Goal: Task Accomplishment & Management: Manage account settings

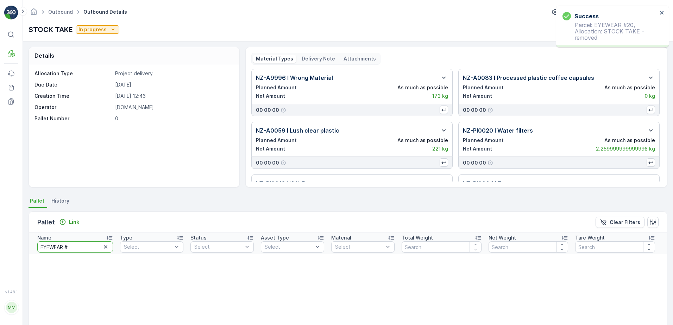
scroll to position [38, 0]
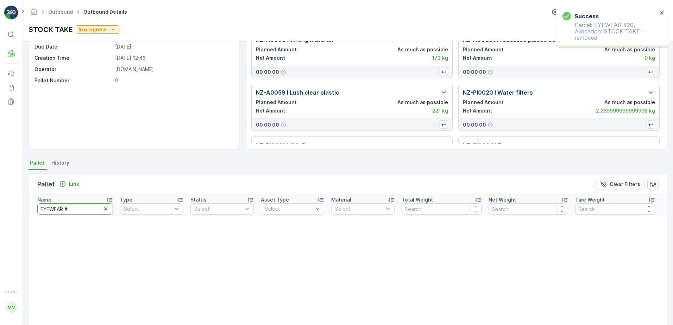
click at [23, 210] on div "Details Allocation Type Project delivery Due Date 28.05.2025 Creation Time 28.0…" at bounding box center [348, 183] width 650 height 284
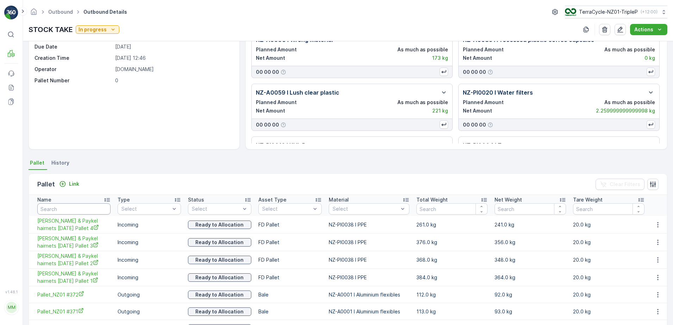
click at [59, 209] on input "text" at bounding box center [73, 208] width 73 height 11
type input "20400"
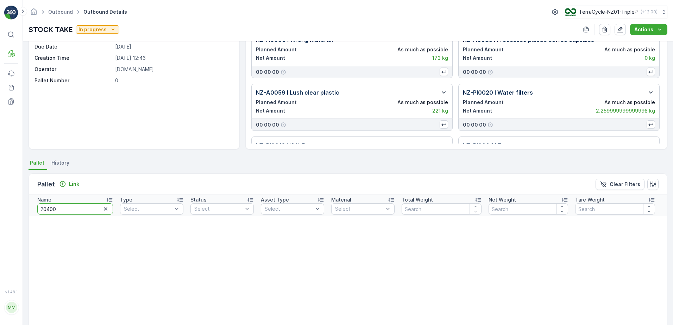
click at [75, 205] on input "20400" at bounding box center [75, 208] width 76 height 11
type input "2"
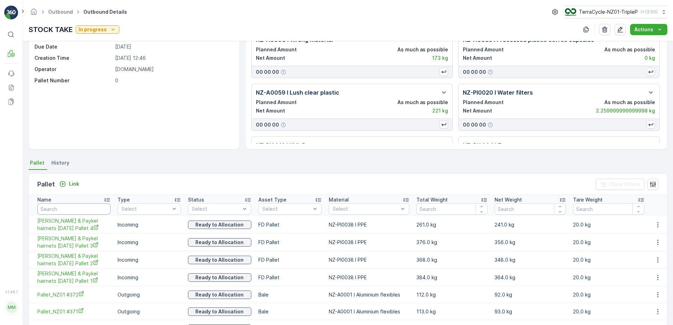
click at [75, 205] on input "text" at bounding box center [73, 208] width 73 height 11
type input "fd gloves"
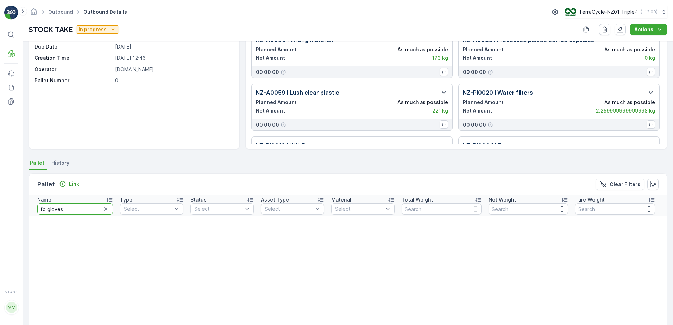
drag, startPoint x: 66, startPoint y: 211, endPoint x: 26, endPoint y: 210, distance: 39.4
click at [26, 210] on div "Details Allocation Type Project delivery Due Date 28.05.2025 Creation Time 28.0…" at bounding box center [348, 183] width 650 height 284
type input "FD GLOVES"
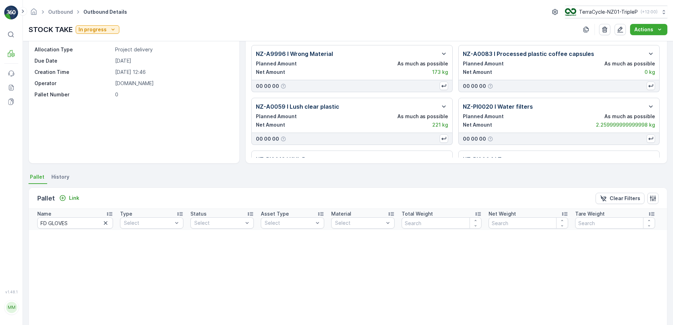
scroll to position [35, 0]
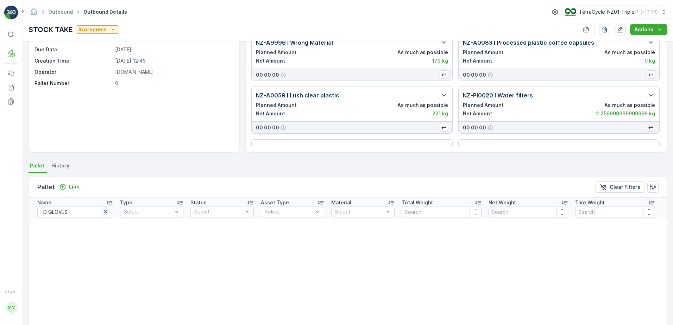
click at [106, 211] on icon "button" at bounding box center [106, 212] width 4 height 4
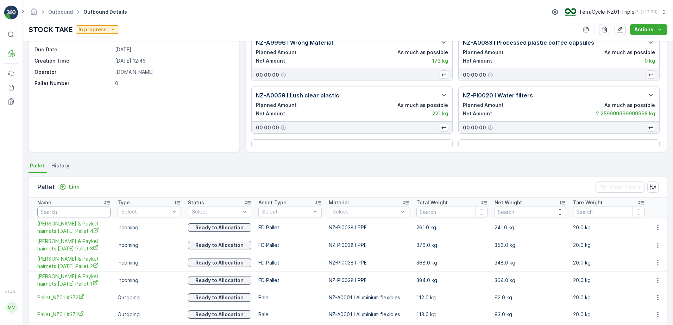
click at [64, 213] on input "text" at bounding box center [73, 211] width 73 height 11
type input "FD"
click at [64, 213] on input "FD" at bounding box center [74, 211] width 75 height 11
type input "FD GL"
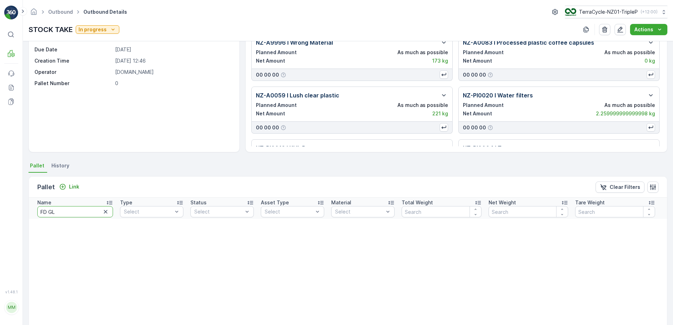
drag, startPoint x: 65, startPoint y: 212, endPoint x: 15, endPoint y: 199, distance: 52.3
click at [15, 199] on div "⌘B MRF Events Reports Documents v 1.48.1 MM MRF.NZ clemence.vasseur@terracycle.…" at bounding box center [336, 162] width 673 height 325
type input "GLOVES"
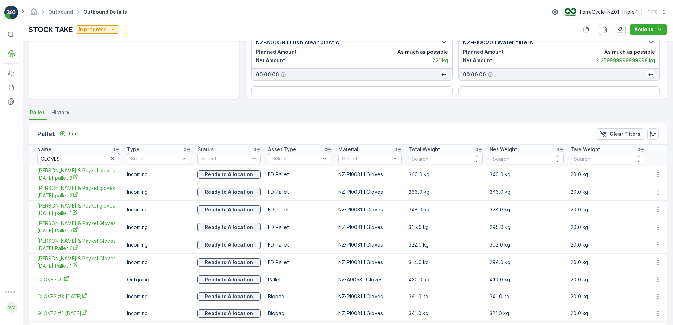
scroll to position [8, 0]
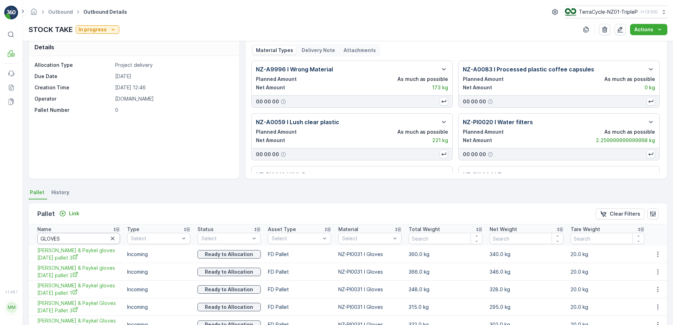
click at [90, 239] on input "GLOVES" at bounding box center [78, 238] width 83 height 11
type input "20478"
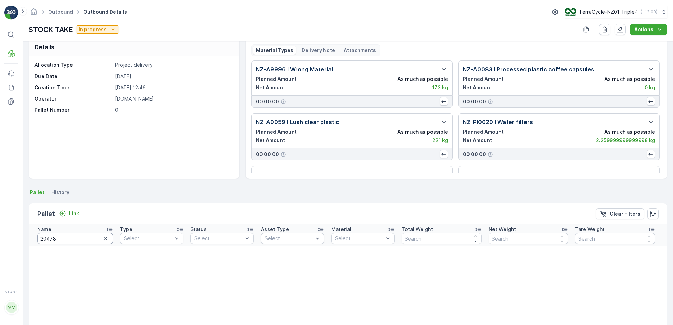
click at [71, 239] on input "20478" at bounding box center [75, 238] width 76 height 11
click at [70, 239] on input "20478" at bounding box center [75, 238] width 76 height 11
type input "ZWB TOY"
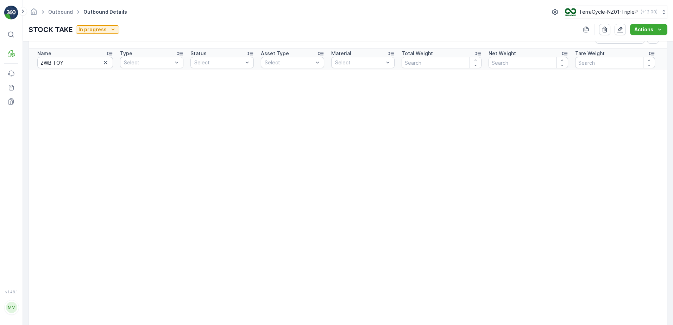
scroll to position [149, 0]
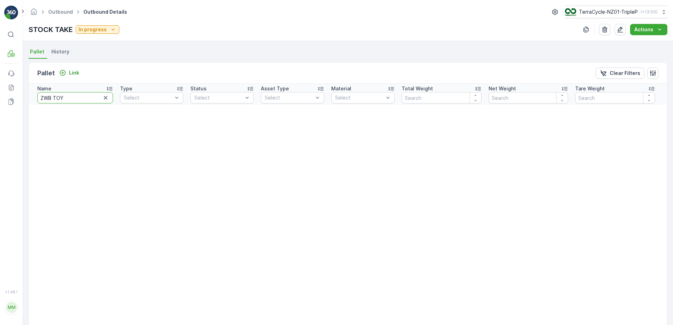
drag, startPoint x: 71, startPoint y: 99, endPoint x: 25, endPoint y: 107, distance: 46.8
click at [25, 107] on div "Details Allocation Type Project delivery Due Date 28.05.2025 Creation Time 28.0…" at bounding box center [348, 183] width 650 height 284
type input "BIC"
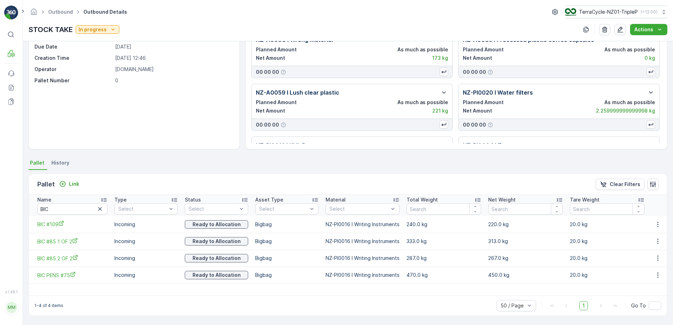
scroll to position [38, 0]
click at [656, 257] on icon "button" at bounding box center [657, 258] width 7 height 7
click at [650, 278] on div "Unlink Pallet" at bounding box center [649, 282] width 46 height 10
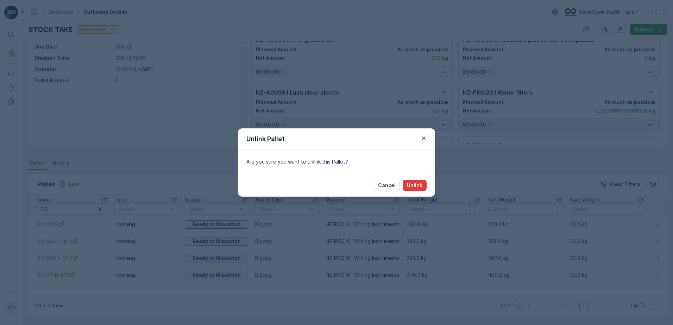
click at [418, 185] on p "Unlink" at bounding box center [414, 185] width 15 height 7
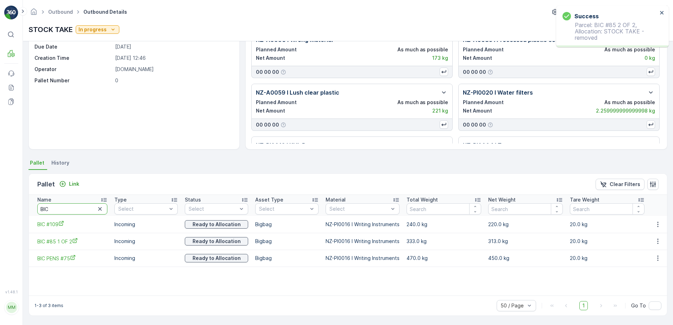
drag, startPoint x: 59, startPoint y: 210, endPoint x: 25, endPoint y: 215, distance: 35.1
click at [25, 215] on div "Details Allocation Type Project delivery Due Date 28.05.2025 Creation Time 28.0…" at bounding box center [348, 183] width 650 height 284
type input "DGB"
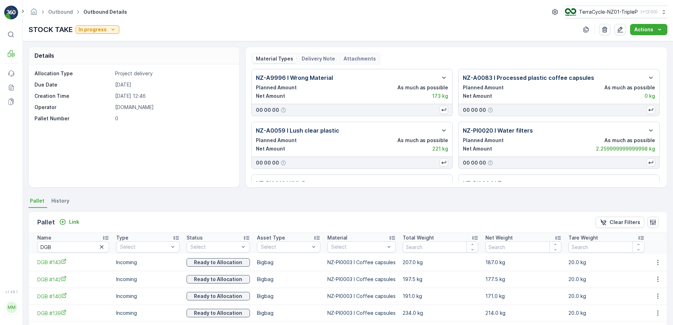
scroll to position [43, 0]
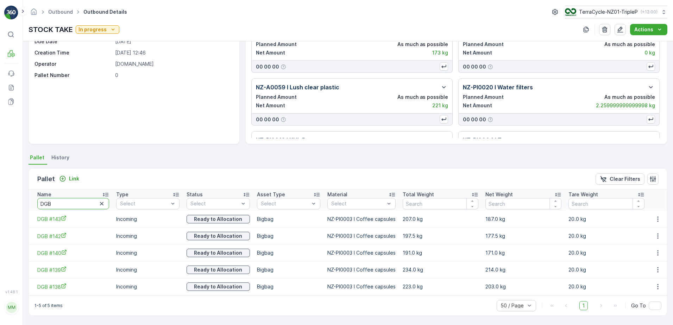
drag, startPoint x: 60, startPoint y: 207, endPoint x: 19, endPoint y: 209, distance: 41.5
click at [19, 209] on div "⌘B MRF Events Reports Documents v 1.48.1 MM MRF.NZ clemence.vasseur@terracycle.…" at bounding box center [336, 162] width 673 height 325
type input "RCRP"
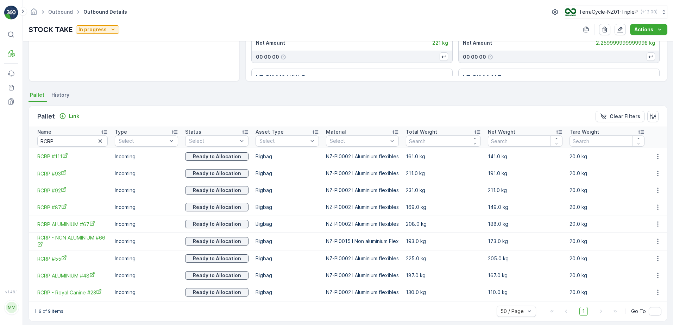
scroll to position [112, 0]
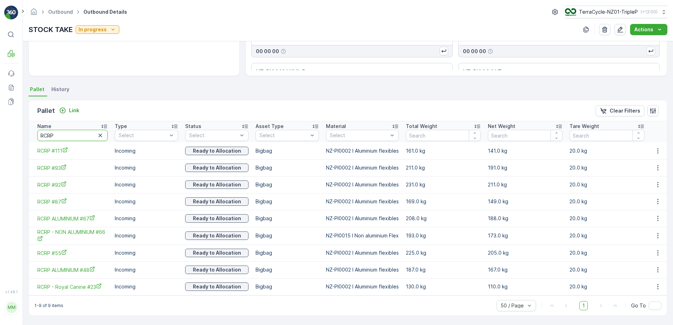
click at [64, 138] on input "RCRP" at bounding box center [72, 135] width 70 height 11
type input "HAIRNETS"
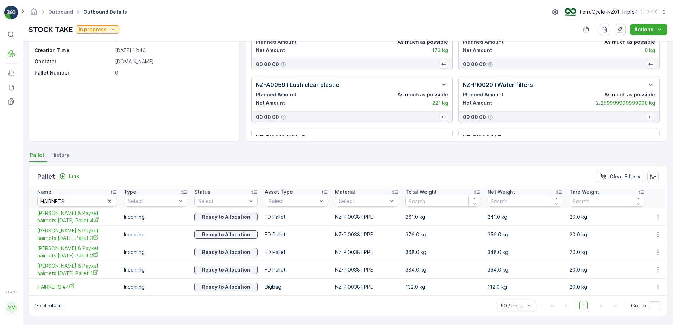
scroll to position [46, 0]
click at [657, 285] on icon "button" at bounding box center [657, 286] width 1 height 5
click at [648, 306] on div "Unlink Pallet" at bounding box center [649, 311] width 46 height 10
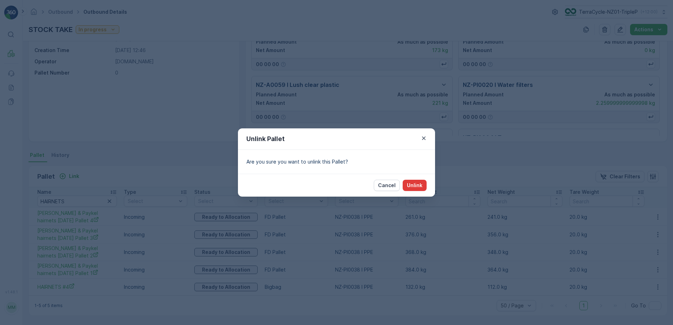
click at [415, 181] on button "Unlink" at bounding box center [414, 185] width 24 height 11
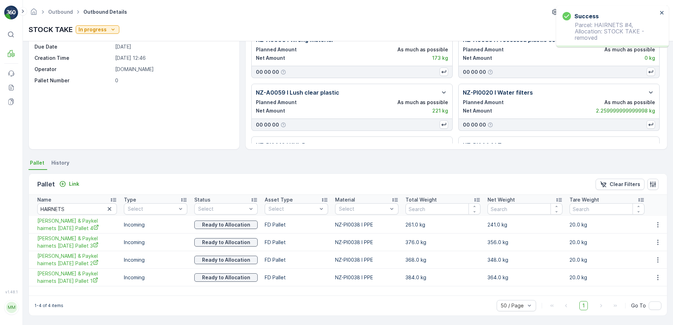
scroll to position [38, 0]
drag, startPoint x: 70, startPoint y: 209, endPoint x: 5, endPoint y: 217, distance: 65.7
click at [6, 217] on div "⌘B MRF Events Reports Documents v 1.48.1 MM MRF.NZ clemence.vasseur@terracycle.…" at bounding box center [336, 162] width 673 height 325
type input "54"
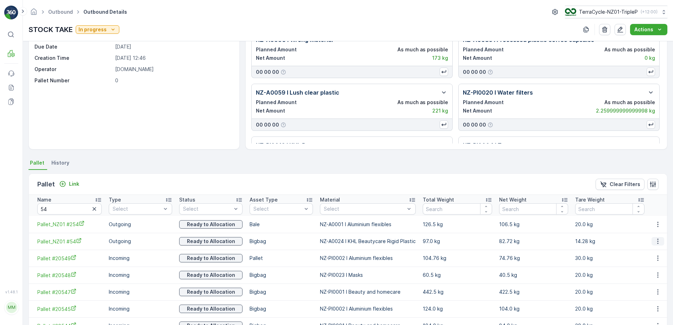
click at [651, 240] on button "button" at bounding box center [657, 241] width 13 height 8
click at [648, 264] on span "Unlink Pallet" at bounding box center [643, 264] width 28 height 7
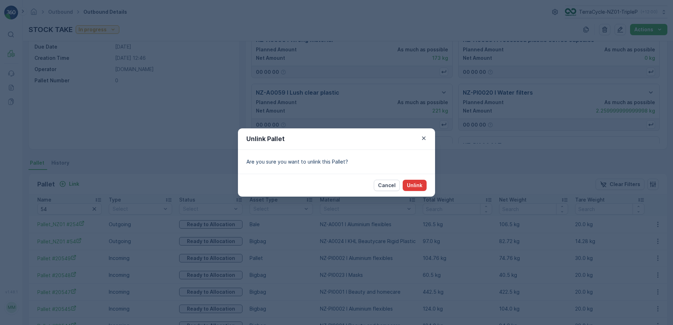
click at [413, 187] on p "Unlink" at bounding box center [414, 185] width 15 height 7
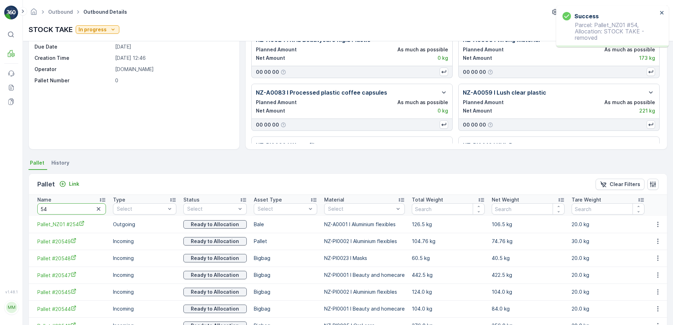
drag, startPoint x: 68, startPoint y: 208, endPoint x: 32, endPoint y: 210, distance: 35.6
click at [32, 210] on th "Name 54" at bounding box center [69, 205] width 81 height 21
type input "LUSH #53"
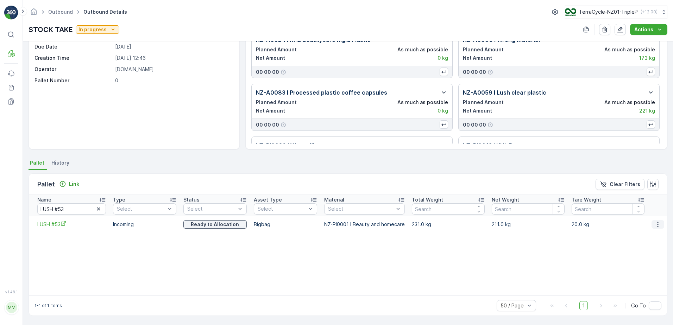
click at [660, 224] on button "button" at bounding box center [657, 224] width 13 height 8
click at [652, 246] on span "Unlink Pallet" at bounding box center [643, 248] width 28 height 7
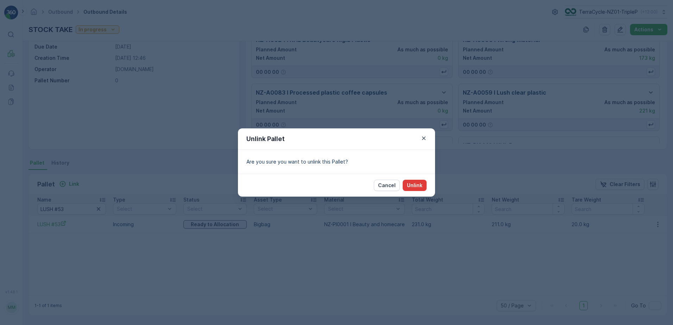
click at [423, 186] on button "Unlink" at bounding box center [414, 185] width 24 height 11
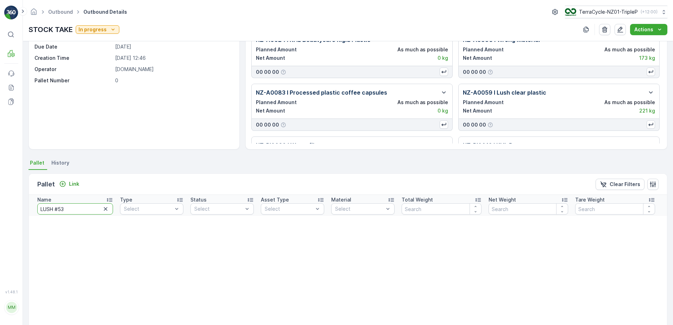
click at [70, 210] on input "LUSH #53" at bounding box center [75, 208] width 76 height 11
type input "GFSB PL"
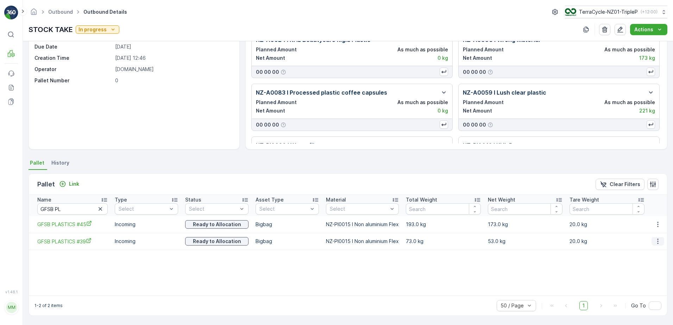
click at [657, 240] on icon "button" at bounding box center [657, 241] width 7 height 7
click at [648, 264] on span "Unlink Pallet" at bounding box center [643, 264] width 28 height 7
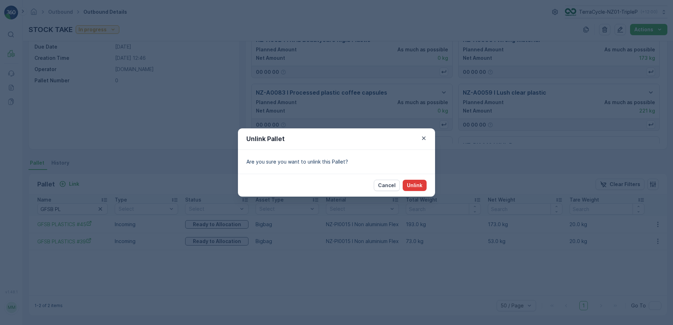
click at [420, 184] on p "Unlink" at bounding box center [414, 185] width 15 height 7
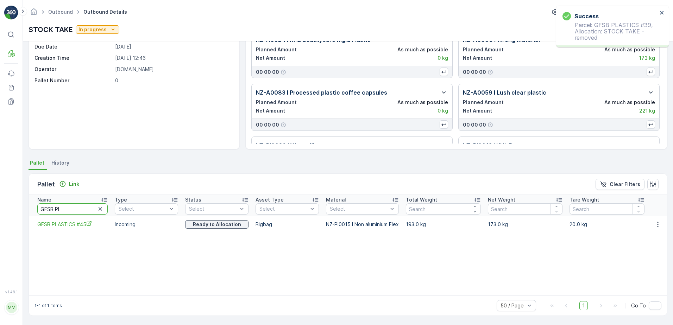
drag, startPoint x: 64, startPoint y: 211, endPoint x: 20, endPoint y: 218, distance: 44.6
click at [20, 218] on div "⌘B MRF Events Reports Documents v 1.48.1 MM MRF.NZ clemence.vasseur@terracycle.…" at bounding box center [336, 162] width 673 height 325
type input "MECCA"
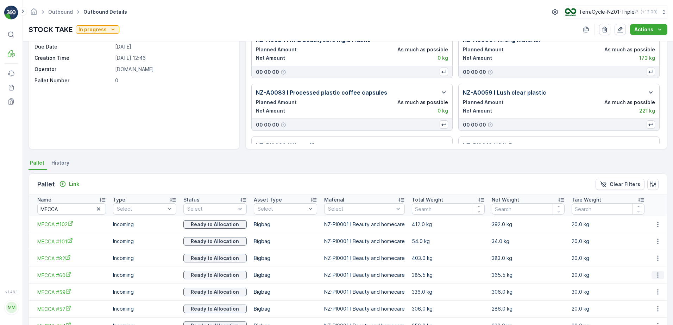
click at [654, 273] on icon "button" at bounding box center [657, 275] width 7 height 7
click at [653, 296] on span "Unlink Pallet" at bounding box center [643, 298] width 28 height 7
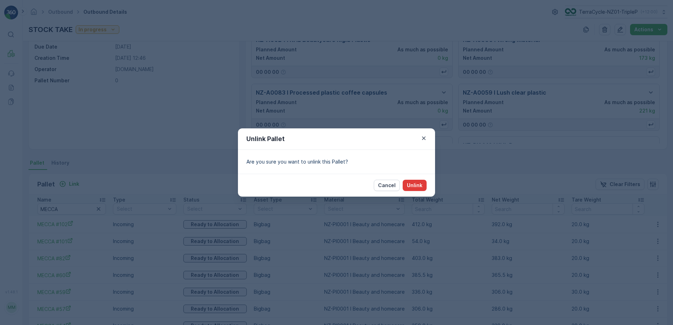
click at [408, 186] on p "Unlink" at bounding box center [414, 185] width 15 height 7
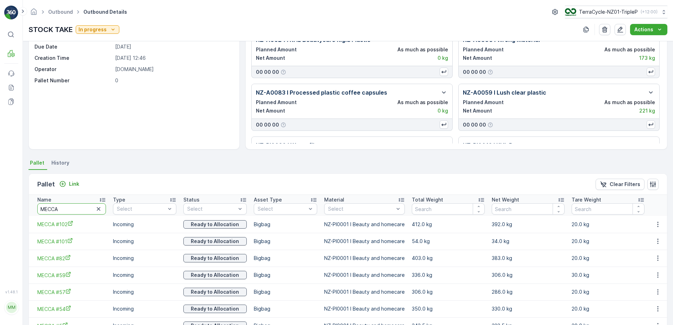
drag, startPoint x: 71, startPoint y: 209, endPoint x: 34, endPoint y: 204, distance: 37.6
click at [34, 204] on th "Name MECCA" at bounding box center [69, 205] width 81 height 21
type input "GFSB"
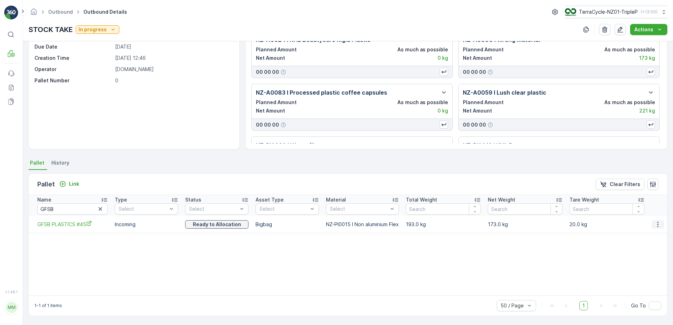
click at [654, 225] on icon "button" at bounding box center [657, 224] width 7 height 7
click at [651, 246] on span "Unlink Pallet" at bounding box center [643, 248] width 28 height 7
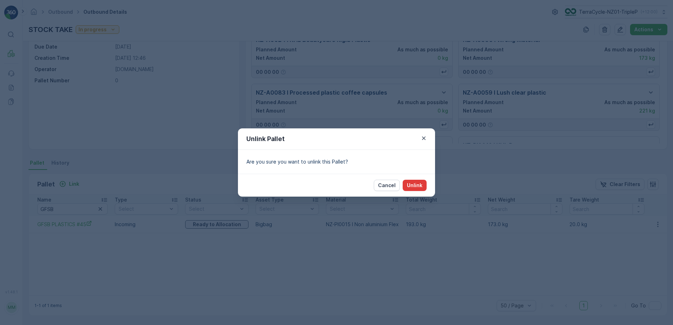
click at [416, 182] on button "Unlink" at bounding box center [414, 185] width 24 height 11
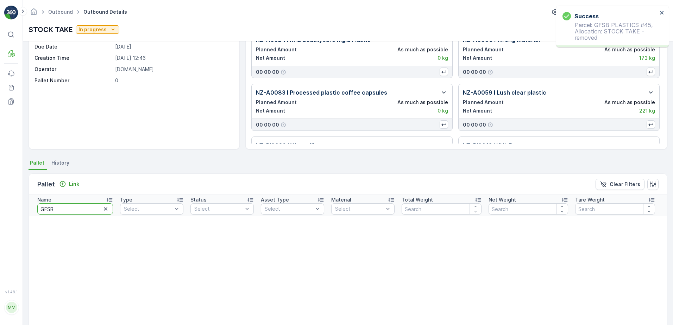
drag, startPoint x: 69, startPoint y: 211, endPoint x: -33, endPoint y: 211, distance: 102.0
click at [0, 211] on html "Success Parcel: GFSB PLASTICS #45, Allocation: STOCK TAKE - removed ⌘B MRF Even…" at bounding box center [336, 162] width 673 height 325
type input "ZWB"
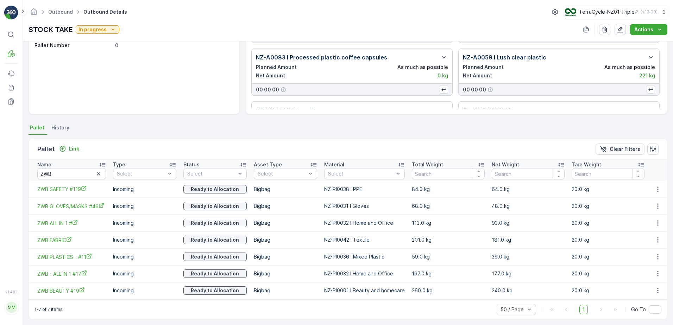
scroll to position [77, 0]
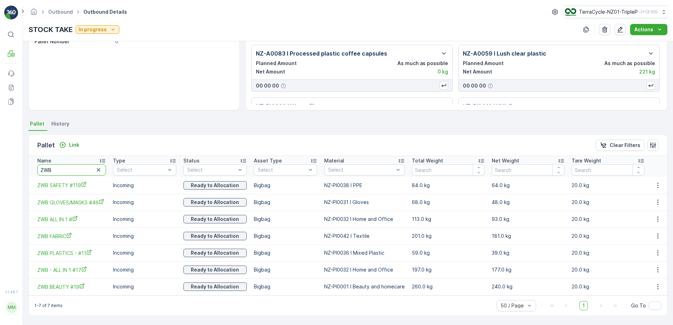
drag, startPoint x: 62, startPoint y: 167, endPoint x: 18, endPoint y: 164, distance: 43.4
click at [18, 164] on div "⌘B MRF Events Reports Documents v 1.48.1 MM MRF.NZ clemence.vasseur@terracycle.…" at bounding box center [336, 162] width 673 height 325
type input "#49"
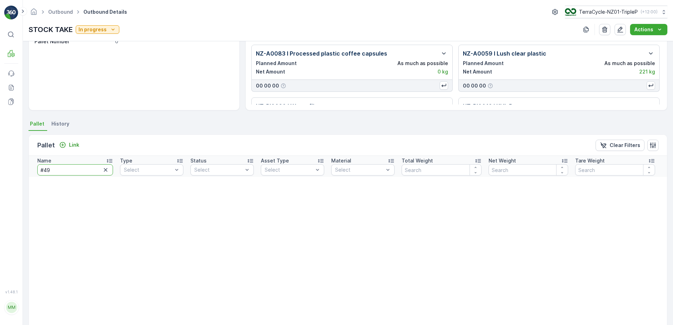
drag, startPoint x: 78, startPoint y: 165, endPoint x: 8, endPoint y: 169, distance: 70.1
click at [8, 169] on div "⌘B MRF Events Reports Documents v 1.48.1 MM MRF.NZ clemence.vasseur@terracycle.…" at bounding box center [336, 162] width 673 height 325
type input "RCRP"
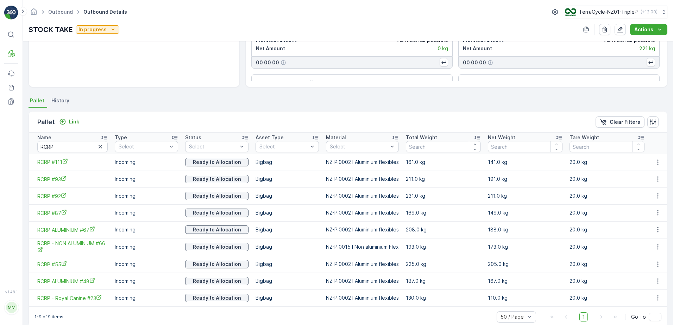
scroll to position [112, 0]
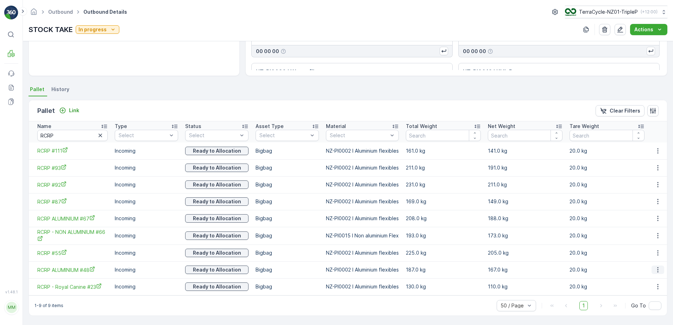
click at [657, 268] on icon "button" at bounding box center [657, 269] width 1 height 5
click at [639, 294] on span "Unlink Pallet" at bounding box center [643, 293] width 28 height 7
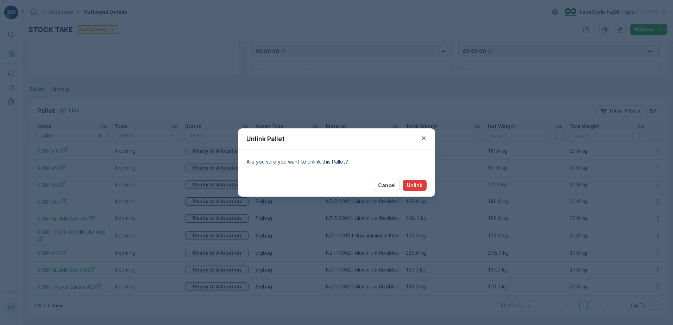
click at [423, 185] on button "Unlink" at bounding box center [414, 185] width 24 height 11
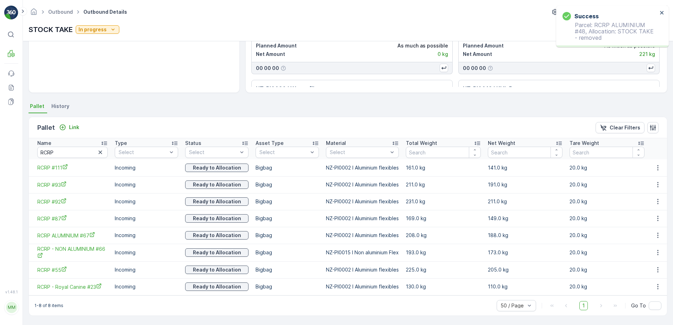
scroll to position [95, 0]
click at [657, 269] on icon "button" at bounding box center [657, 269] width 7 height 7
click at [630, 295] on span "Unlink Pallet" at bounding box center [643, 293] width 28 height 7
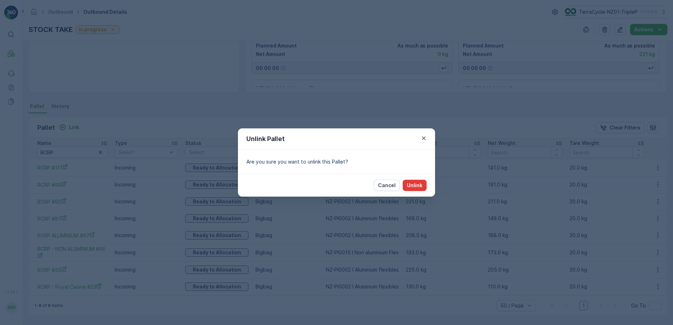
click at [417, 189] on p "Unlink" at bounding box center [414, 185] width 15 height 7
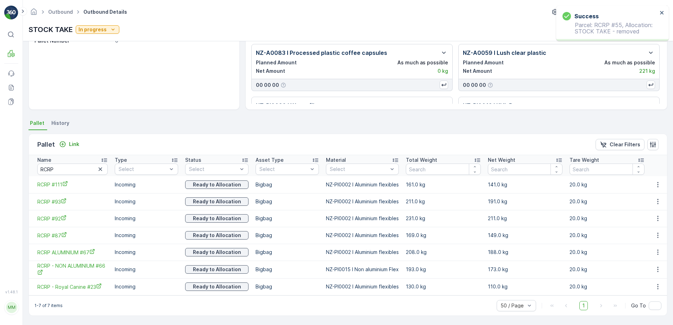
scroll to position [78, 0]
click at [70, 159] on div "Name" at bounding box center [72, 160] width 70 height 7
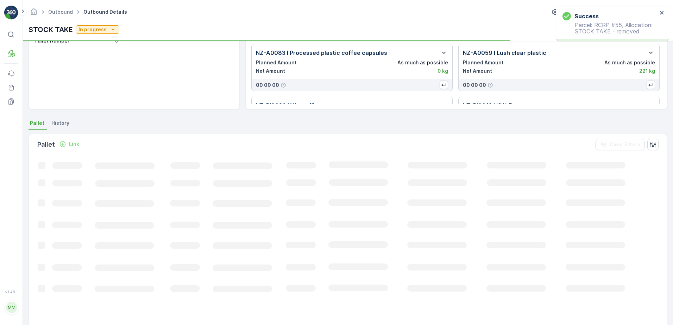
scroll to position [95, 0]
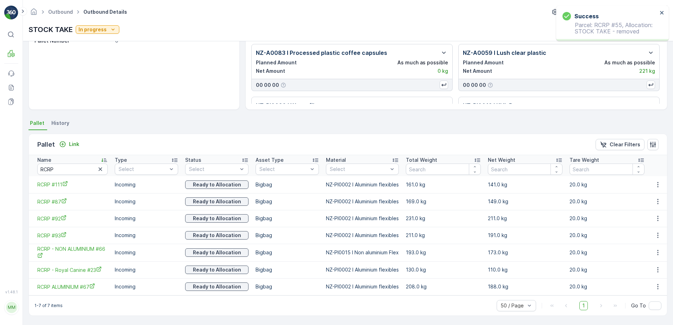
scroll to position [78, 0]
drag, startPoint x: 72, startPoint y: 173, endPoint x: -27, endPoint y: 168, distance: 98.7
click at [0, 168] on html "Success Parcel: RCRP #55, Allocation: STOCK TAKE - removed ⌘B MRF Events Report…" at bounding box center [336, 162] width 673 height 325
type input "DGB"
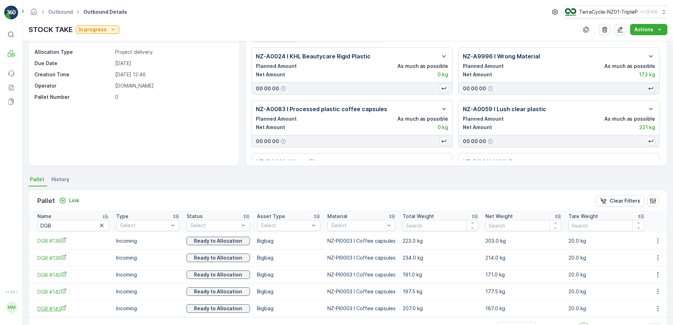
scroll to position [43, 0]
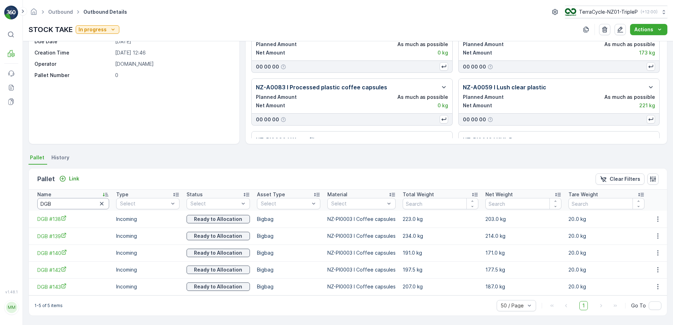
click at [74, 208] on input "DGB" at bounding box center [73, 203] width 72 height 11
drag, startPoint x: 57, startPoint y: 205, endPoint x: 16, endPoint y: 193, distance: 42.6
click at [16, 193] on div "⌘B MRF Events Reports Documents v 1.48.1 MM MRF.NZ clemence.vasseur@terracycle.…" at bounding box center [336, 162] width 673 height 325
type input "ZWB"
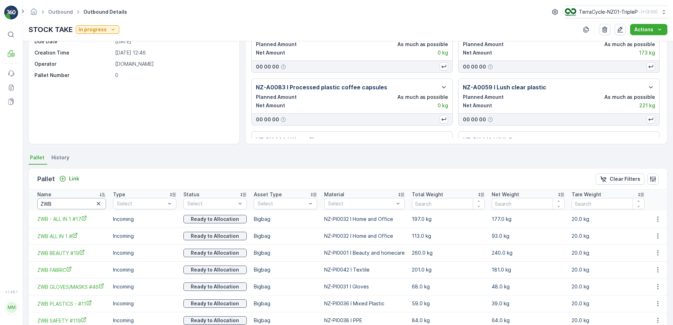
click at [79, 202] on input "ZWB" at bounding box center [71, 203] width 69 height 11
type input "ZWB M"
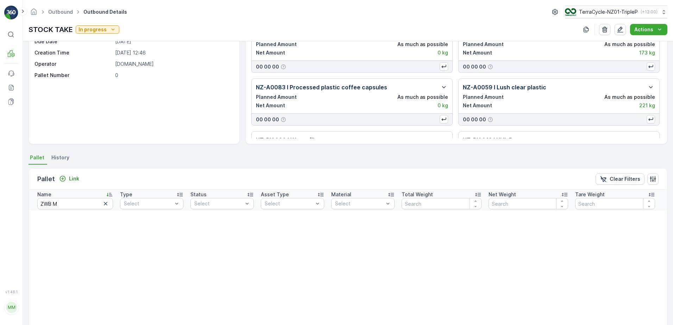
click at [183, 198] on icon at bounding box center [179, 194] width 7 height 7
click at [88, 201] on input "ZWB M" at bounding box center [75, 203] width 76 height 11
drag, startPoint x: 61, startPoint y: 207, endPoint x: -7, endPoint y: 203, distance: 67.7
click at [0, 203] on html "⌘B MRF Events Reports Documents v 1.48.1 MM MRF.NZ clemence.vasseur@terracycle.…" at bounding box center [336, 162] width 673 height 325
type input "DGB"
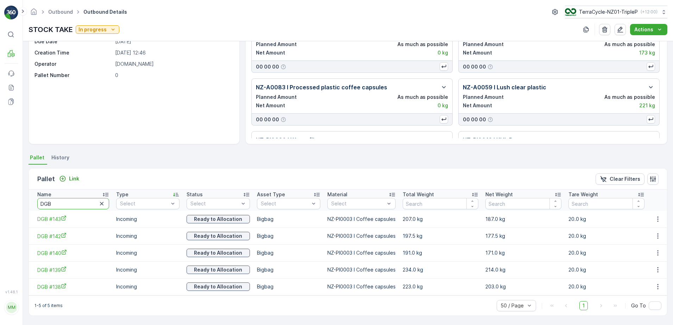
drag, startPoint x: 69, startPoint y: 202, endPoint x: -29, endPoint y: 185, distance: 99.6
click at [0, 185] on html "⌘B MRF Events Reports Documents v 1.48.1 MM MRF.NZ clemence.vasseur@terracycle.…" at bounding box center [336, 162] width 673 height 325
type input "20590"
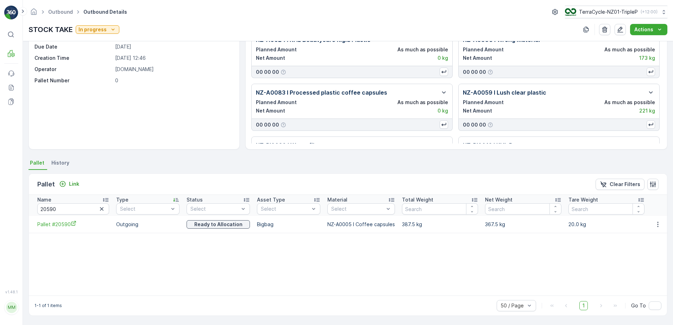
scroll to position [38, 0]
click at [659, 222] on button "button" at bounding box center [657, 224] width 13 height 8
click at [636, 248] on span "Unlink Pallet" at bounding box center [643, 248] width 28 height 7
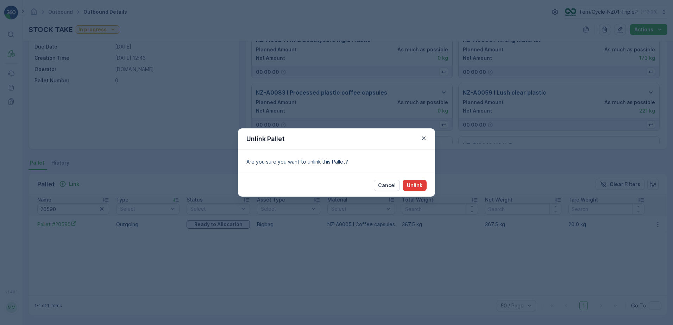
click at [414, 189] on button "Unlink" at bounding box center [414, 185] width 24 height 11
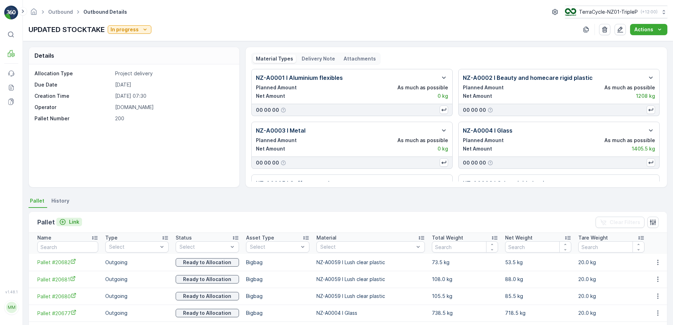
click at [71, 223] on p "Link" at bounding box center [74, 221] width 10 height 7
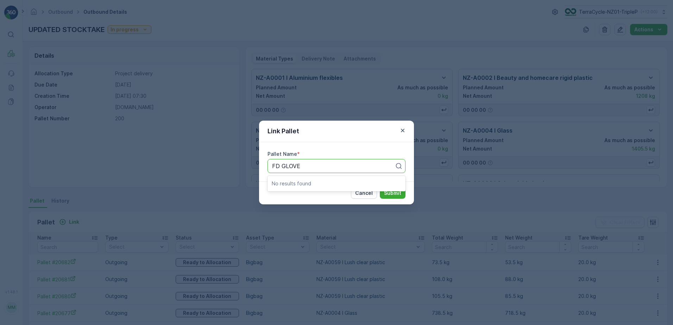
type input "FD GLOVE"
type input "GLOVES"
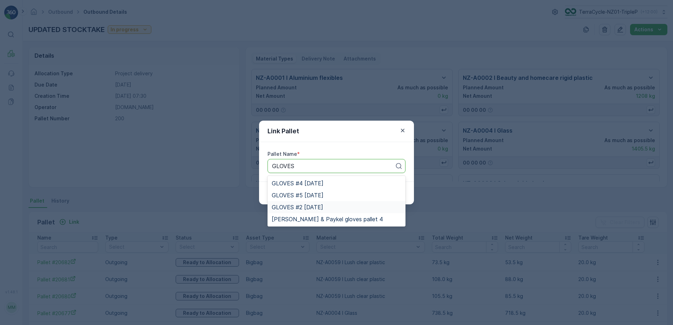
click at [320, 204] on span "GLOVES #2 26.04.24" at bounding box center [297, 207] width 51 height 6
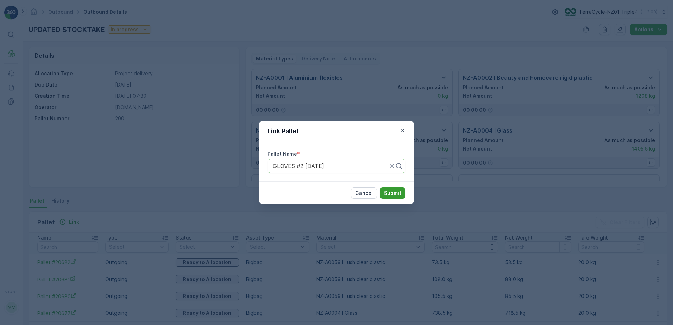
click at [396, 190] on p "Submit" at bounding box center [392, 193] width 17 height 7
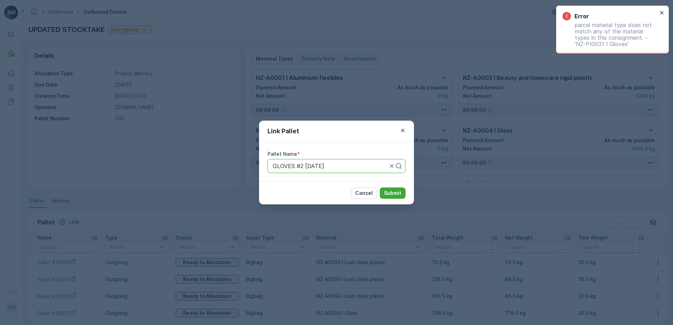
click at [539, 124] on div "Link Pallet Pallet Name * GLOVES #2 26.04.24 Cancel Submit" at bounding box center [336, 162] width 673 height 325
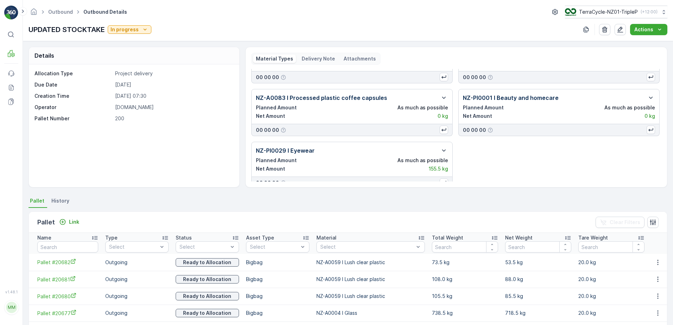
scroll to position [1782, 0]
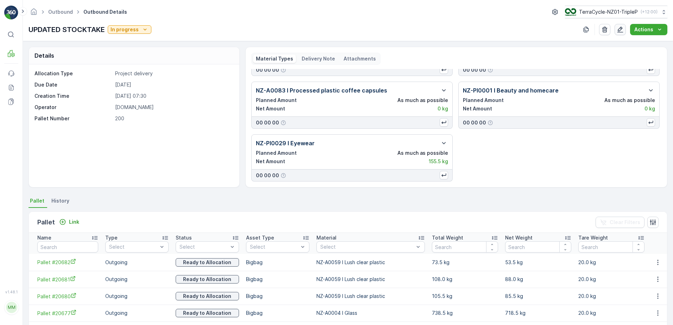
click at [619, 32] on icon "button" at bounding box center [620, 30] width 6 height 6
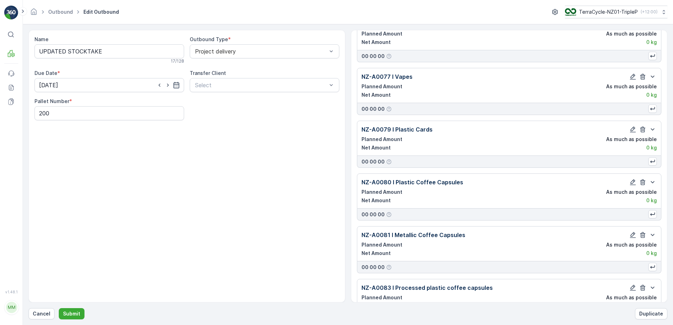
scroll to position [3511, 0]
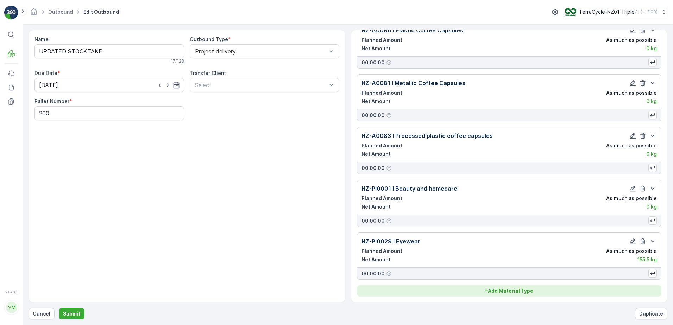
click at [539, 290] on div "+ Add Material Type" at bounding box center [509, 290] width 296 height 7
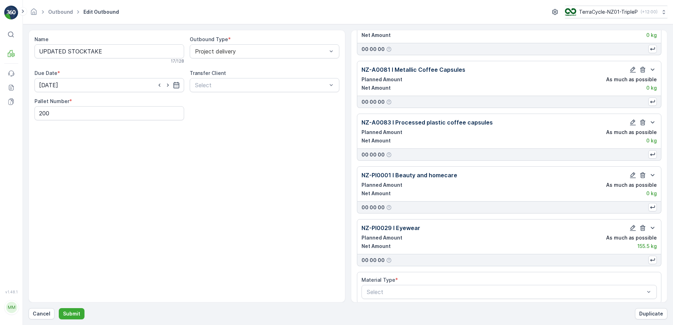
scroll to position [3532, 0]
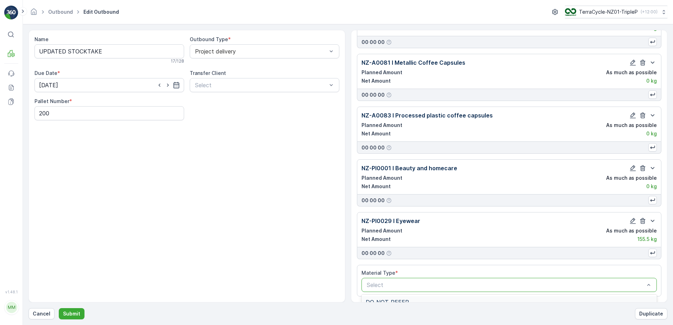
click at [437, 287] on div at bounding box center [505, 285] width 279 height 6
type input "GLOVES"
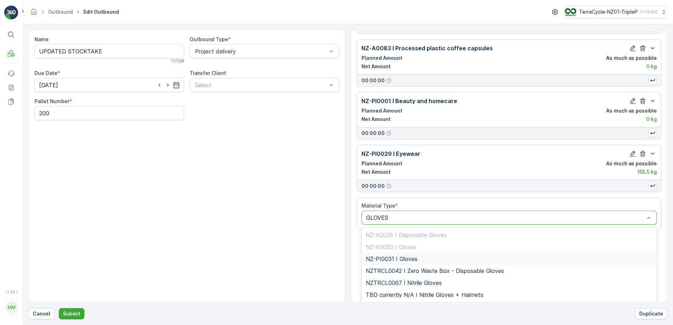
click at [446, 259] on div "NZ-PI0031 I Gloves" at bounding box center [509, 259] width 287 height 6
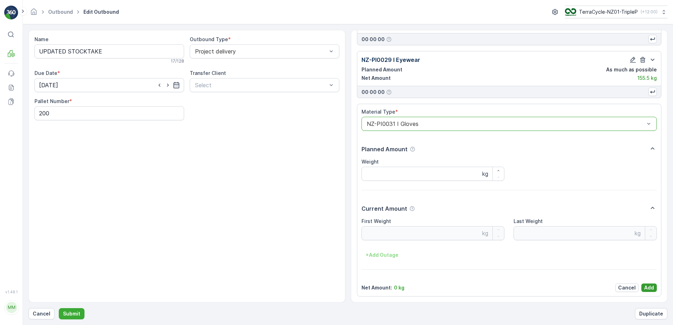
click at [641, 287] on button "Add" at bounding box center [648, 288] width 15 height 8
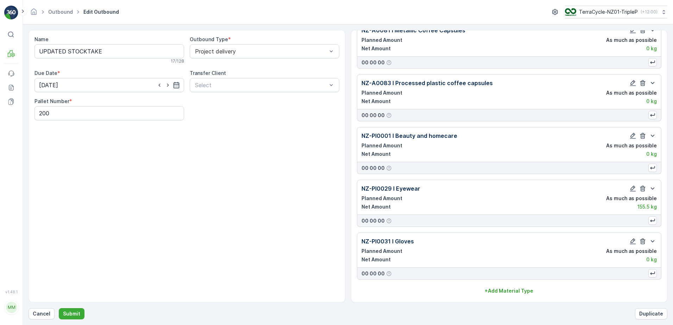
scroll to position [3564, 0]
click at [71, 318] on button "Submit" at bounding box center [72, 313] width 26 height 11
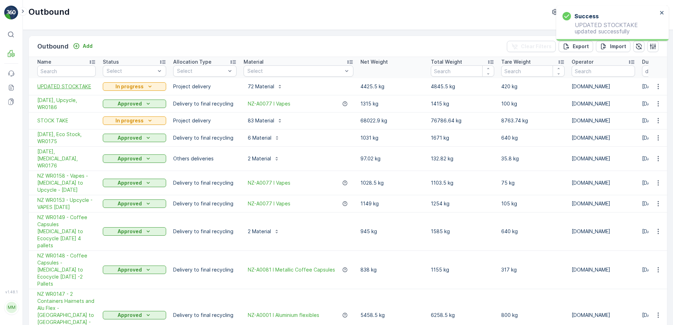
click at [74, 88] on span "UPDATED STOCKTAKE" at bounding box center [66, 86] width 58 height 7
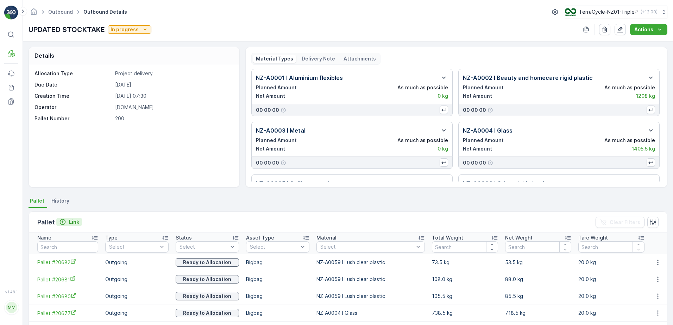
click at [72, 218] on button "Link" at bounding box center [69, 222] width 26 height 8
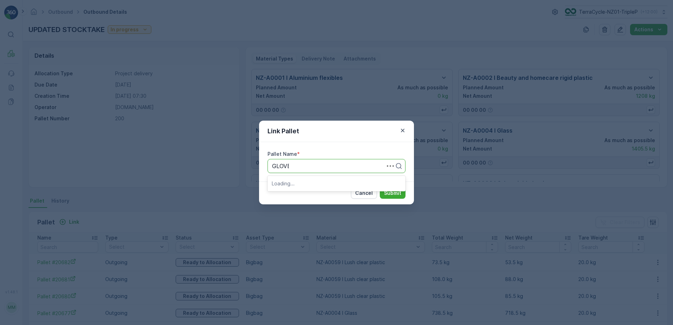
type input "GLOVES"
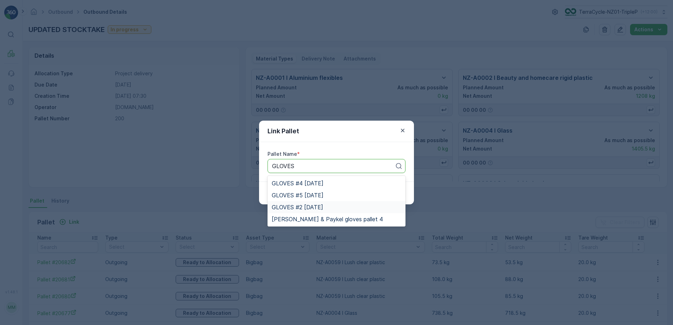
click at [332, 205] on div "GLOVES #2 26.04.24" at bounding box center [336, 207] width 129 height 6
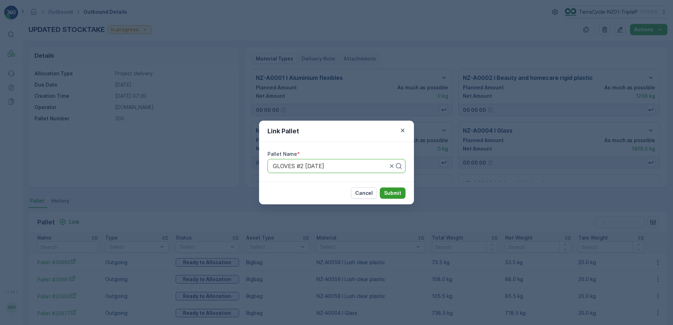
click at [394, 195] on p "Submit" at bounding box center [392, 193] width 17 height 7
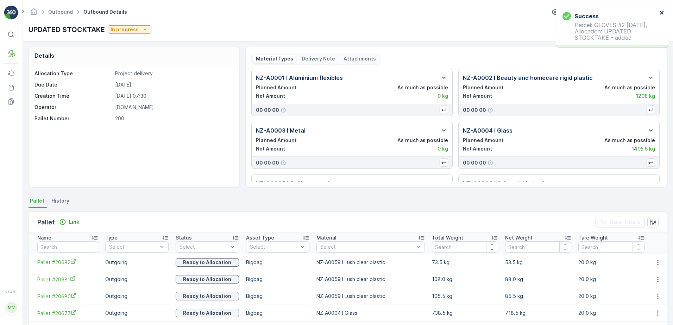
click at [661, 13] on icon "close" at bounding box center [662, 13] width 4 height 4
click at [82, 223] on div "Pallet Link Clear Filters" at bounding box center [348, 222] width 638 height 21
click at [76, 218] on p "Link" at bounding box center [74, 221] width 10 height 7
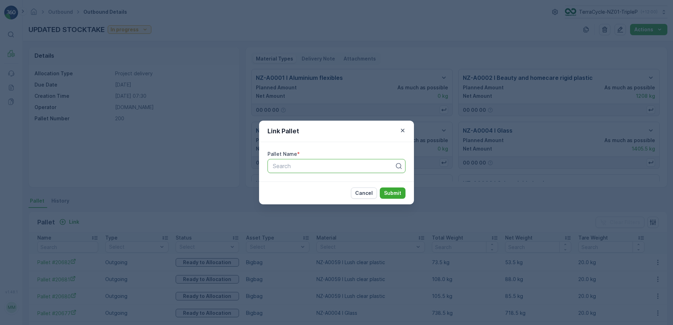
click at [325, 166] on div at bounding box center [333, 166] width 123 height 6
type input "GLOV"
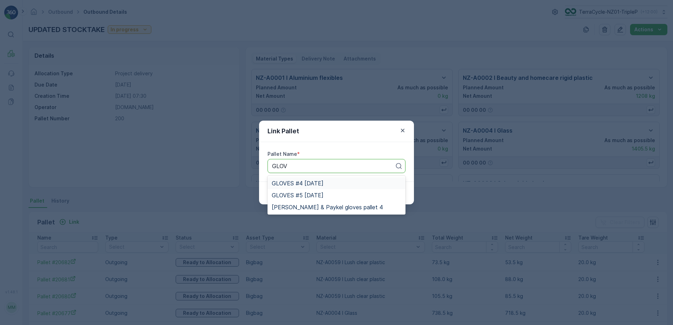
click at [321, 185] on span "GLOVES #4 26.04.24" at bounding box center [298, 183] width 52 height 6
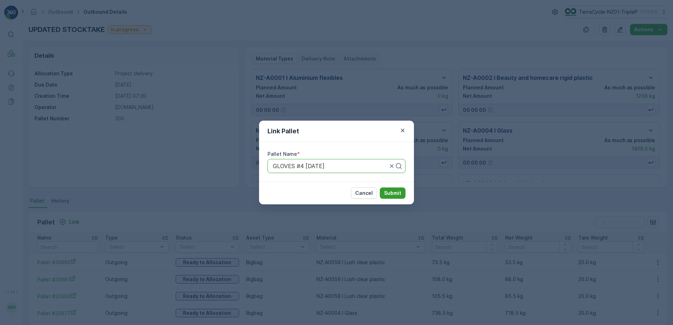
click at [388, 192] on p "Submit" at bounding box center [392, 193] width 17 height 7
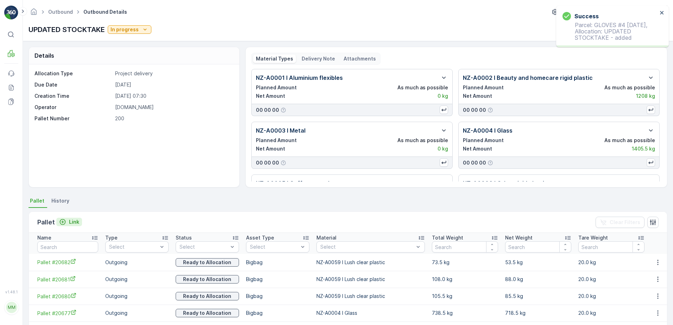
click at [69, 221] on p "Link" at bounding box center [74, 221] width 10 height 7
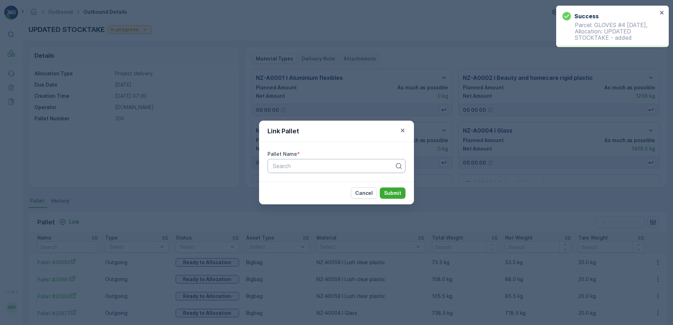
click at [363, 166] on div at bounding box center [333, 166] width 123 height 6
type input "GLOVES"
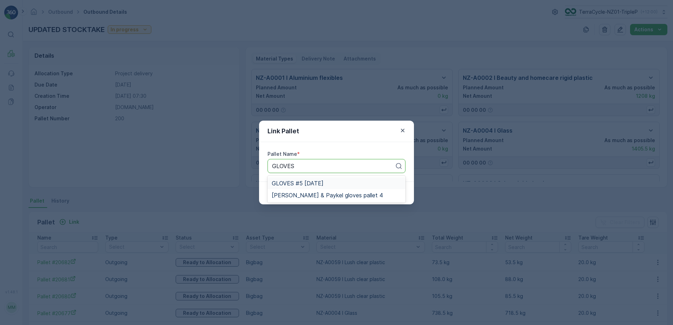
click at [334, 183] on div "GLOVES #5 26.04.24" at bounding box center [336, 183] width 129 height 6
click at [391, 190] on p "Submit" at bounding box center [392, 193] width 17 height 7
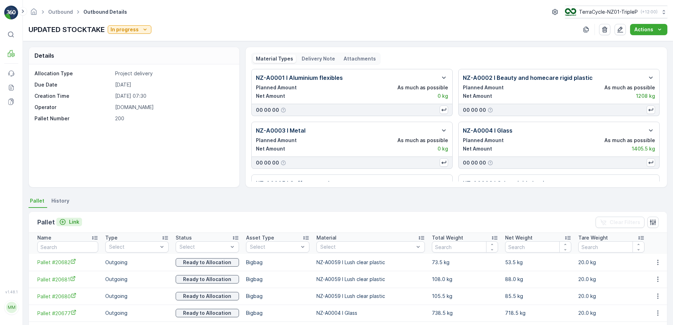
click at [69, 223] on p "Link" at bounding box center [74, 221] width 10 height 7
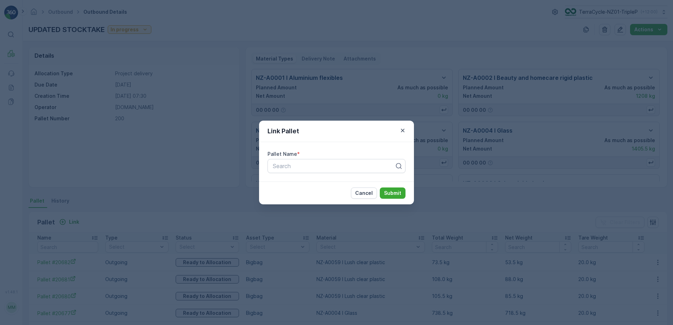
click at [95, 209] on div "Link Pallet Pallet Name * Search Cancel Submit" at bounding box center [336, 162] width 673 height 325
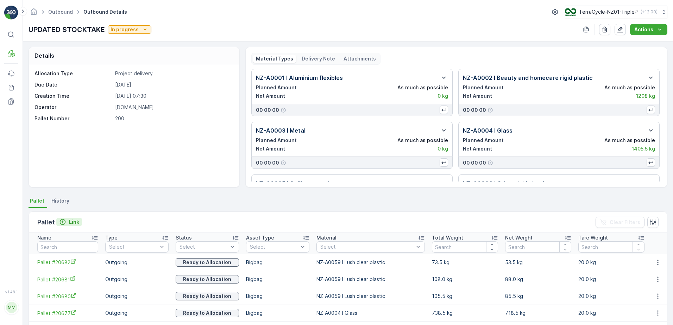
click at [68, 219] on div "Link" at bounding box center [69, 221] width 20 height 7
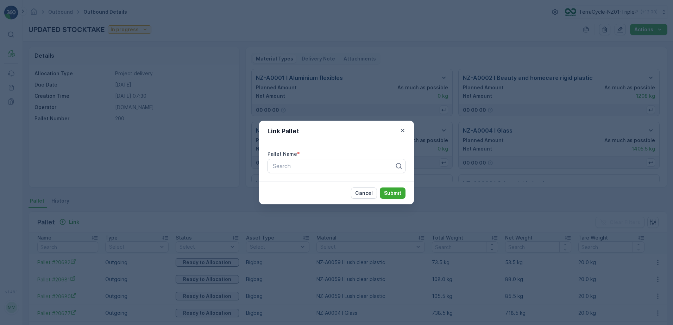
click at [292, 175] on div "Pallet Name * Search" at bounding box center [336, 161] width 155 height 39
type input "20478"
click at [269, 214] on div "Link Pallet Pallet Name * Search Cancel Submit" at bounding box center [336, 162] width 673 height 325
click at [284, 166] on div at bounding box center [333, 166] width 123 height 6
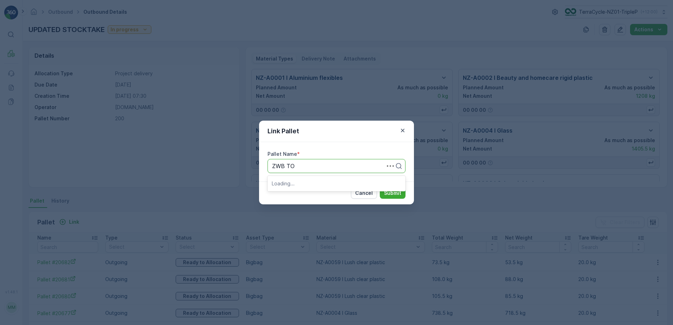
type input "ZWB TOY"
click at [294, 182] on span "ZWB TOYS #49" at bounding box center [293, 183] width 42 height 6
click at [397, 190] on p "Submit" at bounding box center [392, 193] width 17 height 7
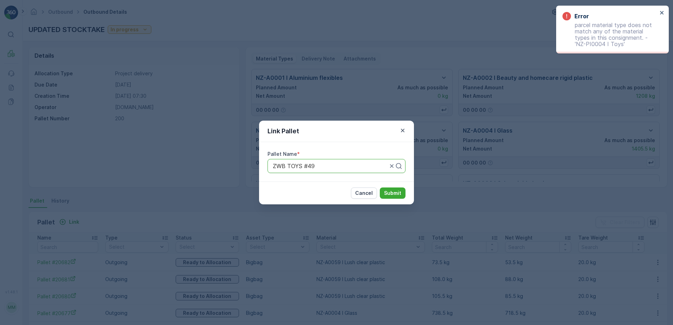
click at [252, 89] on div "Link Pallet Pallet Name * ZWB TOYS #49 Cancel Submit" at bounding box center [336, 162] width 673 height 325
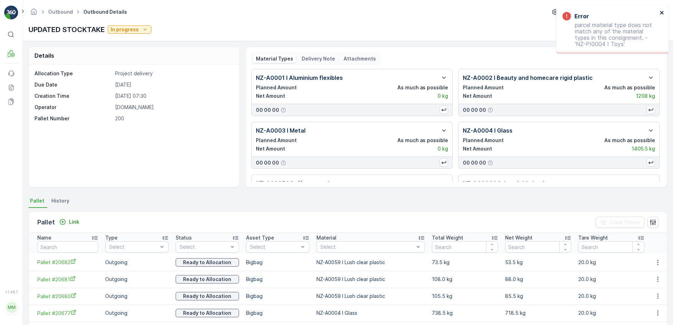
click at [661, 13] on icon "close" at bounding box center [662, 13] width 4 height 4
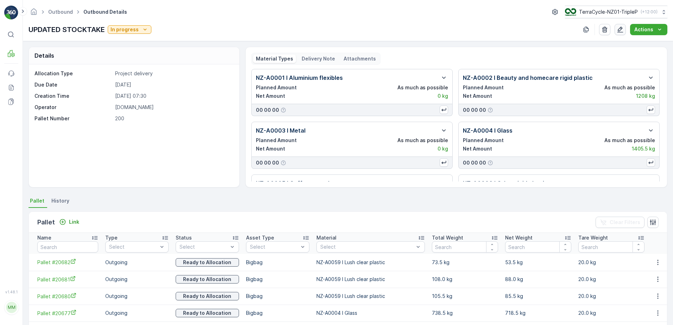
click at [618, 32] on icon "button" at bounding box center [619, 29] width 7 height 7
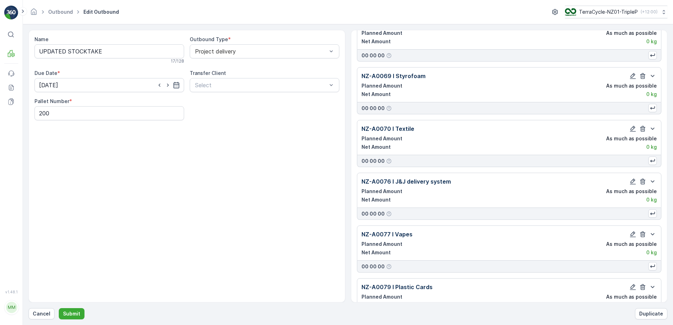
scroll to position [3564, 0]
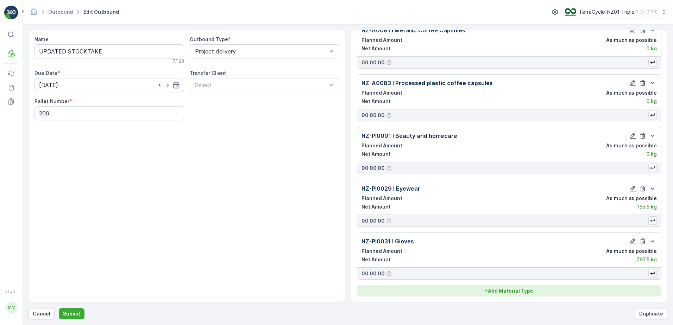
click at [503, 291] on p "+ Add Material Type" at bounding box center [508, 290] width 49 height 7
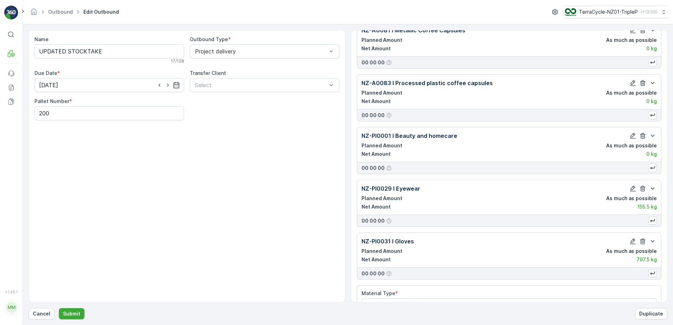
scroll to position [3585, 0]
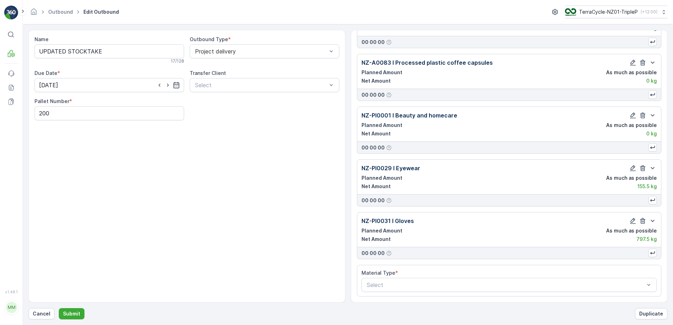
click at [399, 284] on div at bounding box center [505, 285] width 279 height 6
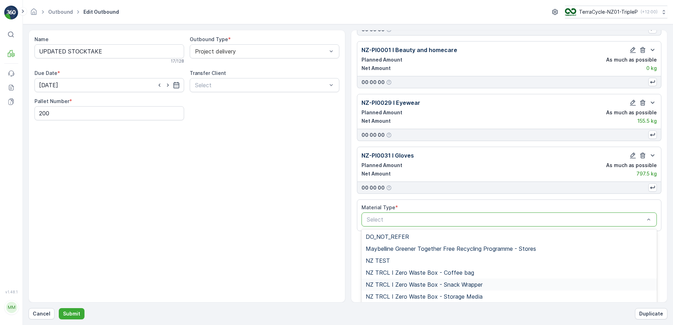
scroll to position [3683, 0]
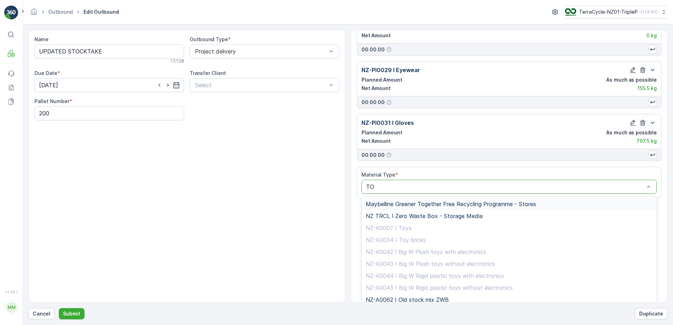
type input "TOY"
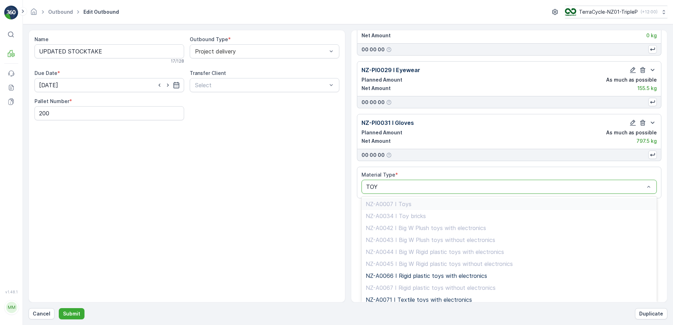
scroll to position [77, 0]
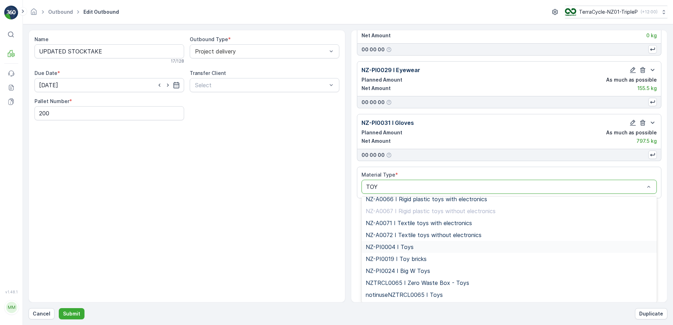
click at [421, 246] on div "NZ-PI0004 I Toys" at bounding box center [509, 247] width 287 height 6
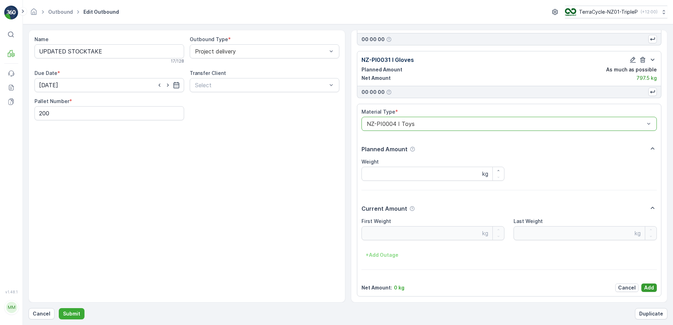
click at [650, 287] on p "Add" at bounding box center [649, 287] width 10 height 7
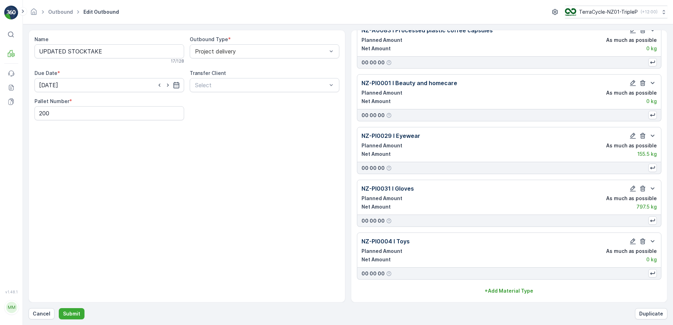
scroll to position [3617, 0]
click at [65, 315] on p "Submit" at bounding box center [71, 313] width 17 height 7
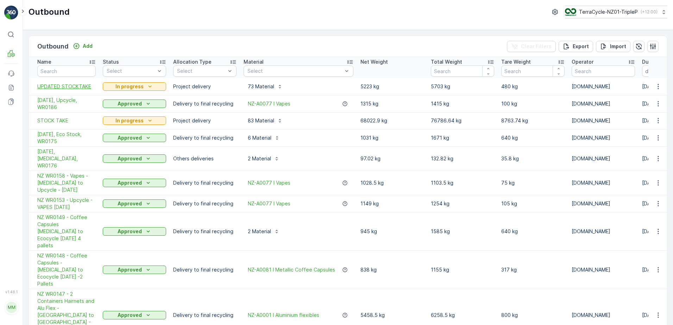
click at [83, 87] on span "UPDATED STOCKTAKE" at bounding box center [66, 86] width 58 height 7
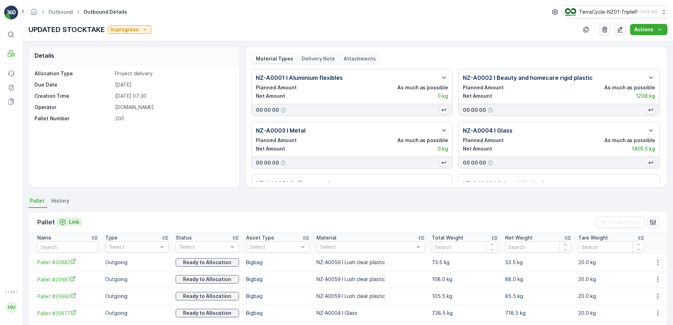
click at [78, 218] on button "Link" at bounding box center [69, 222] width 26 height 8
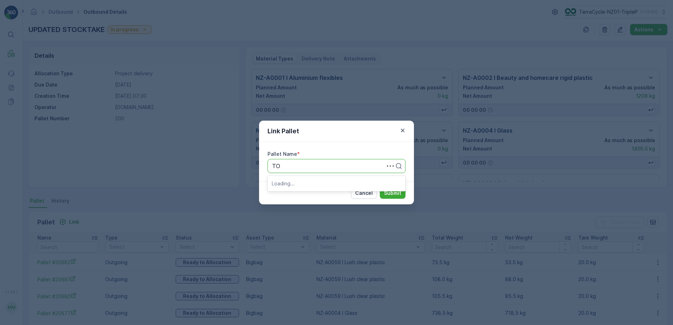
type input "TOY"
drag, startPoint x: 315, startPoint y: 183, endPoint x: 330, endPoint y: 194, distance: 18.6
click at [315, 183] on div "ZWB TOYS #49" at bounding box center [336, 183] width 129 height 6
click at [398, 190] on p "Submit" at bounding box center [392, 193] width 17 height 7
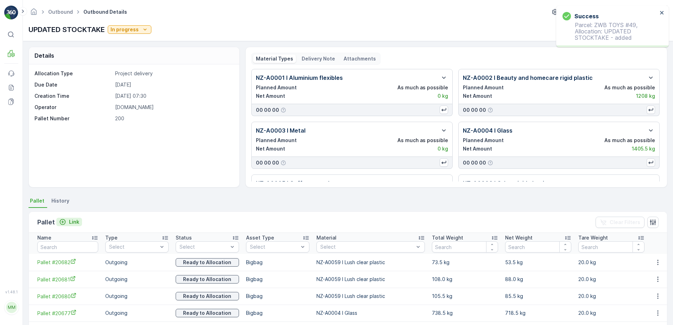
click at [71, 222] on p "Link" at bounding box center [74, 221] width 10 height 7
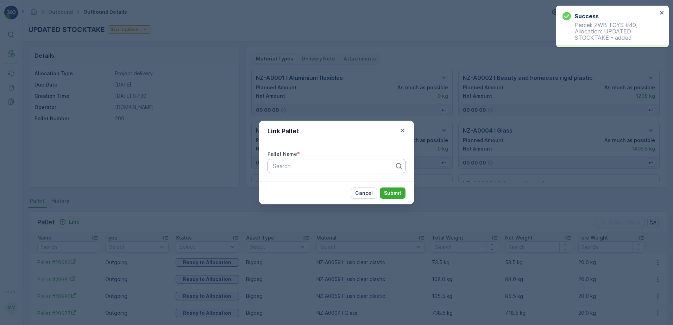
drag, startPoint x: 314, startPoint y: 169, endPoint x: 310, endPoint y: 166, distance: 4.8
type input "BIC"
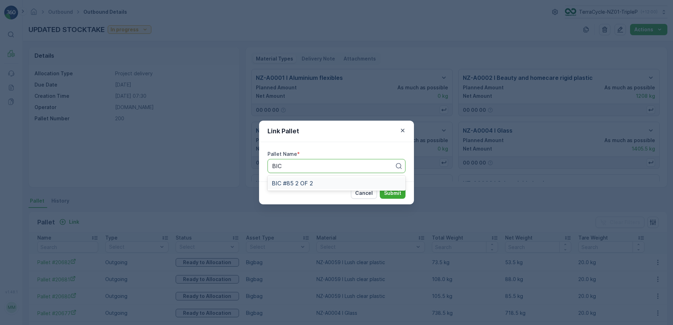
click at [308, 185] on span "BIC #85 2 OF 2" at bounding box center [292, 183] width 41 height 6
click at [391, 194] on p "Submit" at bounding box center [392, 193] width 17 height 7
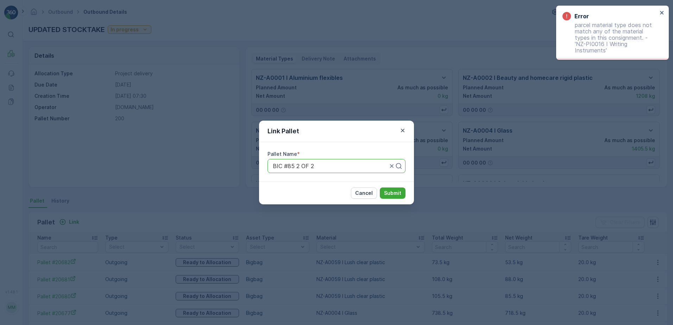
drag, startPoint x: 477, startPoint y: 108, endPoint x: 482, endPoint y: 112, distance: 6.5
click at [477, 108] on div "Link Pallet Pallet Name * BIC #85 2 OF 2 Cancel Submit" at bounding box center [336, 162] width 673 height 325
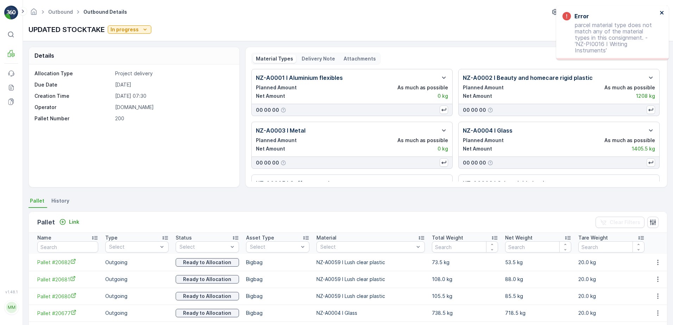
click at [662, 14] on icon "close" at bounding box center [662, 13] width 4 height 4
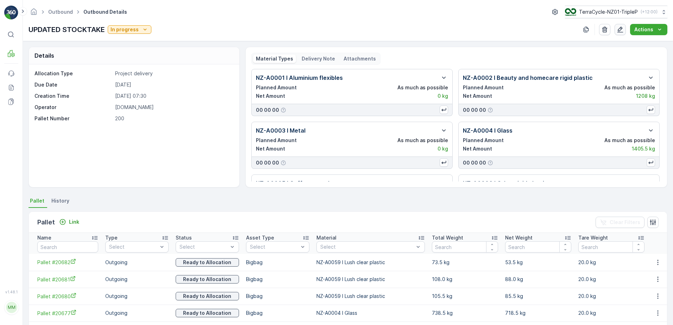
click at [617, 31] on button "button" at bounding box center [619, 29] width 11 height 11
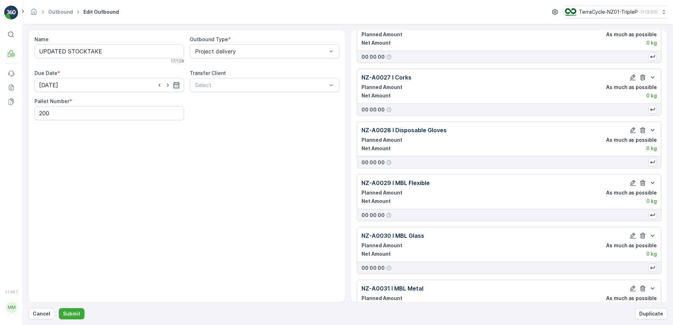
scroll to position [3617, 0]
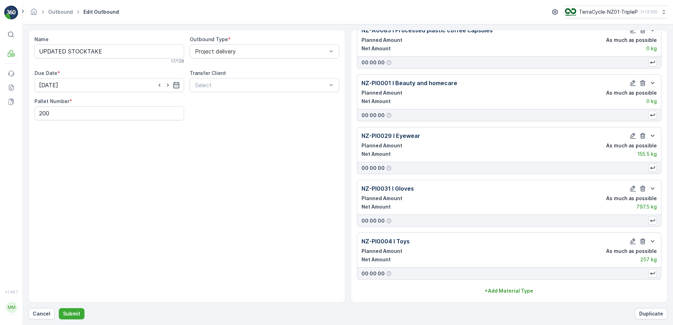
drag, startPoint x: 550, startPoint y: 291, endPoint x: 492, endPoint y: 269, distance: 61.9
click at [550, 290] on div "+ Add Material Type" at bounding box center [509, 290] width 296 height 7
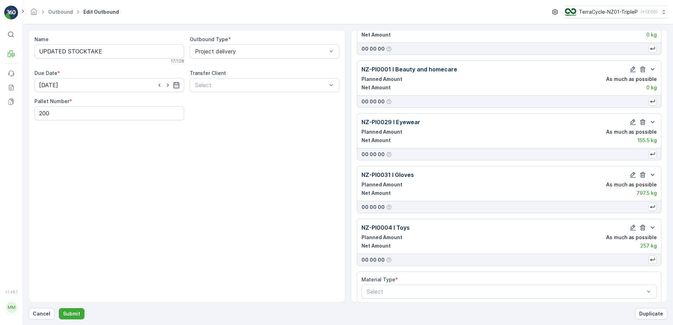
scroll to position [3637, 0]
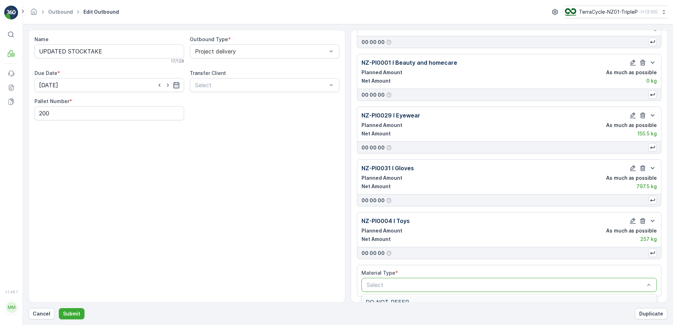
click at [391, 287] on div at bounding box center [505, 285] width 279 height 6
type input "WRITIN"
click at [401, 300] on span "NZ-PI0016 I Writing Instruments" at bounding box center [408, 302] width 84 height 6
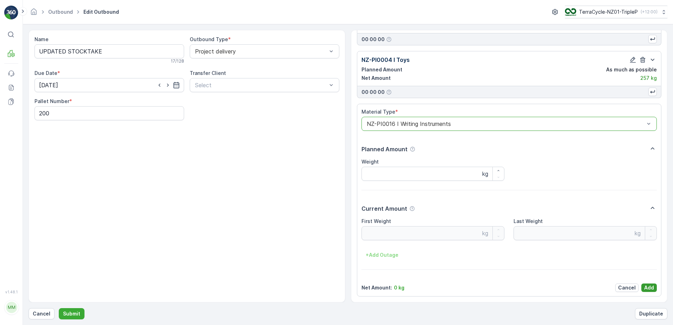
click at [650, 288] on p "Add" at bounding box center [649, 287] width 10 height 7
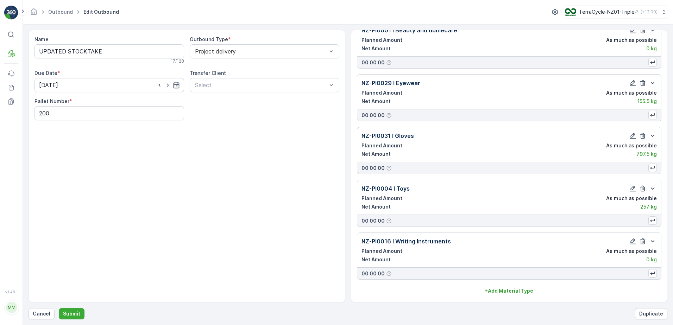
scroll to position [3670, 0]
click at [69, 313] on p "Submit" at bounding box center [71, 313] width 17 height 7
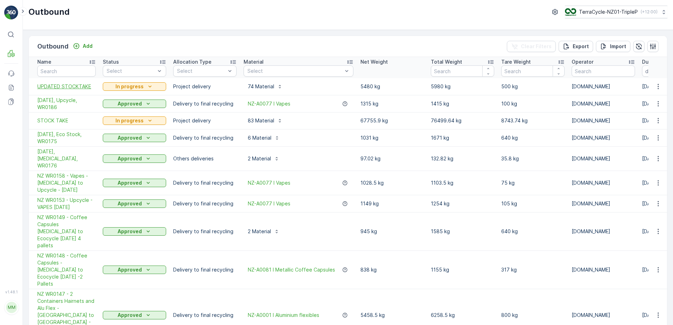
click at [75, 84] on span "UPDATED STOCKTAKE" at bounding box center [66, 86] width 58 height 7
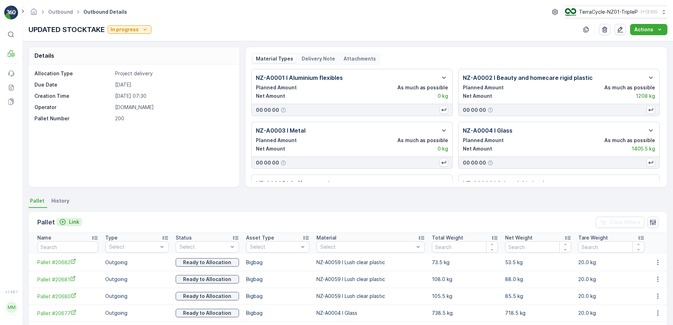
click at [69, 221] on p "Link" at bounding box center [74, 221] width 10 height 7
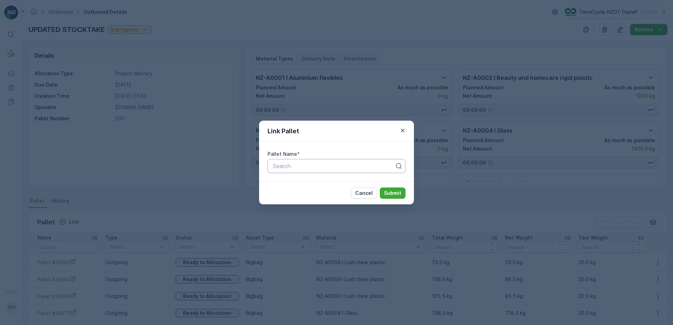
click at [291, 167] on div at bounding box center [333, 166] width 123 height 6
type input "BIC"
drag, startPoint x: 336, startPoint y: 182, endPoint x: 368, endPoint y: 191, distance: 33.0
click at [336, 182] on div "BIC #85 2 OF 2" at bounding box center [336, 183] width 129 height 6
click at [384, 192] on button "Submit" at bounding box center [393, 193] width 26 height 11
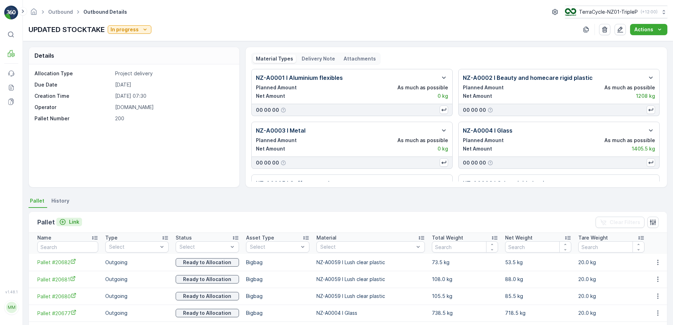
click at [69, 221] on p "Link" at bounding box center [74, 221] width 10 height 7
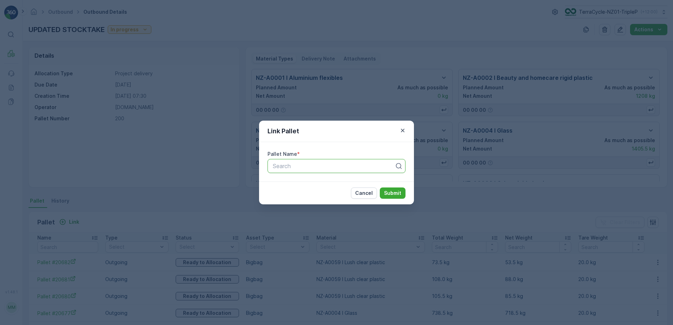
click at [298, 166] on div at bounding box center [333, 166] width 123 height 6
type input "DGB"
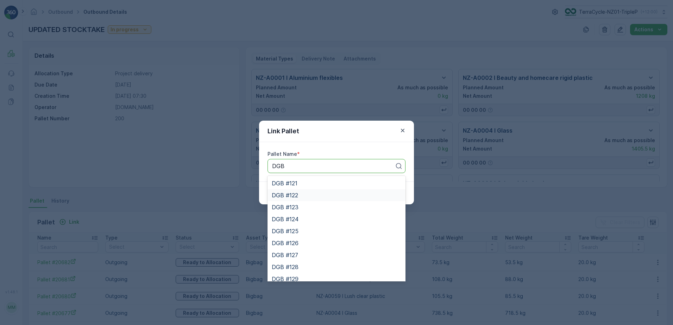
drag, startPoint x: 309, startPoint y: 193, endPoint x: 353, endPoint y: 189, distance: 43.5
click at [309, 193] on div "DGB #122" at bounding box center [336, 195] width 129 height 6
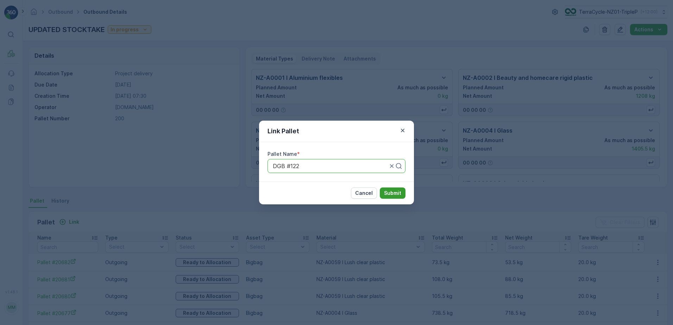
click at [389, 193] on p "Submit" at bounding box center [392, 193] width 17 height 7
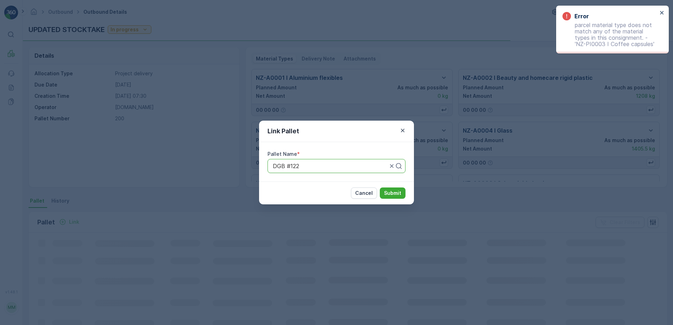
click at [414, 189] on div "Link Pallet Pallet Name * DGB #122 Cancel Submit" at bounding box center [336, 162] width 673 height 325
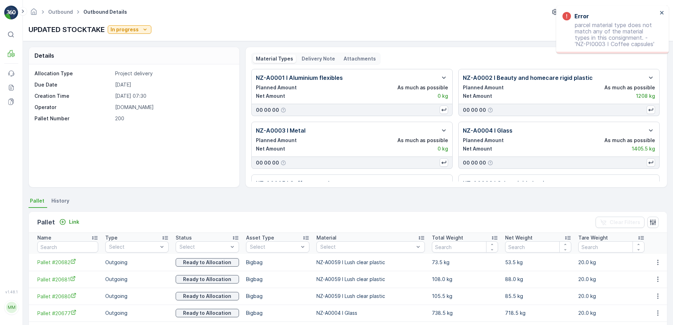
click at [508, 175] on div "NZ-A0001 I Aluminium flexibles Planned Amount As much as possible Net Amount 0 …" at bounding box center [456, 125] width 410 height 113
click at [659, 11] on div "Error parcel material type does not match any of the material types in this con…" at bounding box center [612, 30] width 113 height 48
drag, startPoint x: 659, startPoint y: 11, endPoint x: 614, endPoint y: 13, distance: 45.1
click at [614, 13] on div "Error" at bounding box center [609, 16] width 95 height 8
click at [661, 13] on icon "close" at bounding box center [662, 13] width 4 height 4
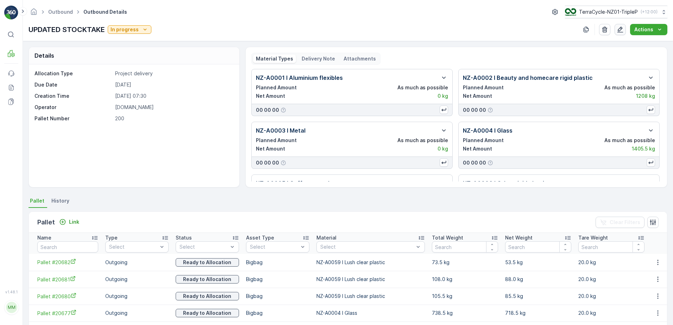
drag, startPoint x: 614, startPoint y: 29, endPoint x: 621, endPoint y: 27, distance: 6.6
click at [617, 28] on div "Actions" at bounding box center [630, 29] width 73 height 11
click at [621, 27] on icon "button" at bounding box center [620, 30] width 6 height 6
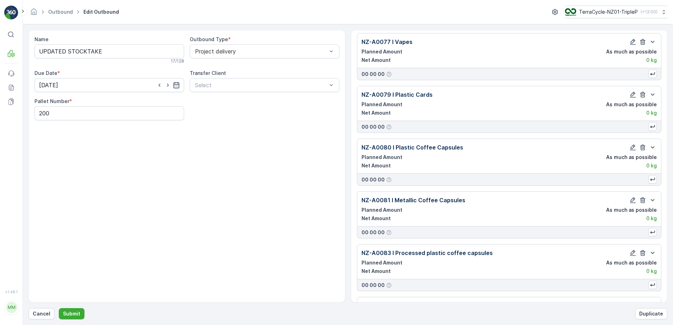
scroll to position [3670, 0]
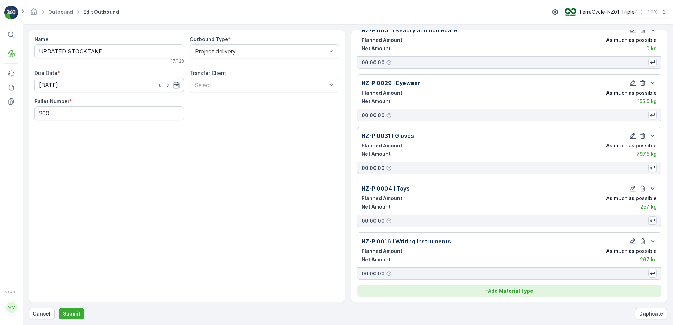
click at [535, 291] on div "+ Add Material Type" at bounding box center [509, 290] width 296 height 7
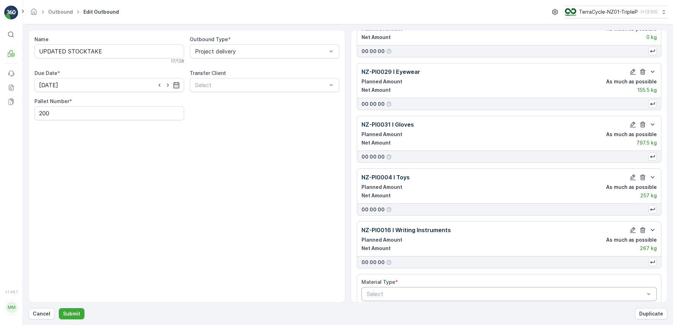
scroll to position [3690, 0]
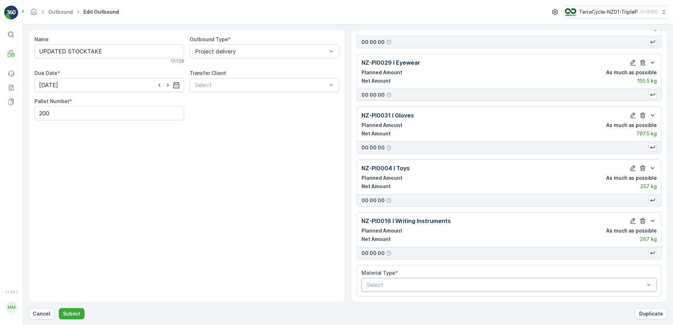
click at [488, 283] on div at bounding box center [505, 285] width 279 height 6
type input "COFF"
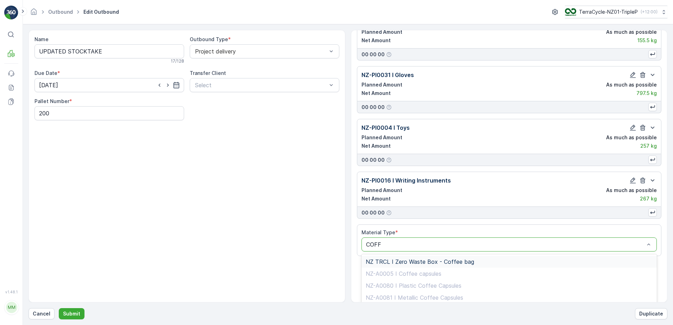
scroll to position [3788, 0]
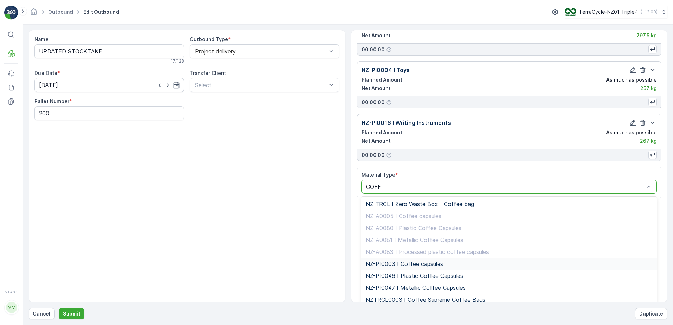
click at [432, 262] on span "NZ-PI0003 I Coffee capsules" at bounding box center [404, 264] width 77 height 6
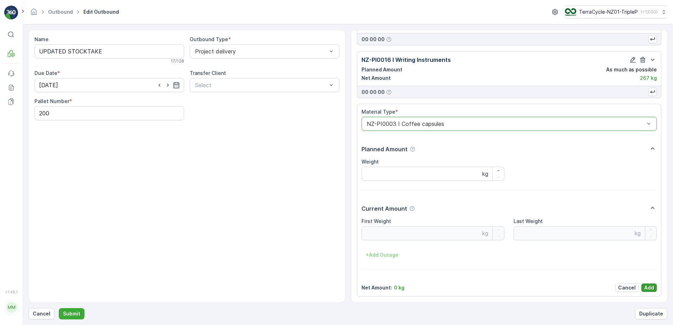
click at [644, 288] on p "Add" at bounding box center [649, 287] width 10 height 7
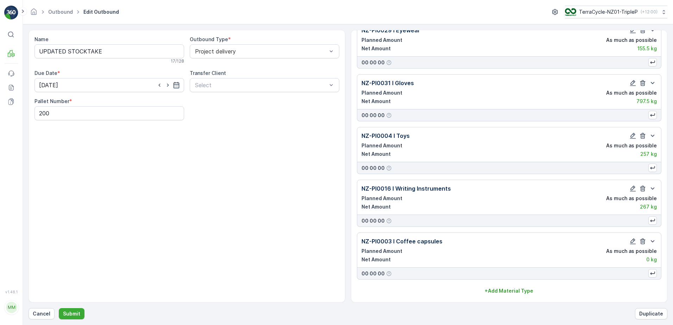
scroll to position [3723, 0]
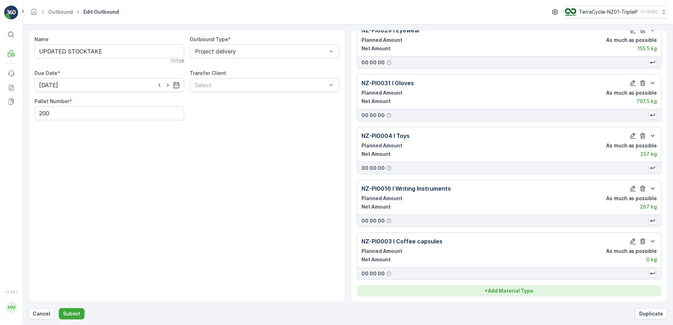
click at [500, 294] on p "+ Add Material Type" at bounding box center [508, 290] width 49 height 7
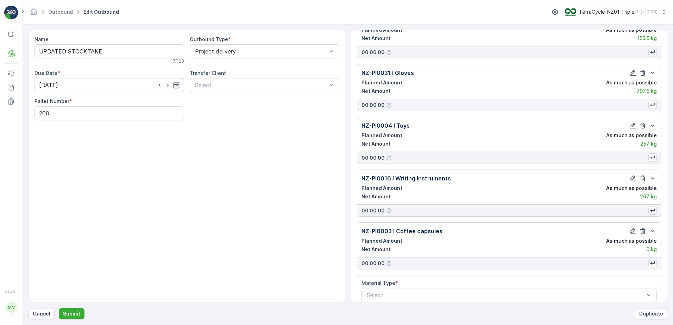
scroll to position [3743, 0]
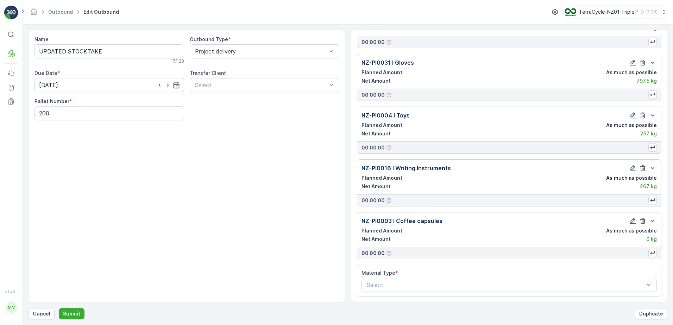
click at [438, 277] on div "Material Type * Select" at bounding box center [509, 280] width 296 height 23
click at [438, 283] on div at bounding box center [505, 285] width 279 height 6
type input "0"
type input "PI"
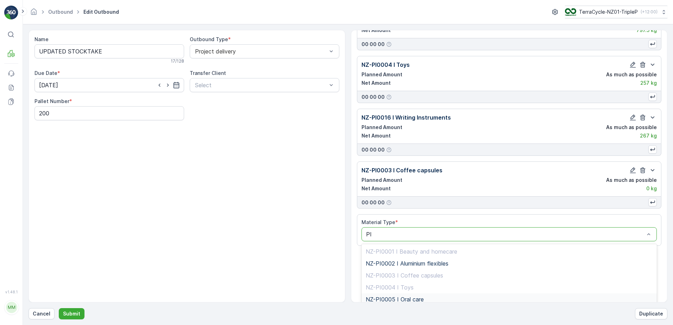
scroll to position [3841, 0]
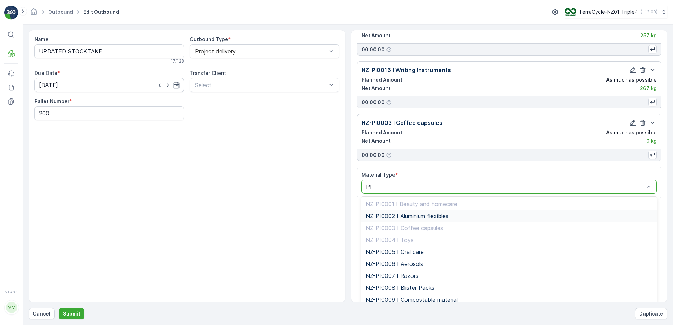
click at [453, 215] on div "NZ-PI0002 I Aluminium flexibles" at bounding box center [509, 216] width 287 height 6
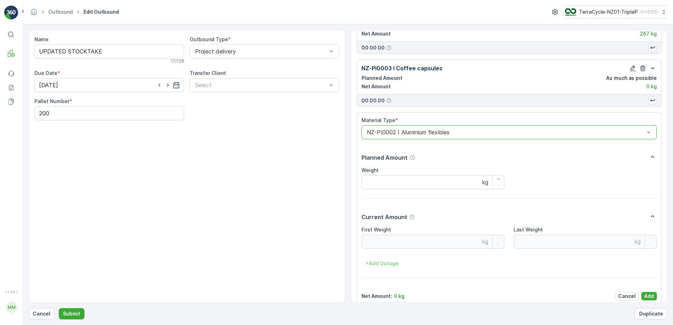
scroll to position [3904, 0]
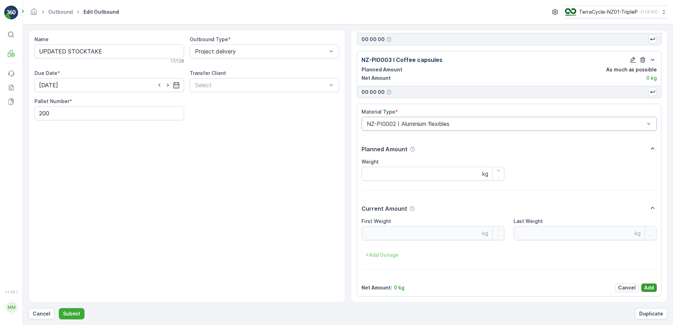
drag, startPoint x: 639, startPoint y: 284, endPoint x: 646, endPoint y: 284, distance: 7.4
click at [641, 284] on div "Cancel Add" at bounding box center [636, 288] width 42 height 8
click at [649, 284] on p "Add" at bounding box center [649, 287] width 10 height 7
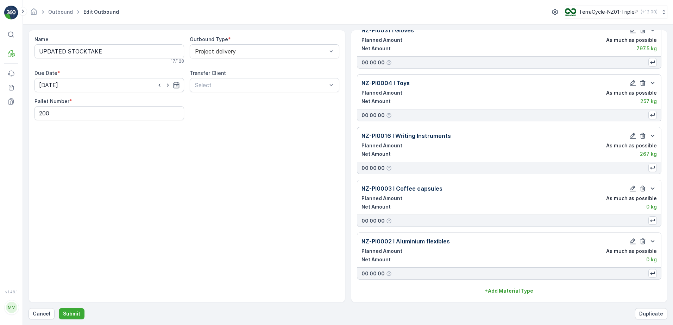
scroll to position [3775, 0]
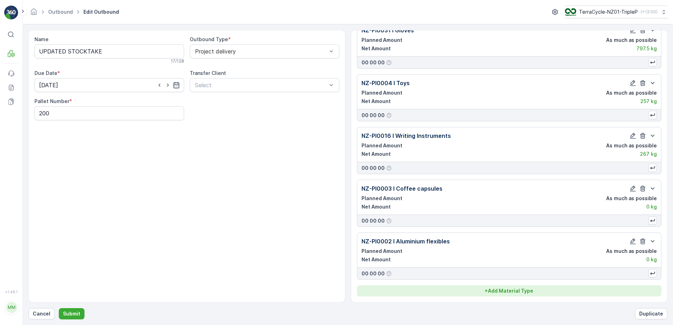
click at [501, 290] on p "+ Add Material Type" at bounding box center [508, 290] width 49 height 7
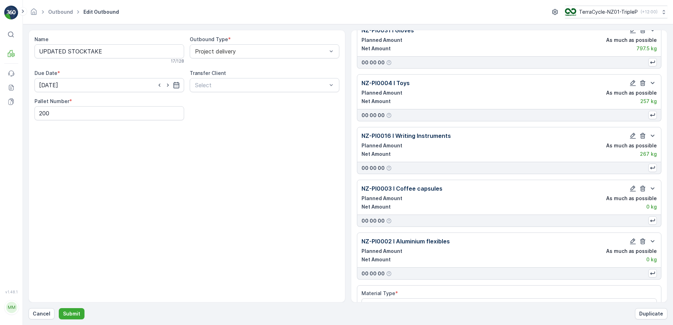
scroll to position [3796, 0]
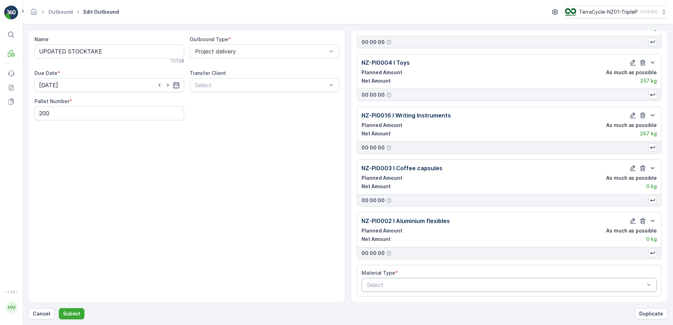
click at [430, 286] on div at bounding box center [505, 285] width 279 height 6
type input "PI"
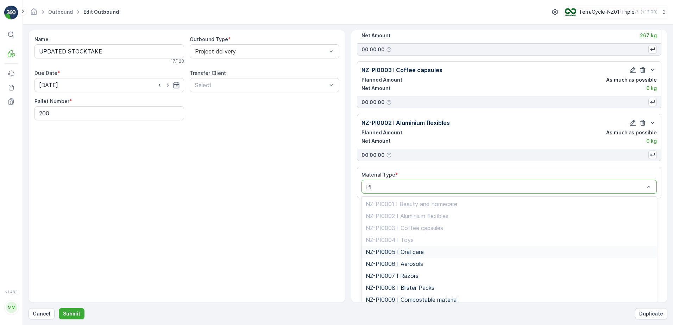
click at [433, 254] on div "NZ-PI0005 I Oral care" at bounding box center [509, 252] width 287 height 6
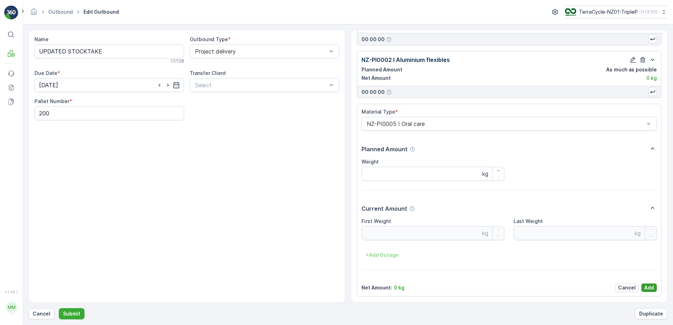
click at [645, 286] on p "Add" at bounding box center [649, 287] width 10 height 7
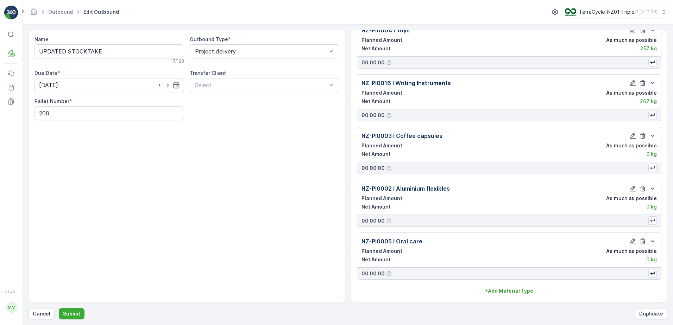
scroll to position [3828, 0]
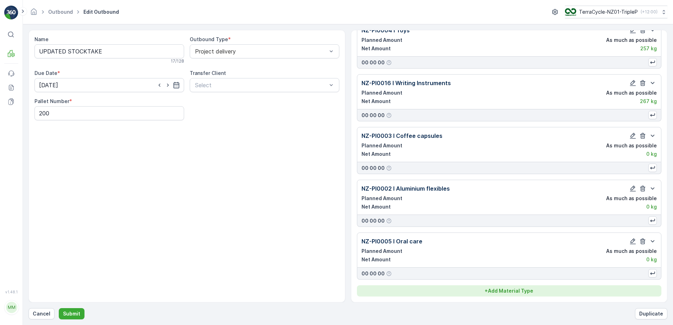
click at [494, 293] on p "+ Add Material Type" at bounding box center [508, 290] width 49 height 7
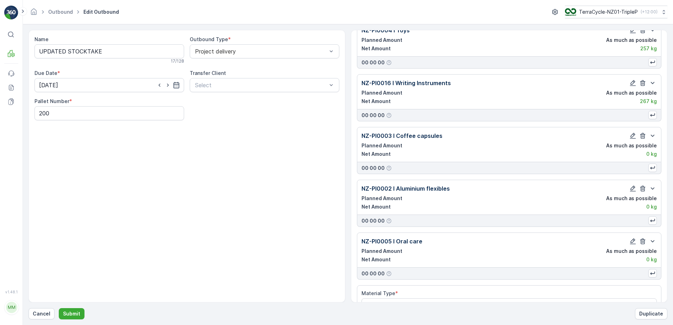
scroll to position [3849, 0]
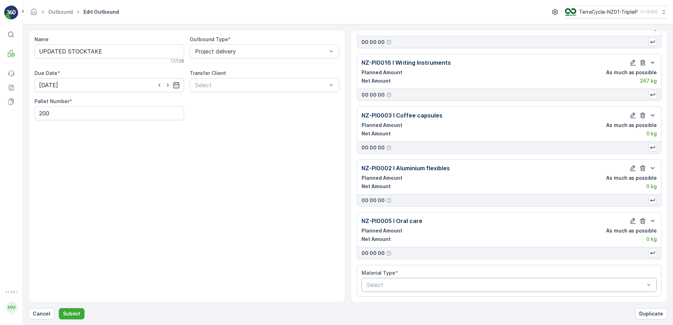
click at [445, 283] on div at bounding box center [505, 285] width 279 height 6
type input "PI"
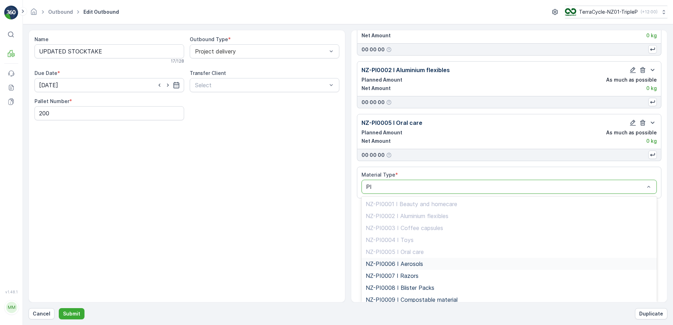
drag, startPoint x: 423, startPoint y: 262, endPoint x: 441, endPoint y: 266, distance: 18.3
click at [424, 262] on div "NZ-PI0006 I Aerosols" at bounding box center [509, 264] width 287 height 6
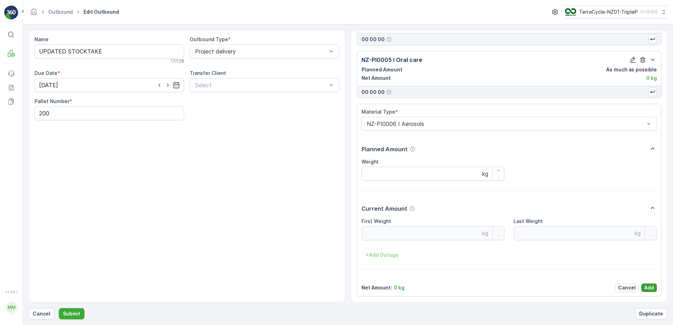
click at [646, 286] on p "Add" at bounding box center [649, 287] width 10 height 7
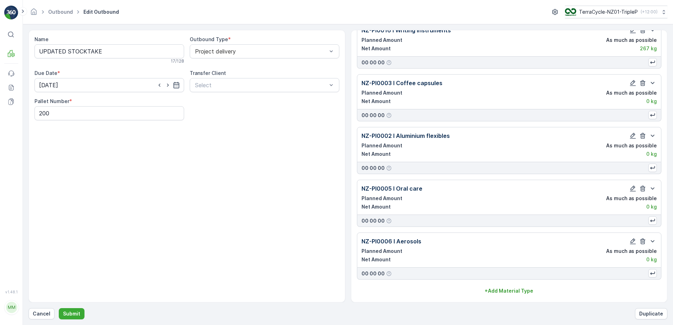
scroll to position [3881, 0]
click at [76, 311] on p "Submit" at bounding box center [71, 313] width 17 height 7
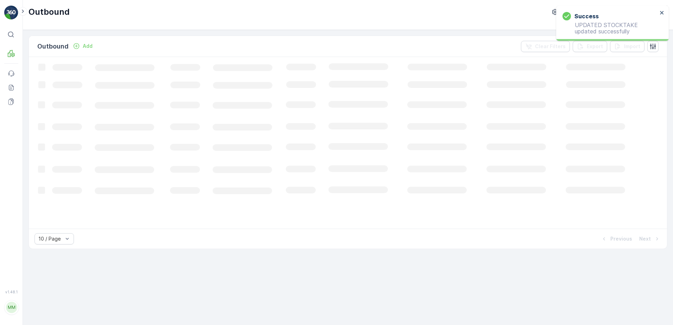
click at [68, 86] on rect at bounding box center [366, 142] width 675 height 171
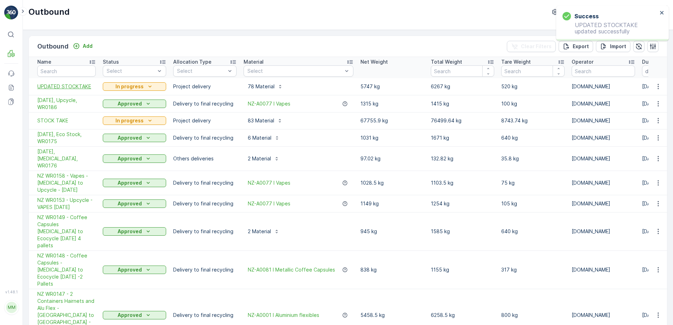
click at [68, 86] on span "UPDATED STOCKTAKE" at bounding box center [66, 86] width 58 height 7
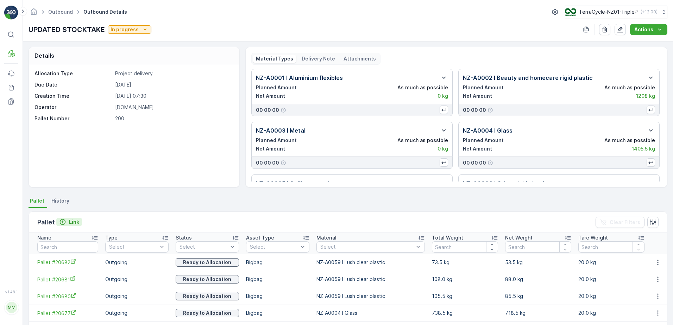
click at [74, 220] on p "Link" at bounding box center [74, 221] width 10 height 7
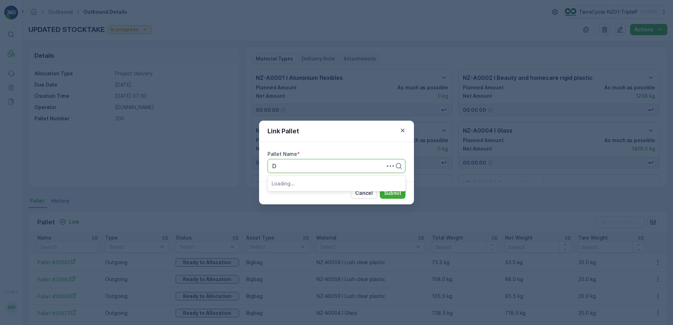
type input "DG"
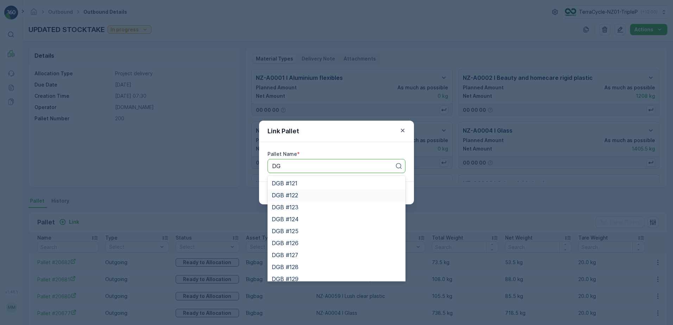
drag, startPoint x: 303, startPoint y: 194, endPoint x: 342, endPoint y: 190, distance: 39.7
click at [304, 194] on div "DGB #122" at bounding box center [336, 195] width 129 height 6
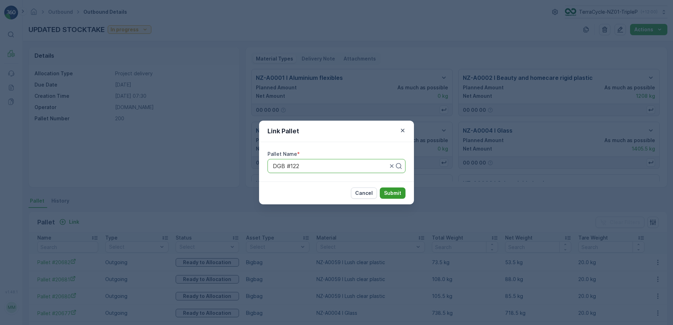
click at [387, 192] on p "Submit" at bounding box center [392, 193] width 17 height 7
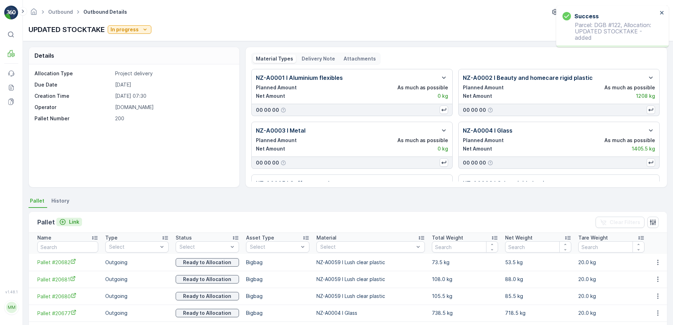
click at [72, 221] on p "Link" at bounding box center [74, 221] width 10 height 7
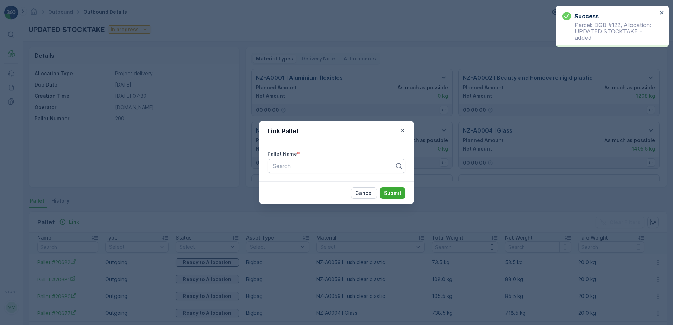
click at [296, 167] on div at bounding box center [333, 166] width 123 height 6
type input "DG"
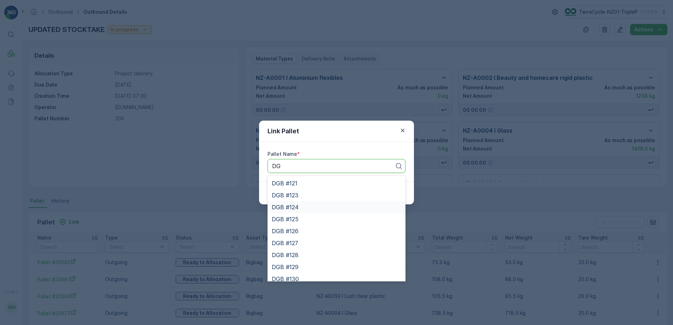
click at [297, 207] on span "DGB #124" at bounding box center [285, 207] width 27 height 6
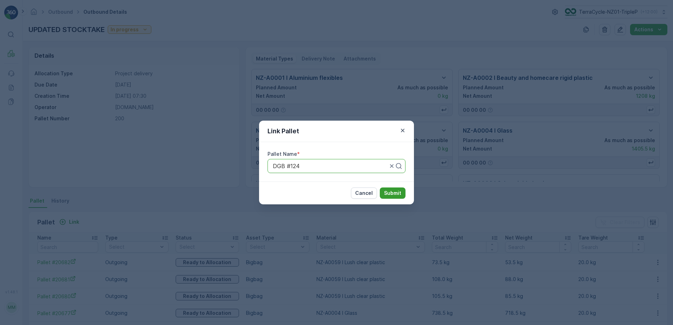
click at [393, 191] on p "Submit" at bounding box center [392, 193] width 17 height 7
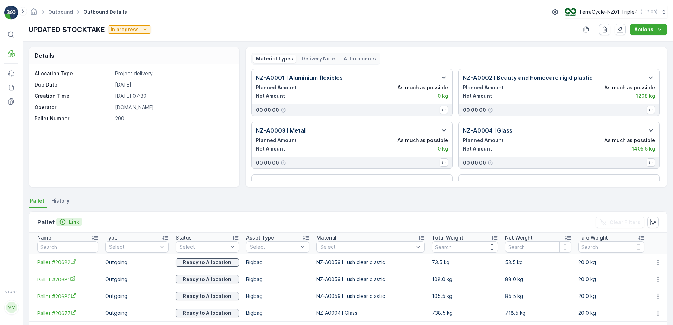
click at [71, 223] on p "Link" at bounding box center [74, 221] width 10 height 7
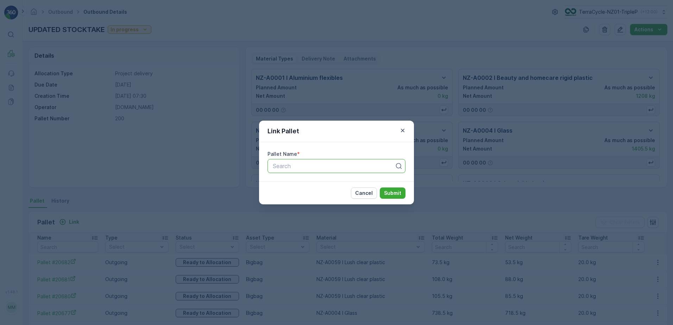
click at [294, 159] on div "Search" at bounding box center [336, 166] width 138 height 14
type input "RCRP ALU"
click at [329, 195] on span "RCRP ALUMINIUM #37" at bounding box center [303, 195] width 63 height 6
click at [391, 189] on button "Submit" at bounding box center [393, 193] width 26 height 11
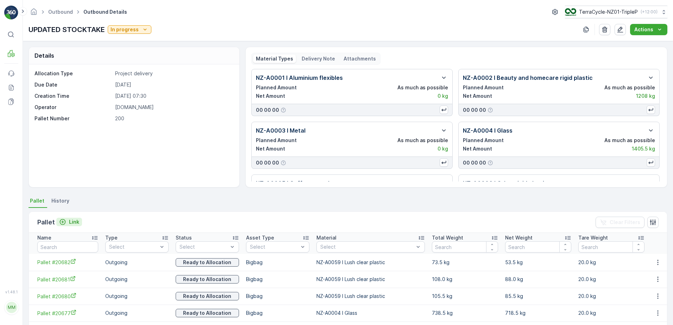
click at [70, 222] on p "Link" at bounding box center [74, 221] width 10 height 7
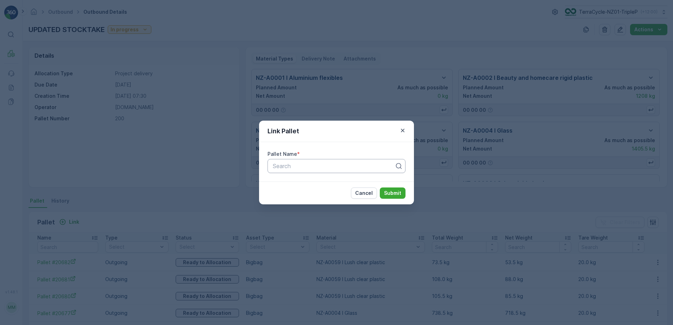
click at [329, 160] on div "Search" at bounding box center [336, 166] width 138 height 14
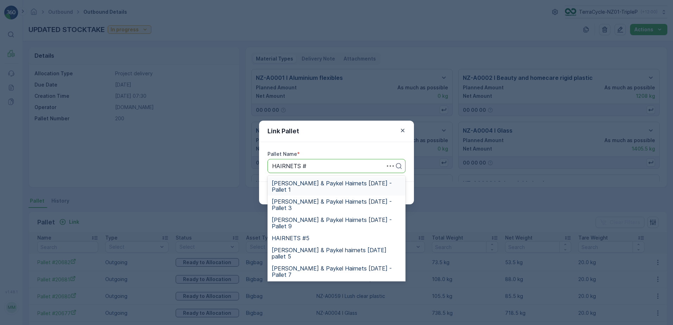
type input "HAIRNETS #4"
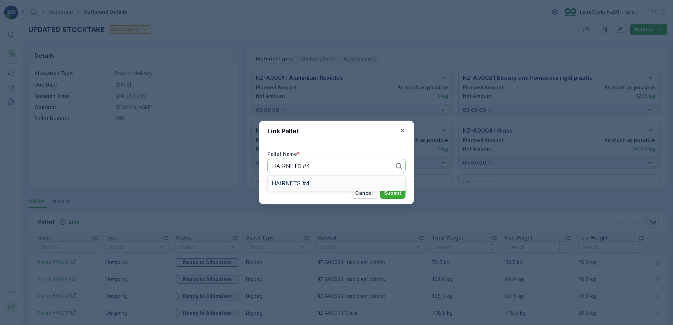
click at [315, 184] on div "HAIRNETS #4" at bounding box center [336, 183] width 129 height 6
click at [390, 191] on p "Submit" at bounding box center [392, 193] width 17 height 7
click at [403, 193] on button "Submit" at bounding box center [393, 193] width 26 height 11
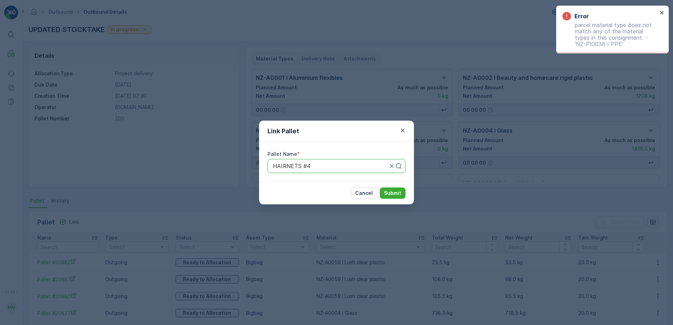
click at [488, 124] on div "Link Pallet Pallet Name * HAIRNETS #4 Cancel Submit" at bounding box center [336, 162] width 673 height 325
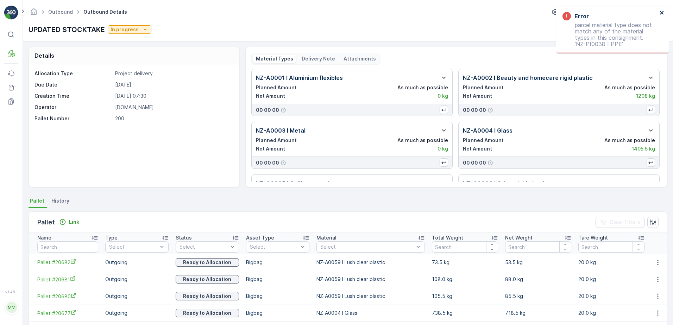
drag, startPoint x: 663, startPoint y: 10, endPoint x: 637, endPoint y: 20, distance: 27.2
click at [663, 11] on icon "close" at bounding box center [661, 13] width 5 height 6
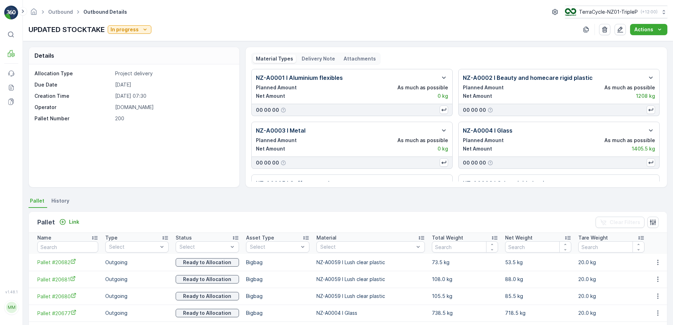
click at [613, 32] on div "Actions" at bounding box center [630, 29] width 73 height 11
drag, startPoint x: 615, startPoint y: 32, endPoint x: 619, endPoint y: 30, distance: 5.2
click at [617, 31] on div "Actions" at bounding box center [630, 29] width 73 height 11
click at [619, 30] on icon "button" at bounding box center [620, 30] width 6 height 6
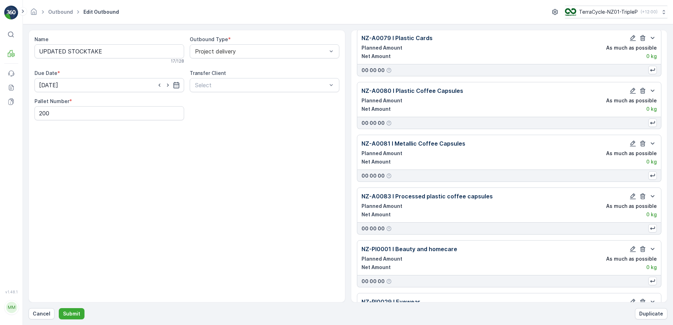
scroll to position [3881, 0]
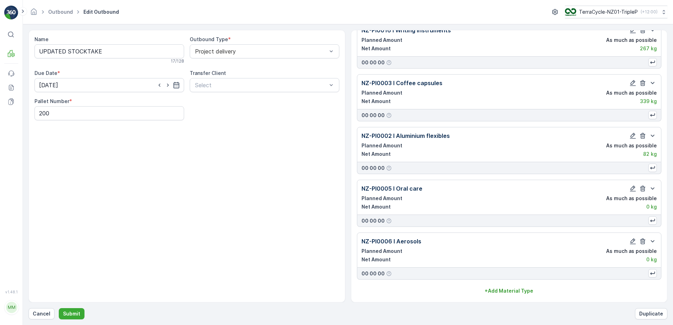
click at [521, 290] on p "+ Add Material Type" at bounding box center [508, 290] width 49 height 7
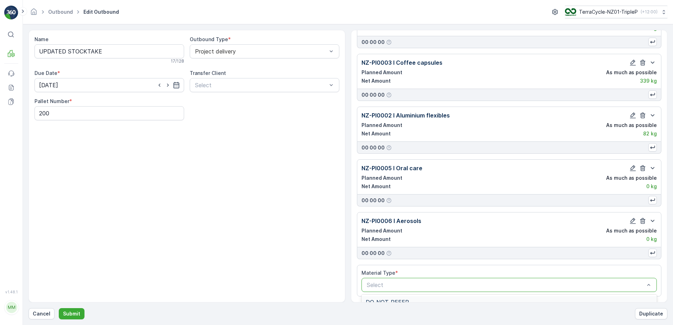
click at [454, 283] on div at bounding box center [505, 285] width 279 height 6
type input "PPE"
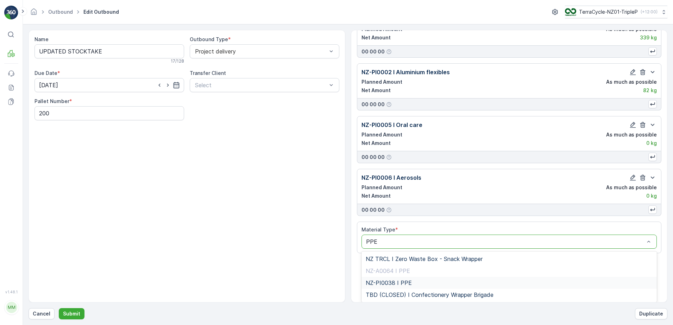
click at [422, 281] on div "NZ-PI0038 I PPE" at bounding box center [509, 283] width 287 height 6
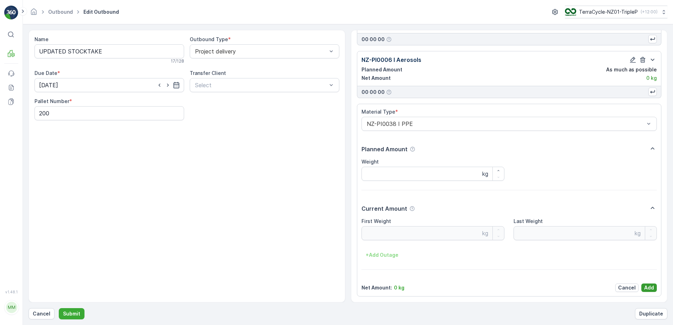
click at [649, 287] on p "Add" at bounding box center [649, 287] width 10 height 7
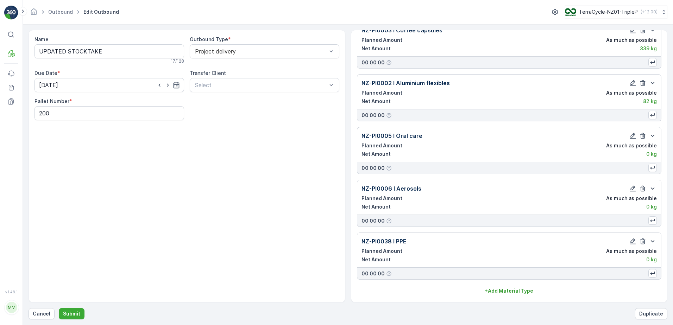
scroll to position [3934, 0]
click at [80, 313] on button "Submit" at bounding box center [72, 313] width 26 height 11
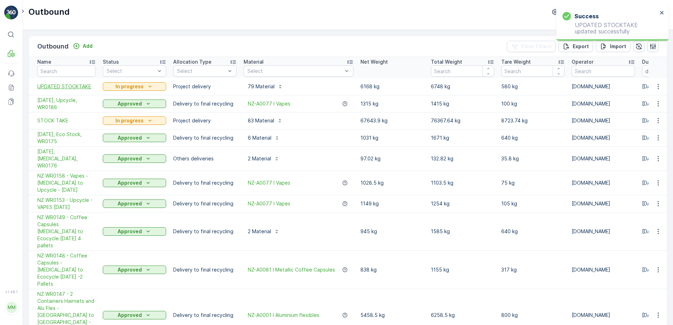
click at [78, 83] on span "UPDATED STOCKTAKE" at bounding box center [66, 86] width 58 height 7
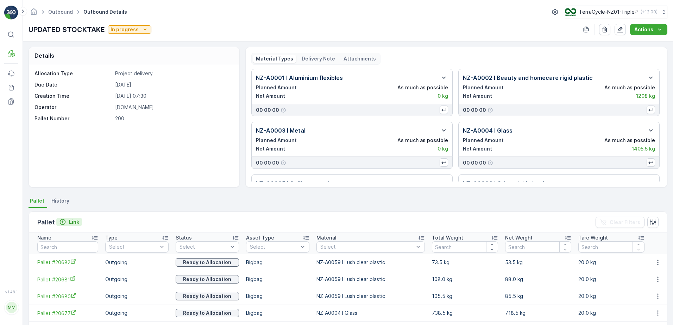
click at [70, 221] on p "Link" at bounding box center [74, 221] width 10 height 7
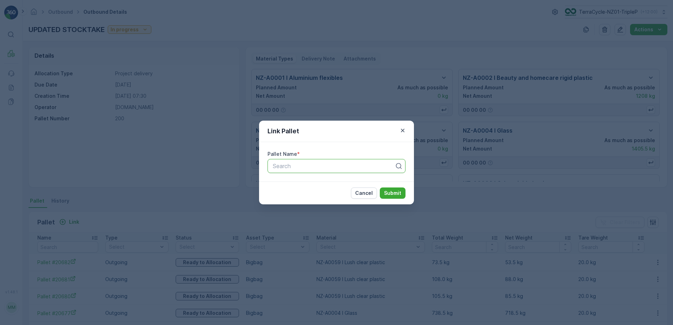
click at [313, 171] on div "Search" at bounding box center [336, 166] width 138 height 14
type input "HAIRNETS"
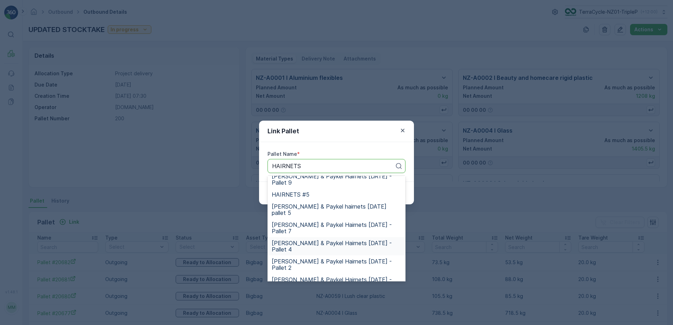
scroll to position [70, 0]
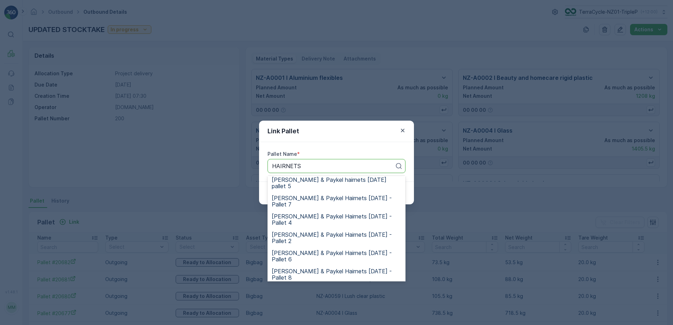
click at [326, 284] on div "HAIRNETS #4" at bounding box center [336, 290] width 138 height 12
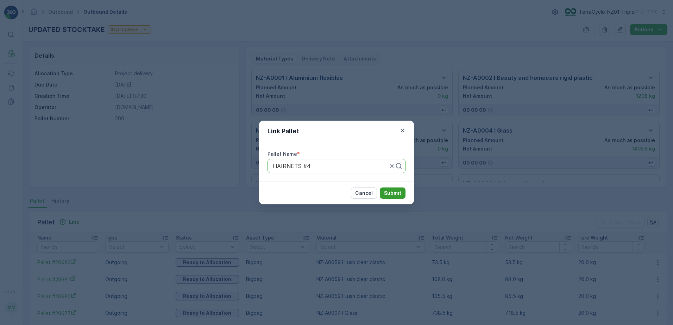
click at [395, 195] on p "Submit" at bounding box center [392, 193] width 17 height 7
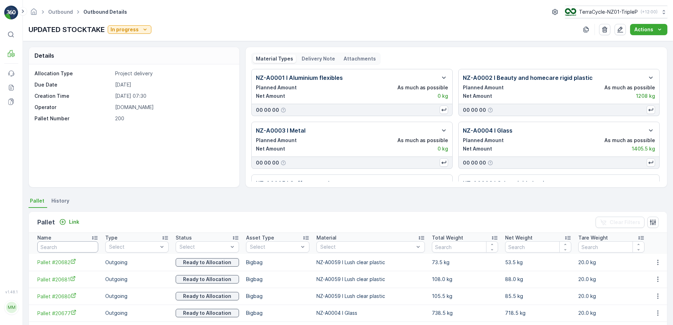
click at [50, 244] on input "text" at bounding box center [67, 246] width 61 height 11
click at [74, 223] on p "Link" at bounding box center [74, 221] width 10 height 7
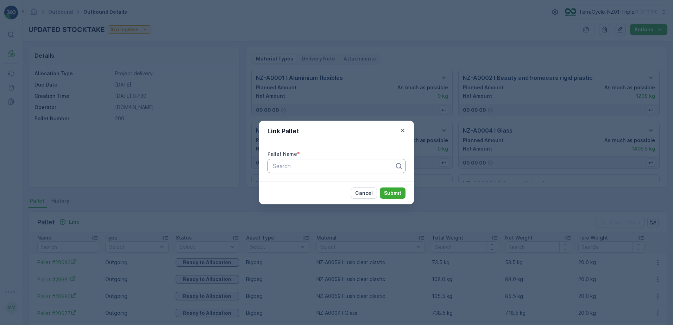
drag, startPoint x: 287, startPoint y: 167, endPoint x: 273, endPoint y: 171, distance: 14.9
click at [286, 169] on div at bounding box center [333, 166] width 123 height 6
type input "54"
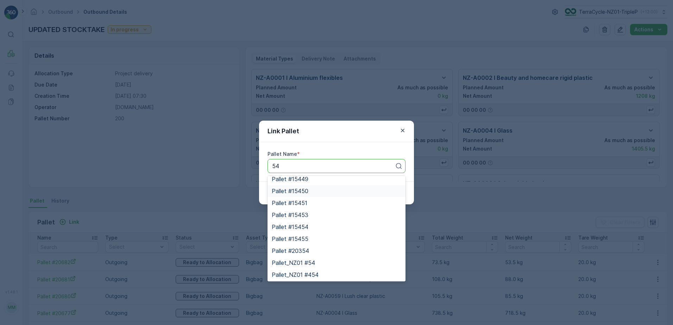
scroll to position [41, 0]
click at [313, 257] on div "Pallet_NZ01 #54" at bounding box center [336, 262] width 138 height 12
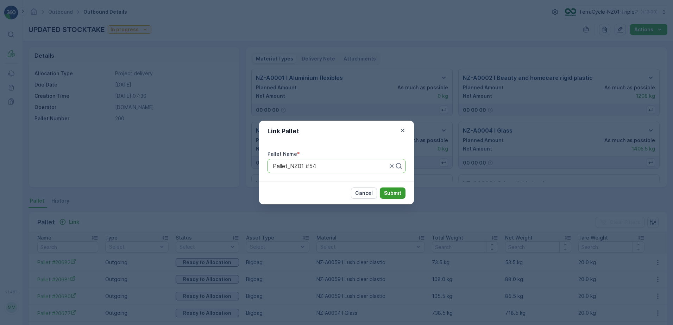
click at [395, 191] on p "Submit" at bounding box center [392, 193] width 17 height 7
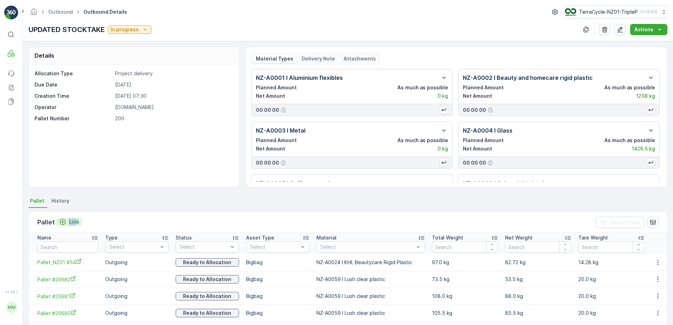
click at [75, 218] on div "Pallet Link" at bounding box center [59, 222] width 45 height 10
click at [74, 220] on p "Link" at bounding box center [74, 221] width 10 height 7
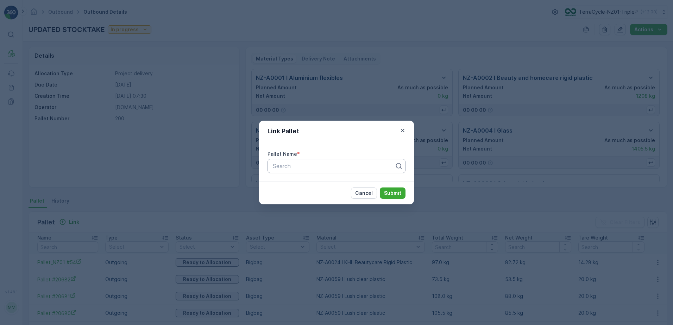
click at [309, 169] on div at bounding box center [333, 166] width 123 height 6
type input "LUSH #53"
drag, startPoint x: 317, startPoint y: 184, endPoint x: 347, endPoint y: 188, distance: 30.2
click at [319, 184] on div "LUSH #53" at bounding box center [336, 183] width 129 height 6
click at [386, 188] on button "Submit" at bounding box center [393, 193] width 26 height 11
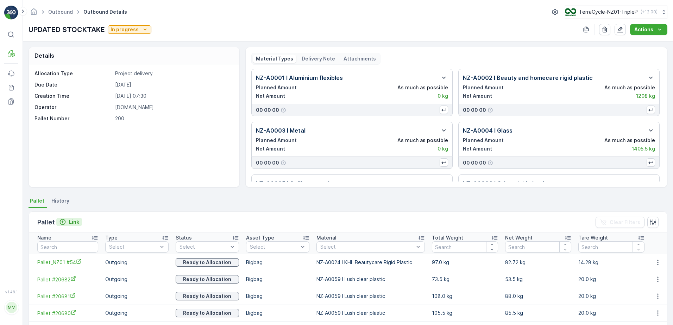
click at [64, 224] on icon "Link" at bounding box center [62, 221] width 7 height 7
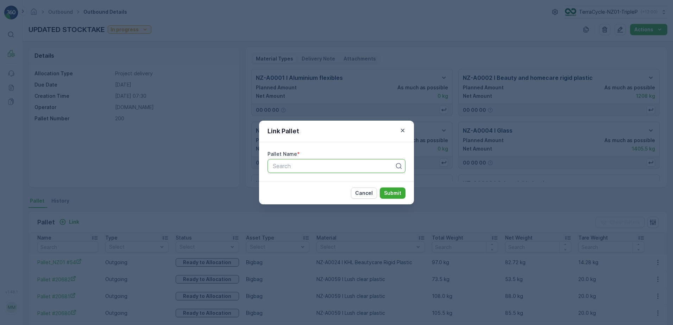
click at [274, 163] on div at bounding box center [333, 166] width 123 height 6
type input "m"
type input "MECCA #60"
click at [296, 183] on span "MECCA #60" at bounding box center [288, 183] width 33 height 6
click at [399, 193] on p "Submit" at bounding box center [392, 193] width 17 height 7
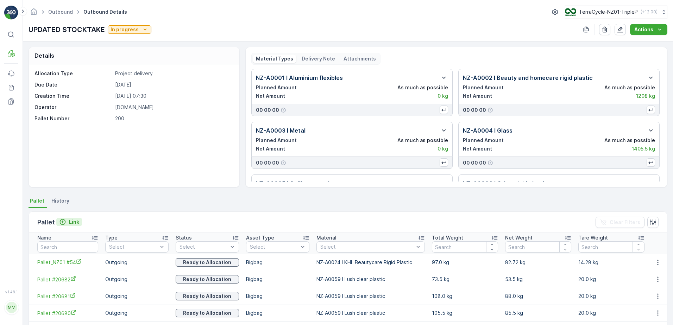
click at [68, 223] on div "Link" at bounding box center [69, 221] width 20 height 7
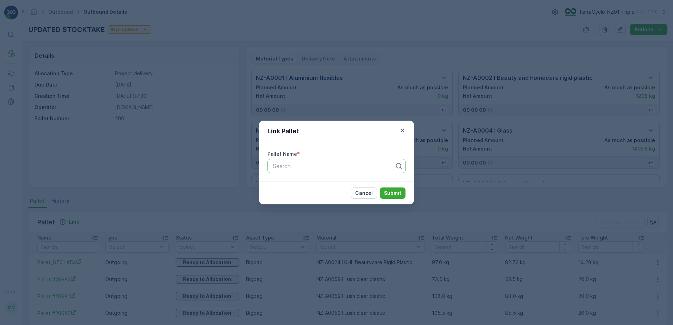
click at [293, 172] on div "Search" at bounding box center [336, 166] width 138 height 14
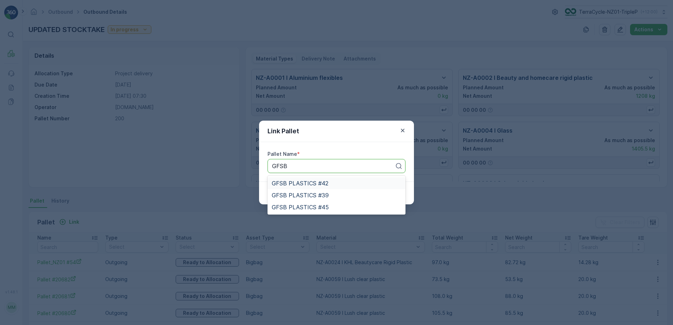
type input "GFSB"
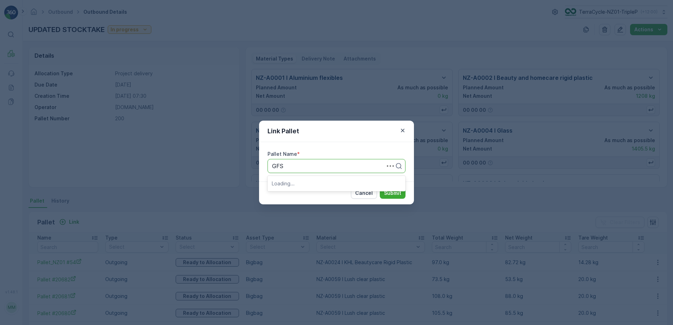
type input "GFSB"
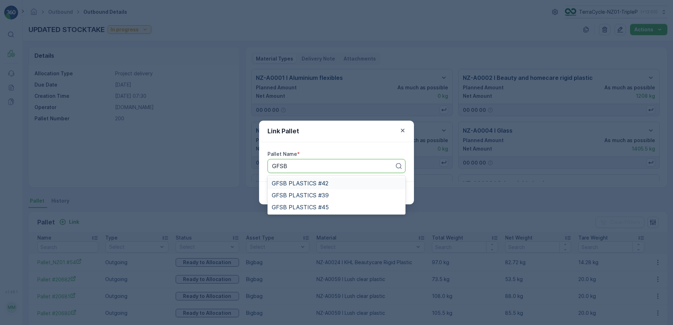
click at [319, 186] on span "GFSB PLASTICS #42" at bounding box center [300, 183] width 57 height 6
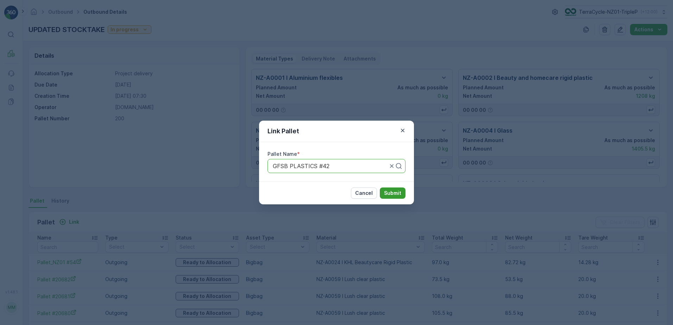
click at [381, 196] on button "Submit" at bounding box center [393, 193] width 26 height 11
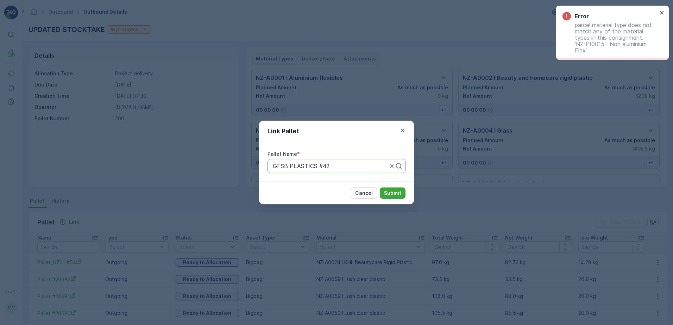
click at [456, 177] on div "Link Pallet Pallet Name * GFSB PLASTICS #42 Cancel Submit" at bounding box center [336, 162] width 673 height 325
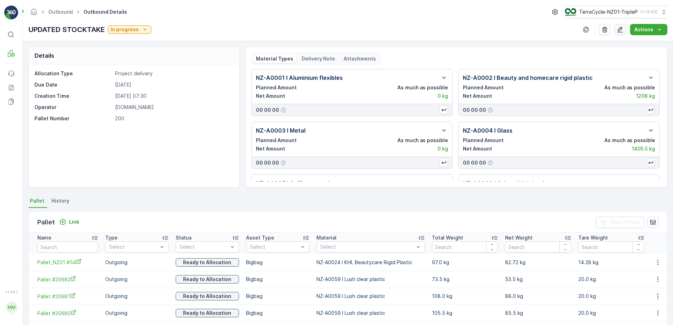
click at [622, 29] on icon "button" at bounding box center [620, 30] width 6 height 6
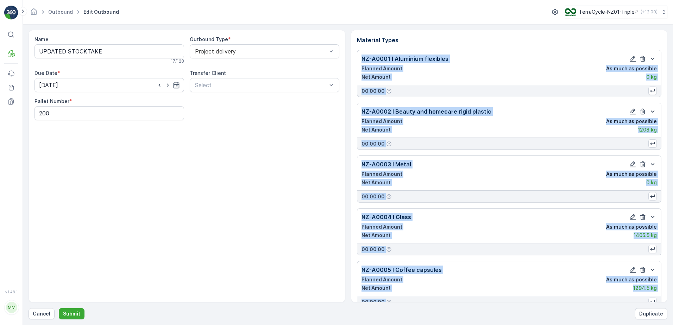
drag, startPoint x: 666, startPoint y: 43, endPoint x: 674, endPoint y: 286, distance: 243.2
click at [672, 286] on html "⌘B MRF Events Reports Documents v 1.48.1 MM MRF.NZ clemence.vasseur@terracycle.…" at bounding box center [336, 162] width 673 height 325
click at [667, 50] on div "Material Types NZ-A0001 I Aluminium flexibles Planned Amount As much as possibl…" at bounding box center [509, 166] width 317 height 273
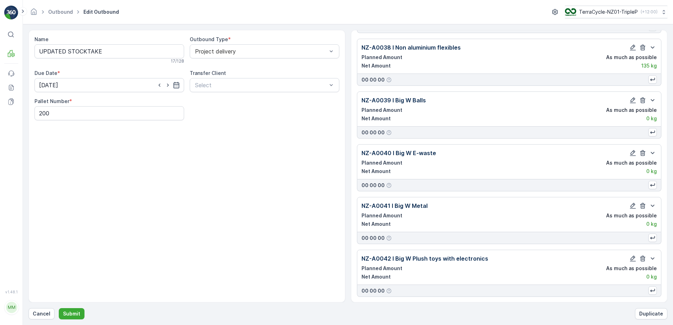
scroll to position [3934, 0]
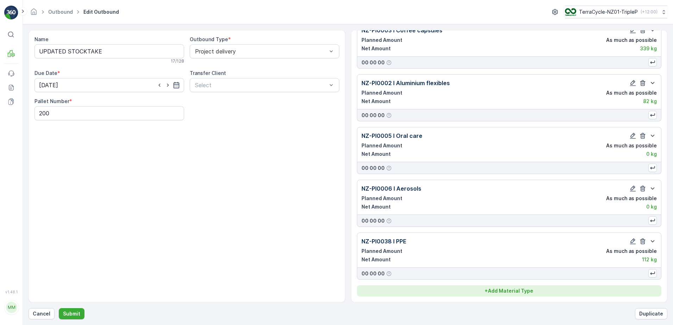
click at [532, 290] on p "+ Add Material Type" at bounding box center [508, 290] width 49 height 7
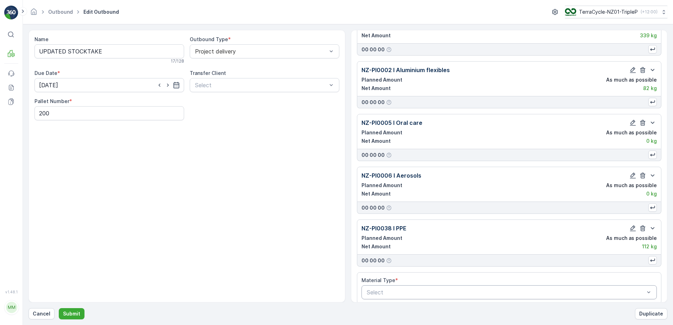
scroll to position [3954, 0]
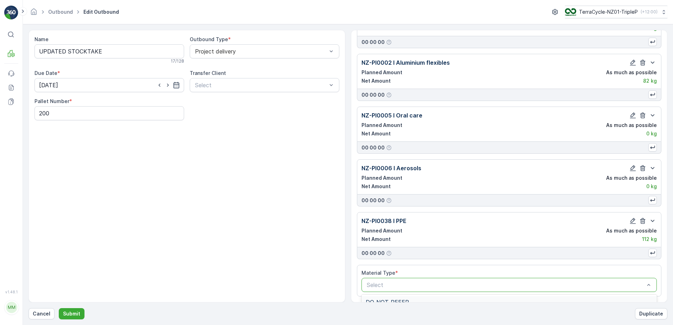
click at [398, 290] on div "Select" at bounding box center [509, 285] width 296 height 14
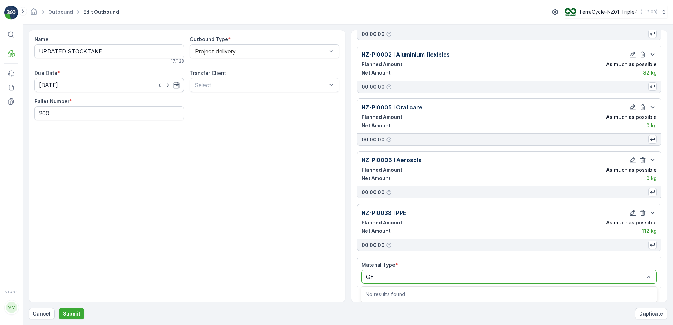
scroll to position [3962, 0]
type input "GFSB"
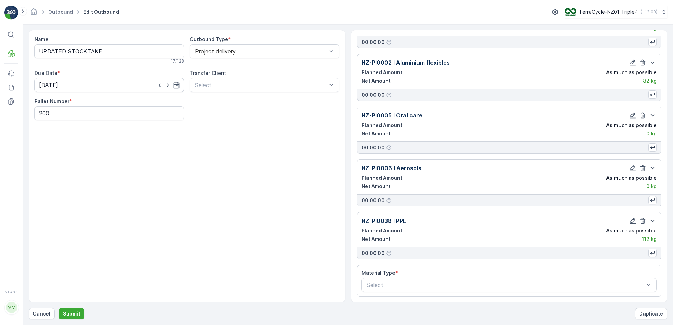
scroll to position [3954, 0]
click at [167, 250] on div "Name UPDATED STOCKTAKE 17 / 128 Outbound Type * Project delivery Due Date * 27.…" at bounding box center [186, 166] width 317 height 273
click at [629, 290] on div "Select" at bounding box center [509, 285] width 296 height 14
type input "15"
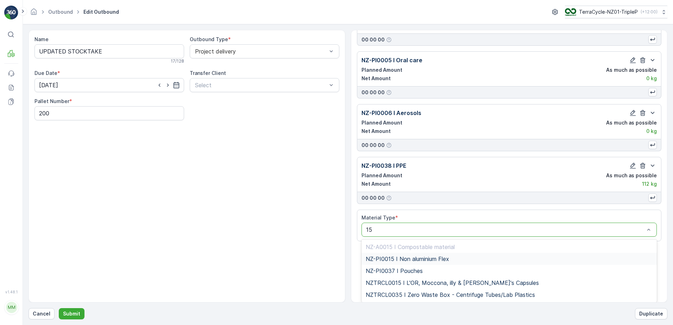
click at [430, 259] on span "NZ-PI0015 I Non aluminium Flex" at bounding box center [407, 259] width 83 height 6
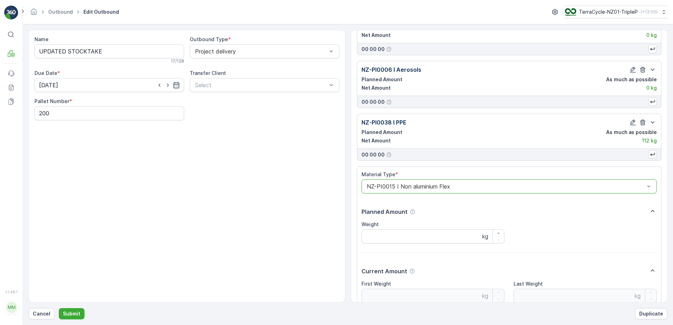
scroll to position [4115, 0]
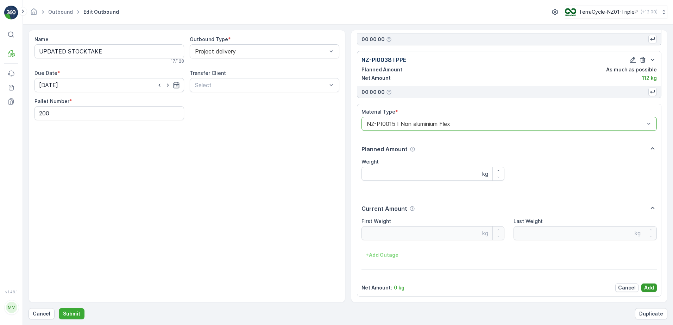
click at [649, 289] on p "Add" at bounding box center [649, 287] width 10 height 7
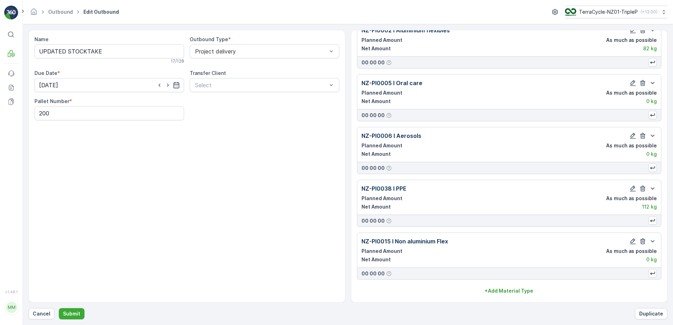
scroll to position [3986, 0]
click at [70, 313] on p "Submit" at bounding box center [71, 313] width 17 height 7
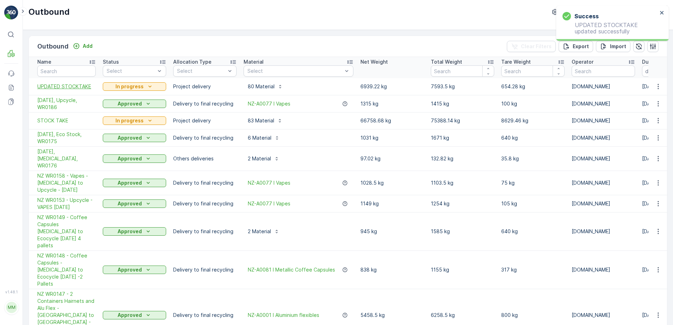
click at [90, 89] on span "UPDATED STOCKTAKE" at bounding box center [66, 86] width 58 height 7
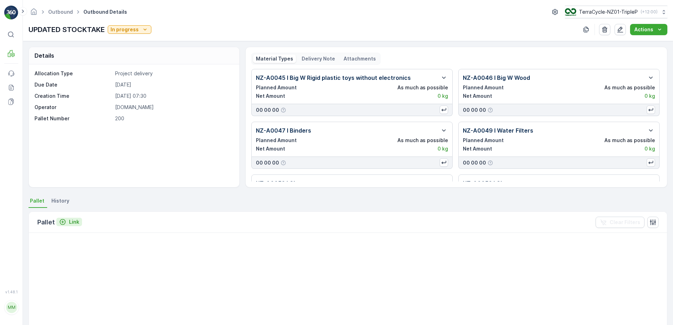
click at [75, 221] on p "Link" at bounding box center [74, 221] width 10 height 7
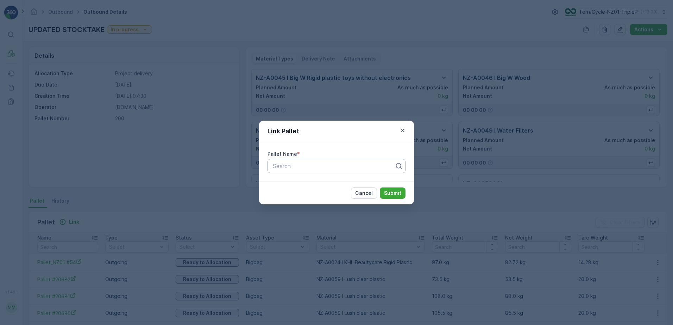
click at [301, 165] on div at bounding box center [333, 166] width 123 height 6
type input "GFSB"
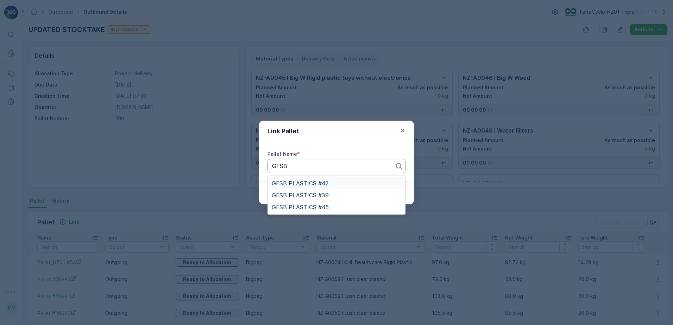
click at [335, 179] on div "GFSB PLASTICS #42" at bounding box center [336, 183] width 138 height 12
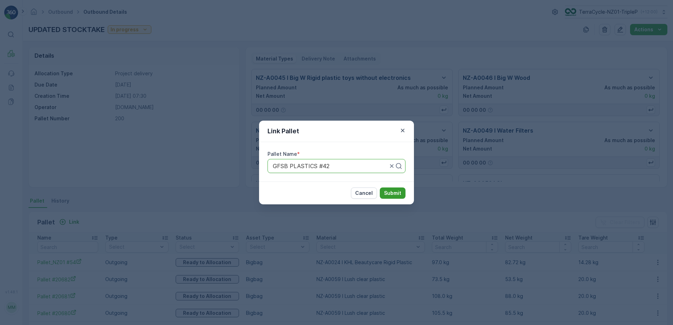
click at [399, 195] on p "Submit" at bounding box center [392, 193] width 17 height 7
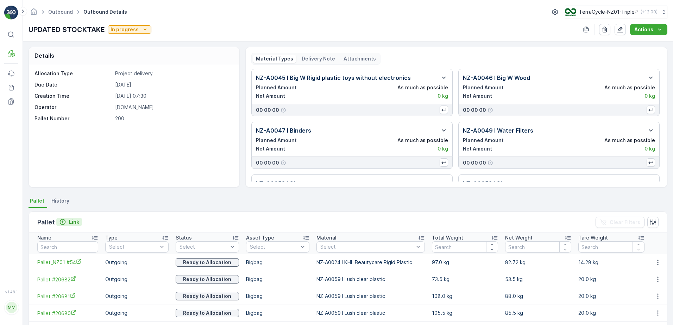
click at [76, 222] on p "Link" at bounding box center [74, 221] width 10 height 7
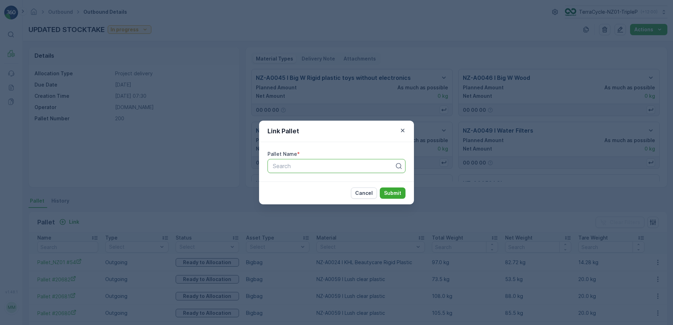
click at [289, 165] on div at bounding box center [333, 166] width 123 height 6
type input "Z"
type input "#49"
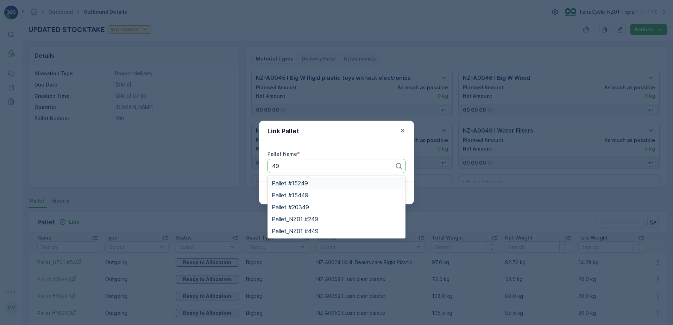
type input "49"
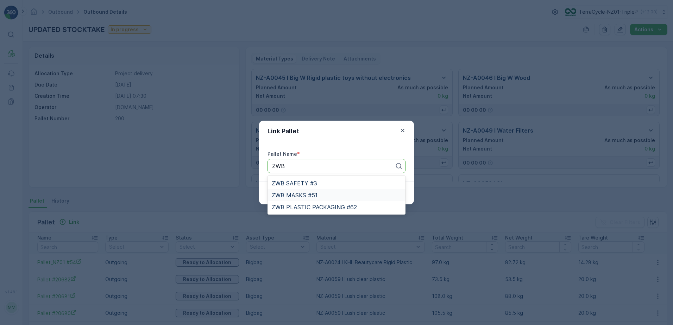
type input "ZWB"
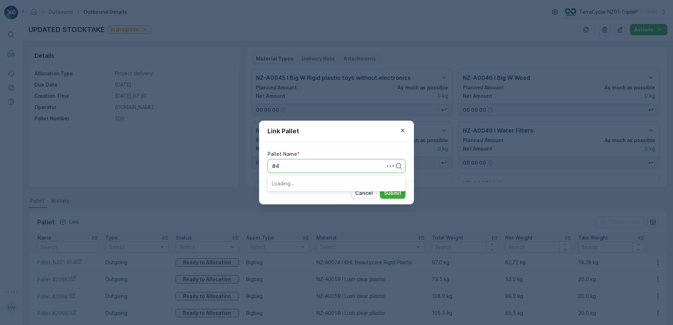
type input "#48"
click at [331, 182] on span "RCRP ALUMINIUM #48" at bounding box center [303, 183] width 63 height 6
click at [394, 189] on button "Submit" at bounding box center [393, 193] width 26 height 11
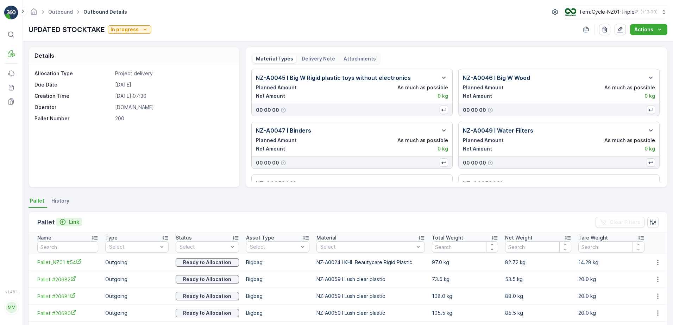
click at [61, 224] on icon "Link" at bounding box center [62, 221] width 7 height 7
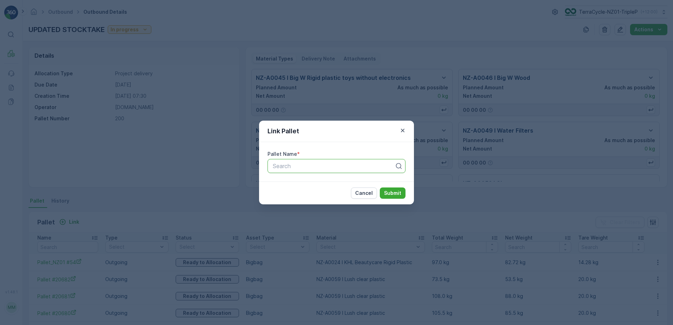
click at [352, 169] on div at bounding box center [333, 166] width 123 height 6
type input "#55"
click at [335, 183] on div "RCRP #55" at bounding box center [336, 183] width 129 height 6
click at [383, 191] on button "Submit" at bounding box center [393, 193] width 26 height 11
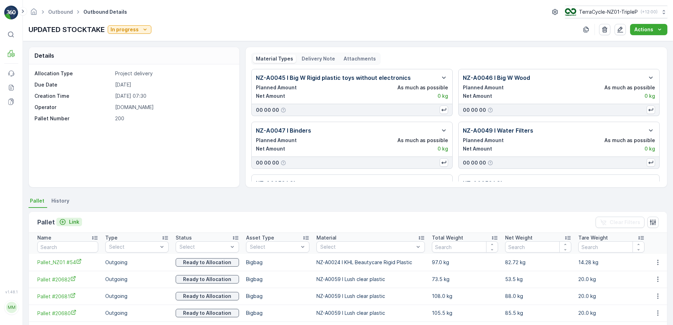
click at [74, 221] on p "Link" at bounding box center [74, 221] width 10 height 7
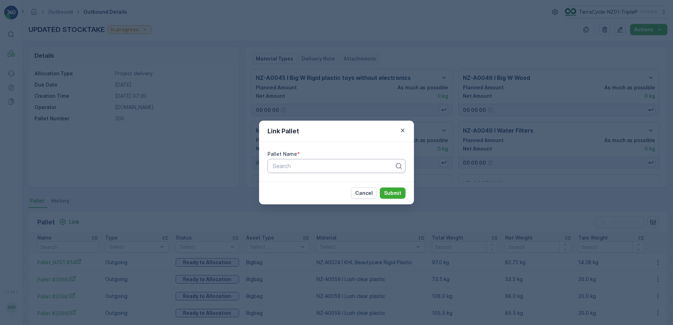
click at [275, 170] on div "Search" at bounding box center [336, 166] width 138 height 14
type input "CSB"
click at [318, 196] on div "CSB" at bounding box center [336, 195] width 129 height 6
click at [385, 195] on p "Submit" at bounding box center [392, 193] width 17 height 7
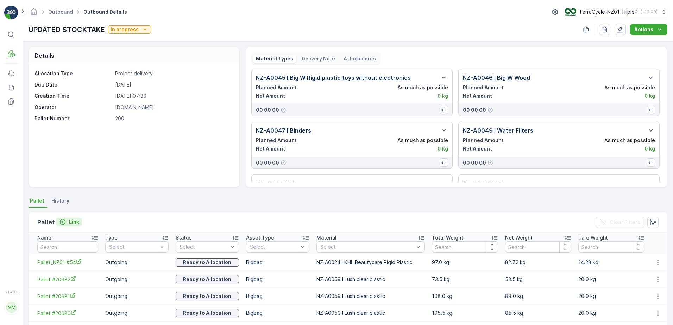
click at [77, 223] on p "Link" at bounding box center [74, 221] width 10 height 7
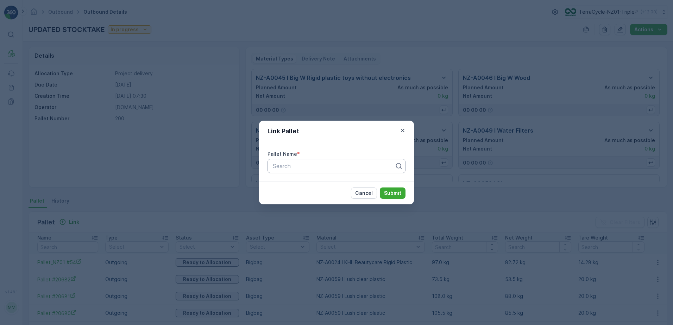
click at [316, 171] on div "Search" at bounding box center [336, 166] width 138 height 14
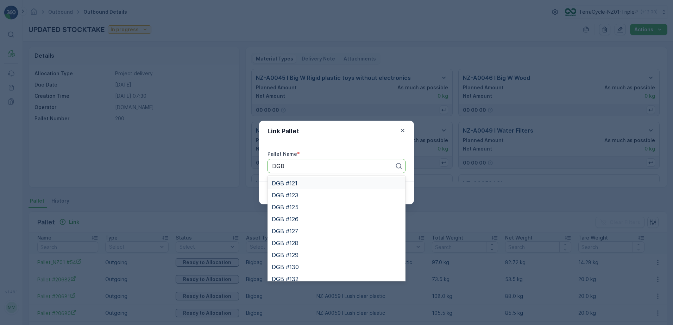
type input "DGB"
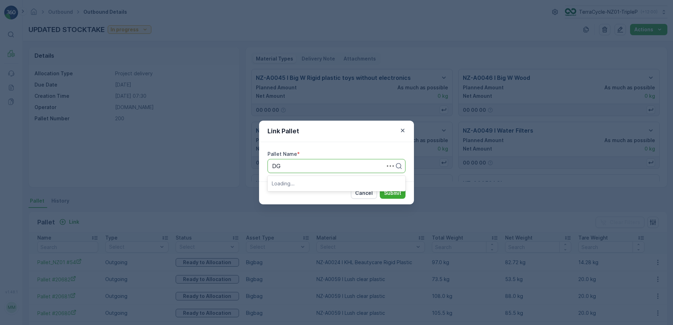
type input "DGB"
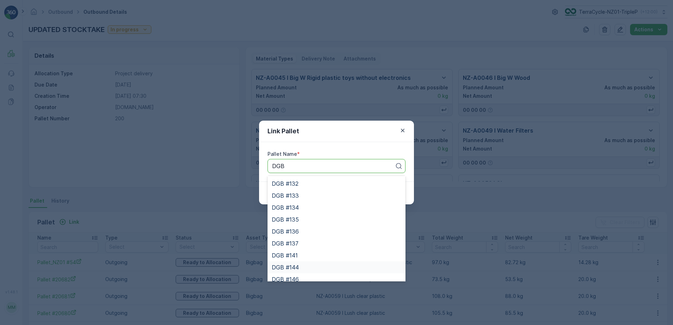
scroll to position [113, 0]
click at [306, 249] on div "DGB #144" at bounding box center [336, 250] width 129 height 6
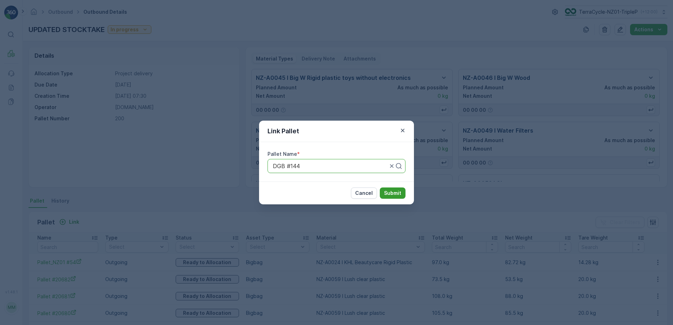
click at [392, 191] on p "Submit" at bounding box center [392, 193] width 17 height 7
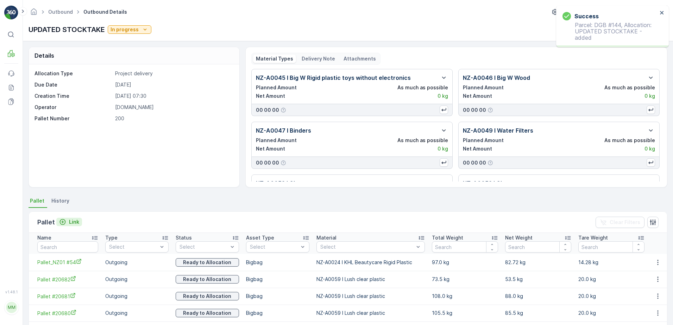
click at [66, 223] on div "Link" at bounding box center [69, 221] width 20 height 7
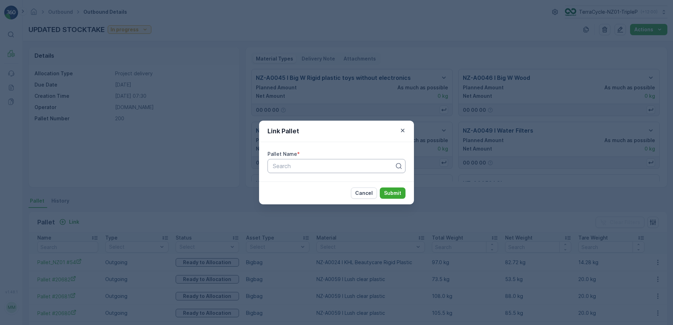
click at [289, 169] on div at bounding box center [333, 166] width 123 height 6
type input "G"
type input "DGB"
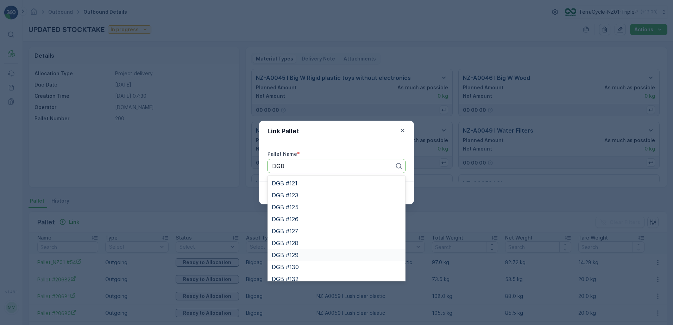
scroll to position [101, 0]
click at [303, 272] on div "DGB #145" at bounding box center [336, 274] width 129 height 6
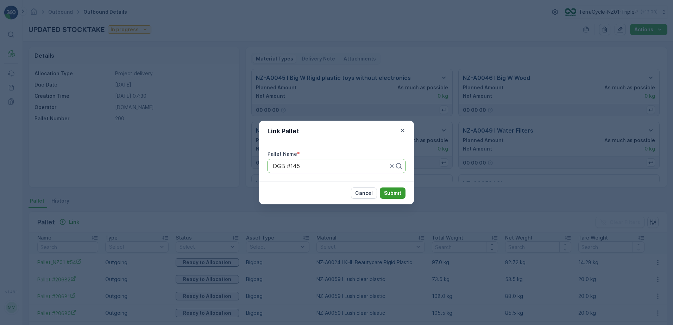
click at [395, 196] on p "Submit" at bounding box center [392, 193] width 17 height 7
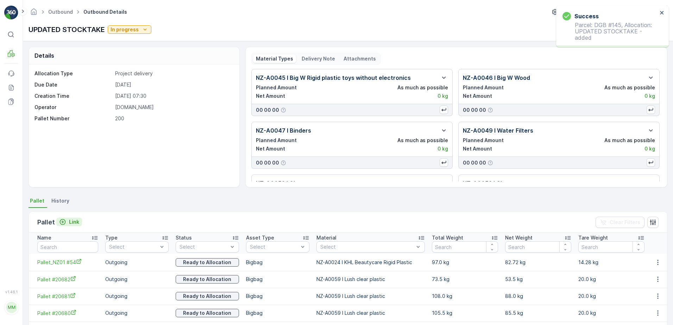
click at [74, 222] on p "Link" at bounding box center [74, 221] width 10 height 7
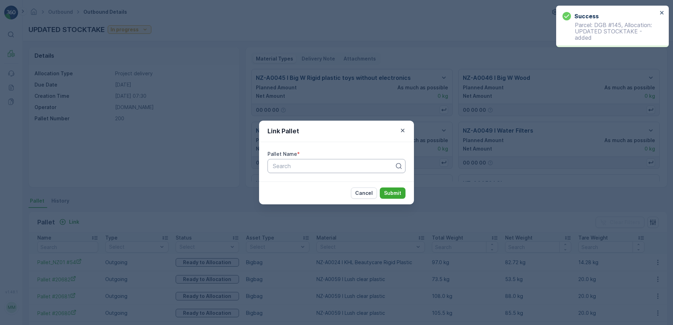
click at [296, 164] on div at bounding box center [333, 166] width 123 height 6
type input "140"
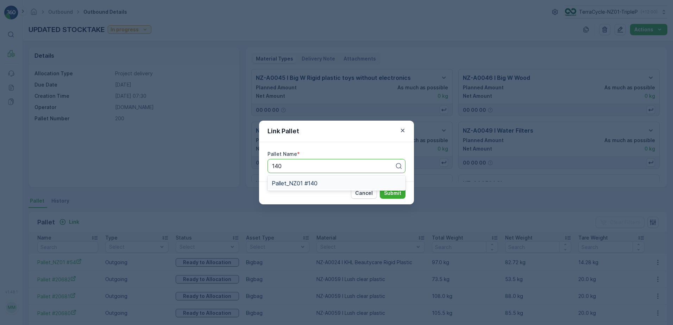
drag, startPoint x: 308, startPoint y: 183, endPoint x: 351, endPoint y: 190, distance: 43.2
click at [313, 184] on span "Pallet_NZ01 #140" at bounding box center [295, 183] width 46 height 6
click at [398, 197] on button "Submit" at bounding box center [393, 193] width 26 height 11
click at [343, 169] on div at bounding box center [330, 166] width 116 height 6
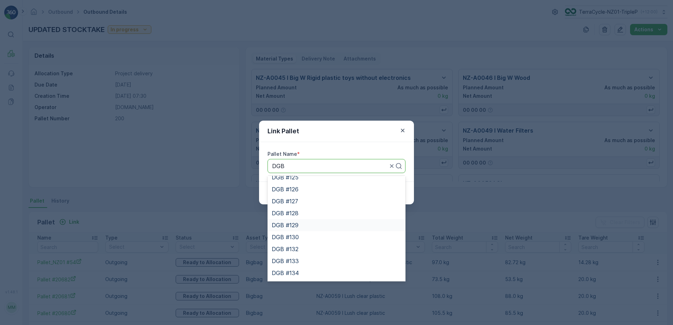
scroll to position [0, 0]
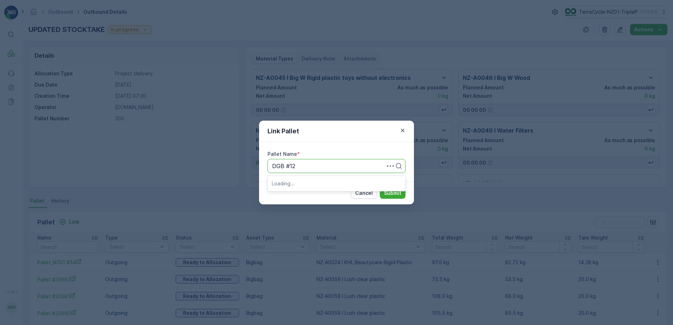
type input "DGB #125"
click at [317, 186] on div "DGB #125" at bounding box center [336, 183] width 129 height 6
click at [401, 195] on p "Submit" at bounding box center [392, 193] width 17 height 7
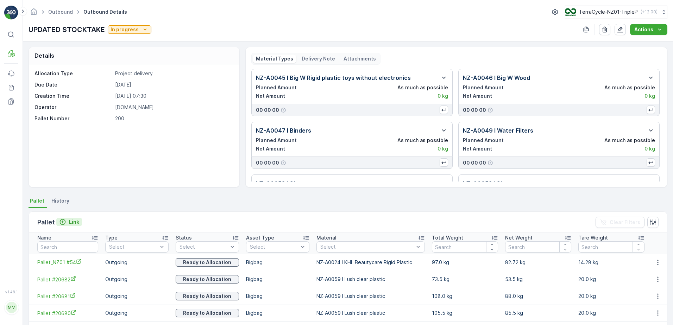
click at [77, 223] on p "Link" at bounding box center [74, 221] width 10 height 7
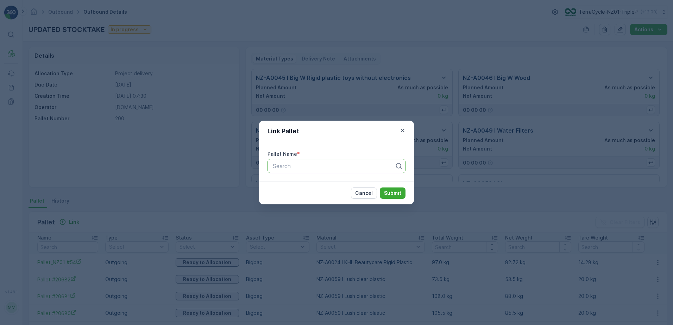
click at [311, 164] on div at bounding box center [333, 166] width 123 height 6
type input "ZWB MASK"
click at [321, 185] on div "ZWB MASKS #51" at bounding box center [336, 183] width 129 height 6
click at [392, 187] on div "Cancel Submit" at bounding box center [336, 193] width 155 height 23
click at [392, 189] on button "Submit" at bounding box center [393, 193] width 26 height 11
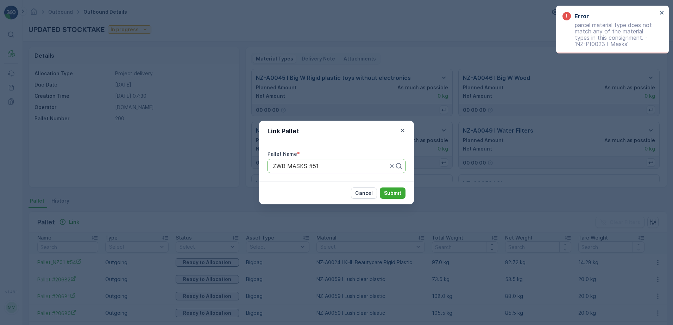
click at [482, 161] on div "Link Pallet Pallet Name * ZWB MASKS #51 Cancel Submit" at bounding box center [336, 162] width 673 height 325
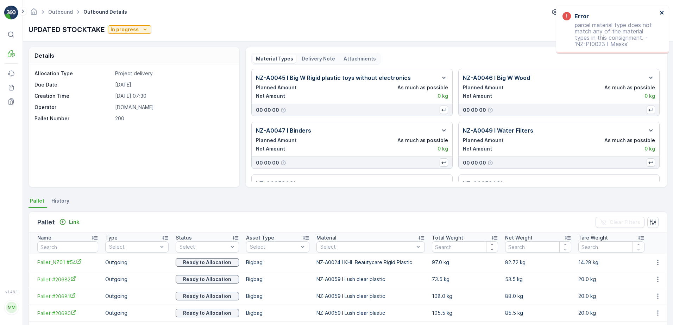
click at [661, 14] on icon "close" at bounding box center [661, 13] width 5 height 6
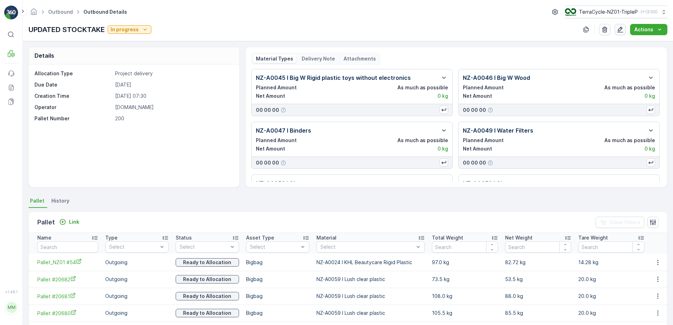
click at [619, 27] on icon "button" at bounding box center [619, 29] width 7 height 7
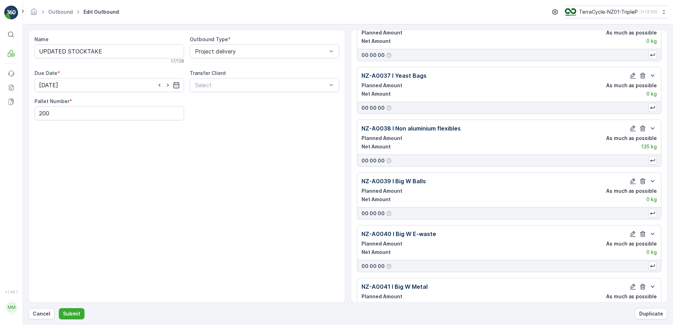
scroll to position [3986, 0]
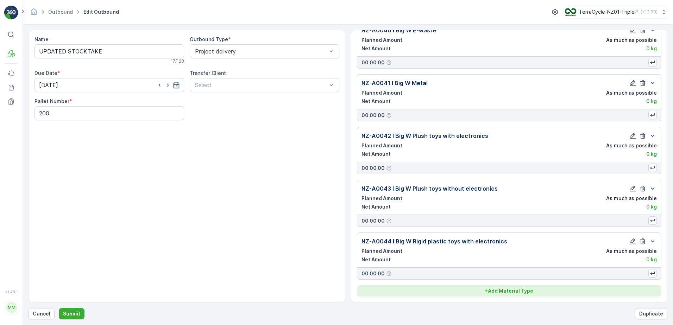
drag, startPoint x: 544, startPoint y: 289, endPoint x: 519, endPoint y: 266, distance: 34.3
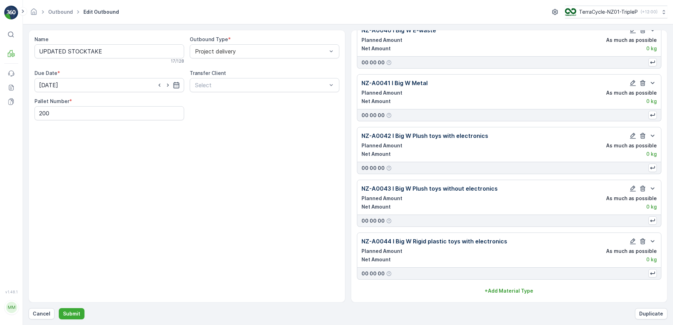
click at [544, 289] on div "+ Add Material Type" at bounding box center [509, 290] width 296 height 7
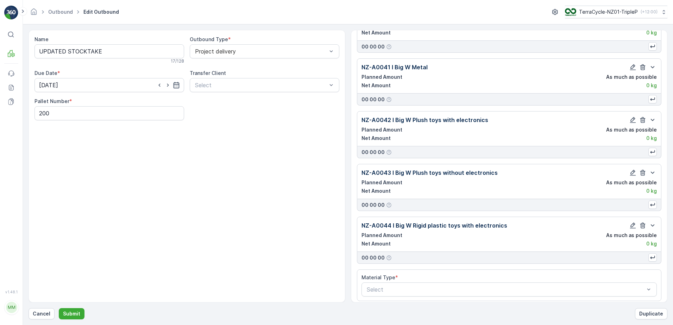
scroll to position [4007, 0]
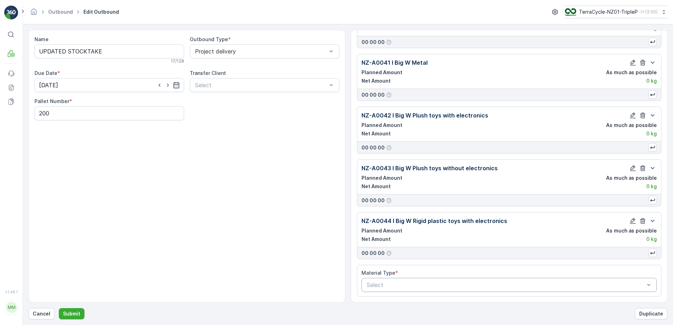
click at [423, 283] on div at bounding box center [505, 285] width 279 height 6
type input "MASKS"
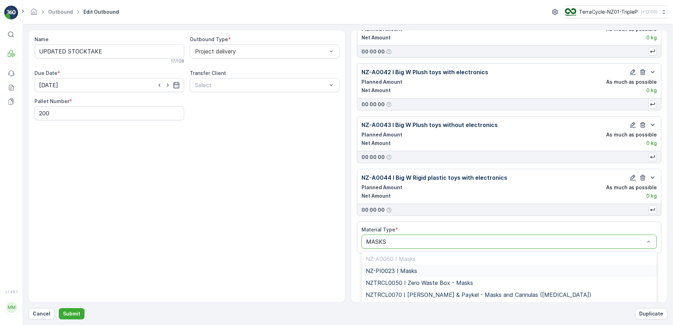
click at [425, 272] on div "NZ-PI0023 I Masks" at bounding box center [509, 271] width 287 height 6
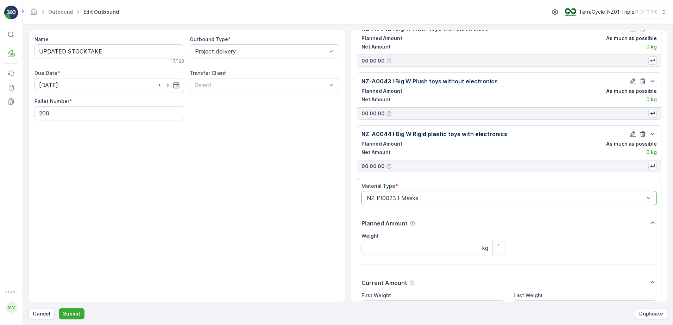
scroll to position [4168, 0]
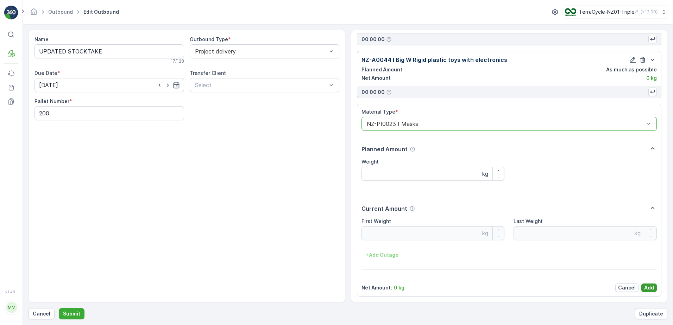
click at [648, 290] on p "Add" at bounding box center [649, 287] width 10 height 7
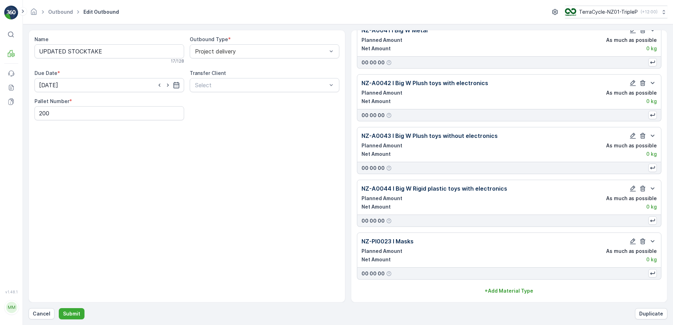
scroll to position [4039, 0]
click at [80, 312] on button "Submit" at bounding box center [72, 313] width 26 height 11
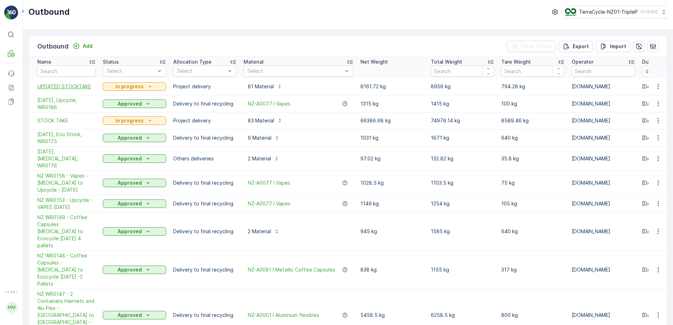
click at [76, 85] on span "UPDATED STOCKTAKE" at bounding box center [66, 86] width 58 height 7
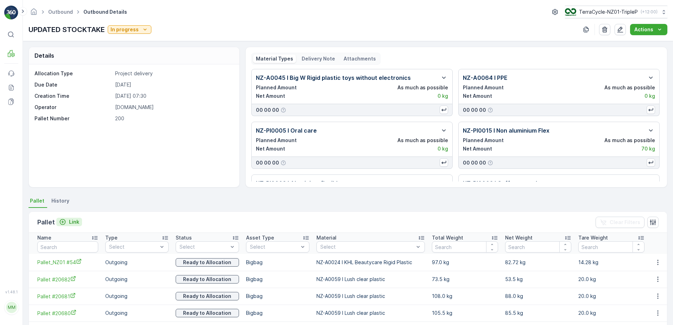
click at [74, 220] on p "Link" at bounding box center [74, 221] width 10 height 7
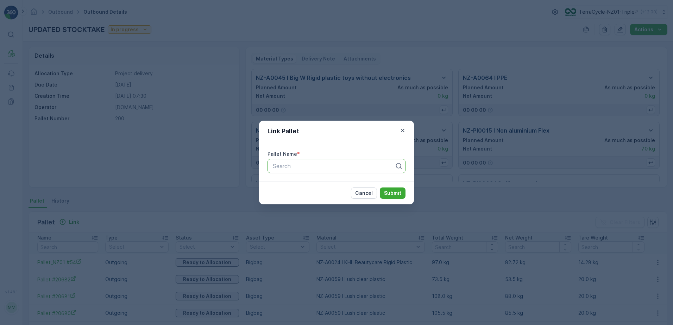
click at [285, 171] on div "Search" at bounding box center [336, 166] width 138 height 14
type input "ZWB MASKS"
drag, startPoint x: 295, startPoint y: 184, endPoint x: 299, endPoint y: 185, distance: 3.9
click at [296, 185] on span "ZWB MASKS #51" at bounding box center [295, 183] width 46 height 6
click at [391, 190] on p "Submit" at bounding box center [392, 193] width 17 height 7
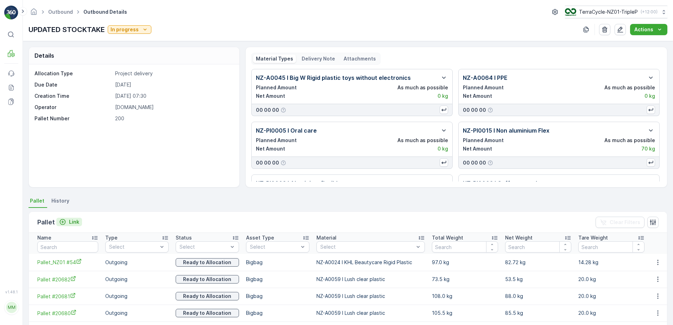
click at [77, 224] on p "Link" at bounding box center [74, 221] width 10 height 7
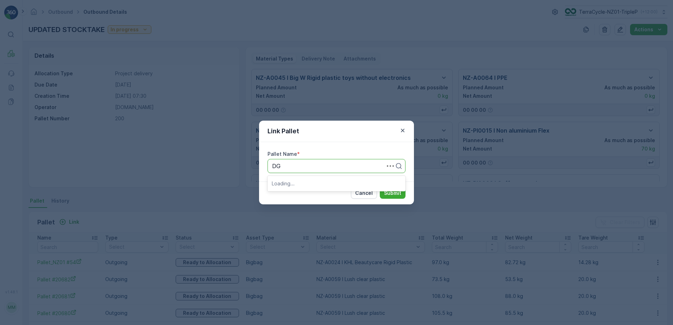
type input "DGB"
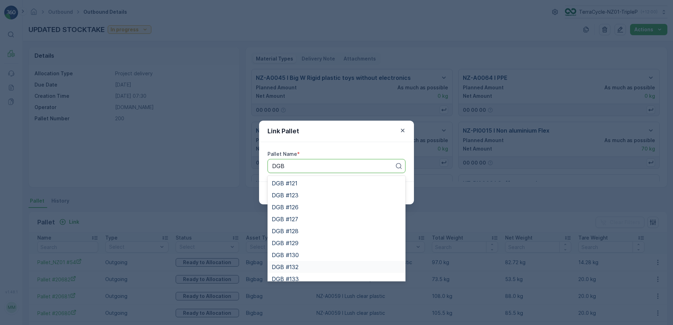
click at [305, 268] on div "DGB #132" at bounding box center [336, 267] width 129 height 6
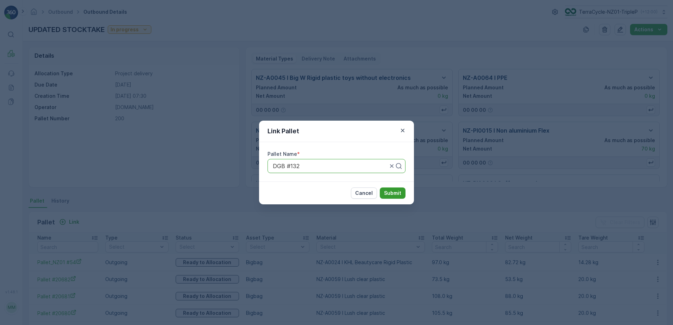
click at [396, 194] on p "Submit" at bounding box center [392, 193] width 17 height 7
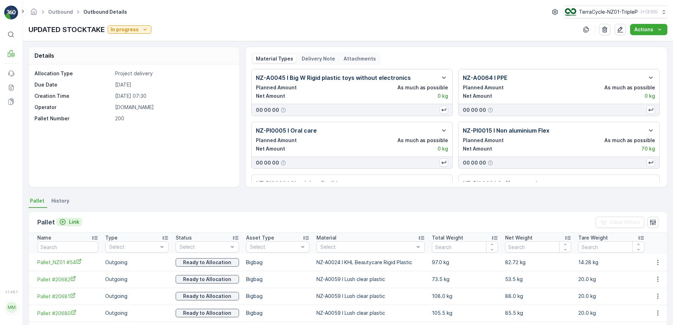
click at [65, 224] on icon "Link" at bounding box center [62, 221] width 7 height 7
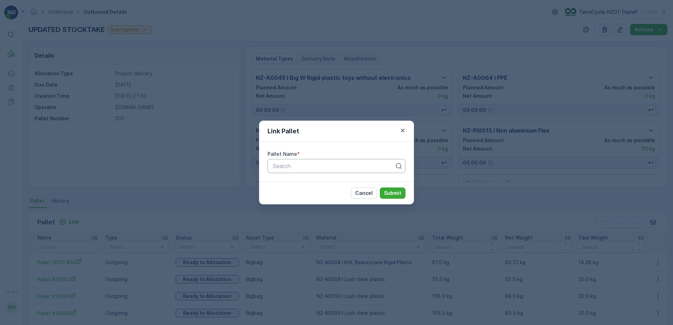
click at [303, 171] on div "Search" at bounding box center [336, 166] width 138 height 14
type input "20590"
drag, startPoint x: 308, startPoint y: 186, endPoint x: 383, endPoint y: 196, distance: 75.2
click at [310, 186] on div "Pallet #20590" at bounding box center [336, 183] width 129 height 6
click at [397, 196] on p "Submit" at bounding box center [392, 193] width 17 height 7
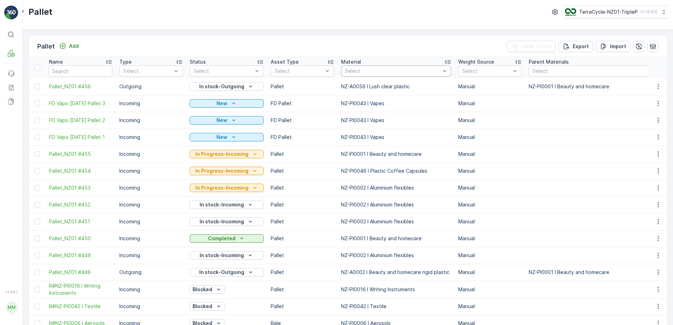
click at [394, 70] on div at bounding box center [392, 71] width 97 height 6
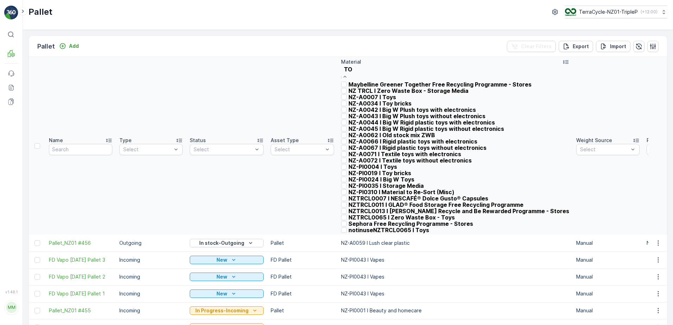
type input "TOY"
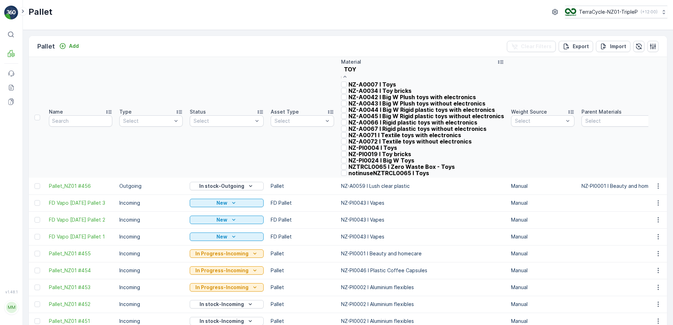
click at [391, 85] on div "NZ-A0007 I Toys" at bounding box center [422, 84] width 163 height 6
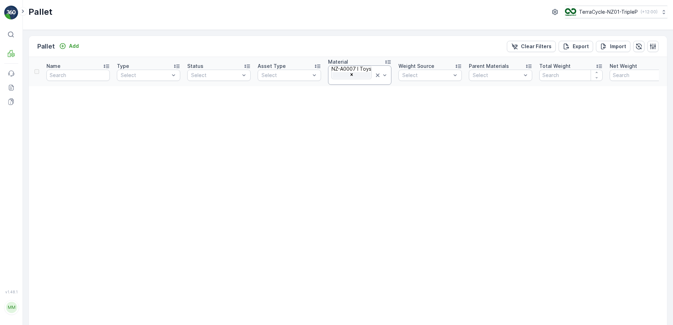
click at [354, 72] on icon "Remove NZ-A0007 I Toys" at bounding box center [351, 74] width 5 height 5
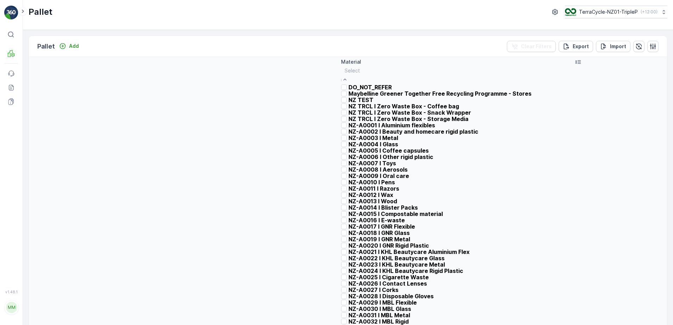
click at [367, 73] on div at bounding box center [460, 71] width 233 height 8
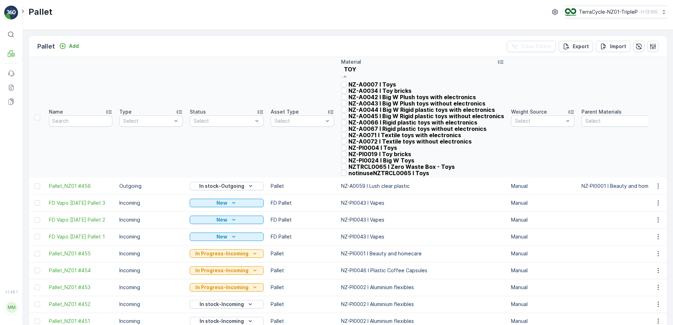
type input "TOYS"
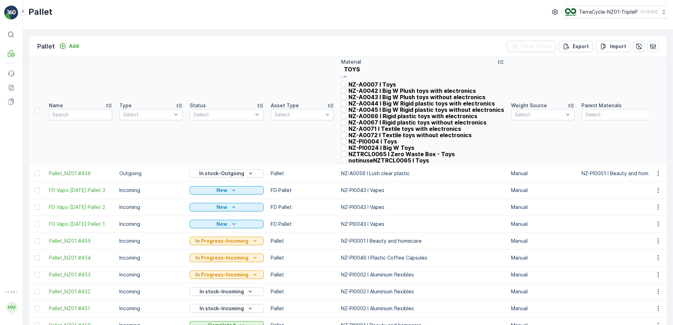
scroll to position [106, 0]
click at [387, 145] on div "NZ-PI0004 I Toys" at bounding box center [422, 141] width 163 height 6
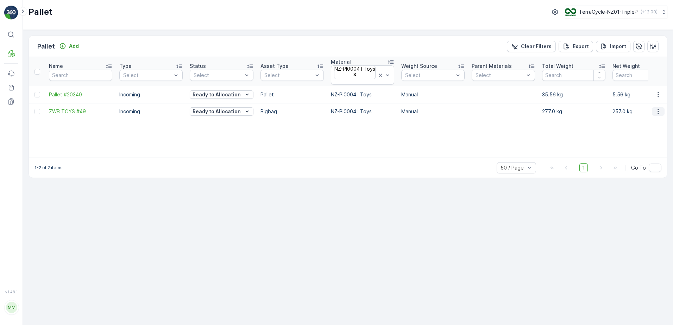
click at [659, 108] on icon "button" at bounding box center [657, 111] width 7 height 7
click at [649, 157] on div "Print QR" at bounding box center [644, 160] width 22 height 6
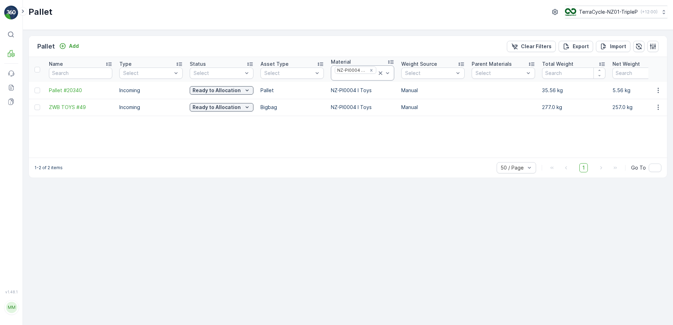
click at [382, 72] on icon at bounding box center [380, 73] width 7 height 7
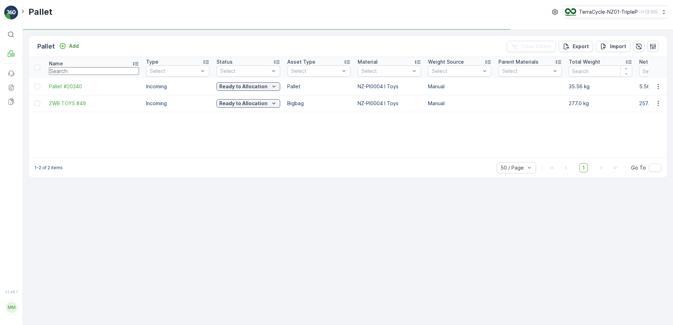
click at [99, 70] on input "text" at bounding box center [94, 71] width 90 height 8
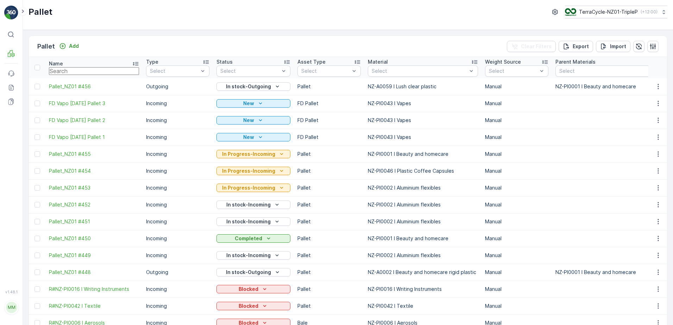
click at [99, 70] on input "text" at bounding box center [94, 71] width 90 height 8
type input "GFSB"
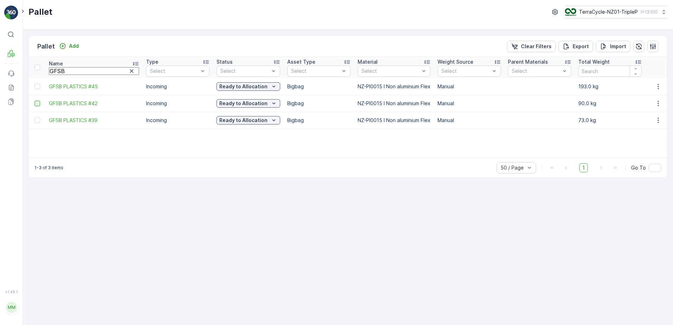
click at [40, 103] on div at bounding box center [37, 104] width 6 height 6
click at [34, 101] on input "checkbox" at bounding box center [34, 101] width 0 height 0
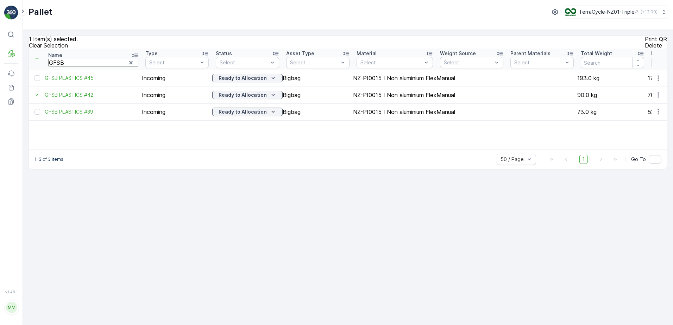
click at [645, 42] on p "Print QR" at bounding box center [656, 39] width 22 height 6
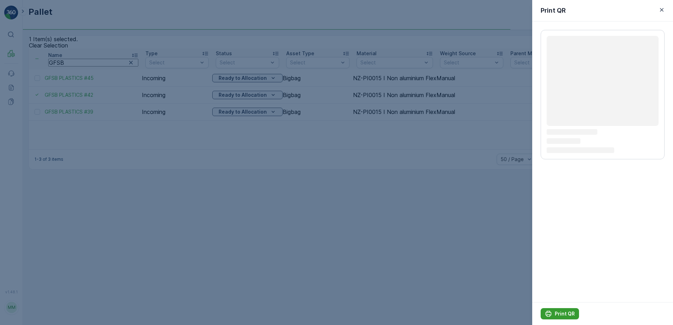
click at [563, 312] on p "Print QR" at bounding box center [564, 313] width 20 height 7
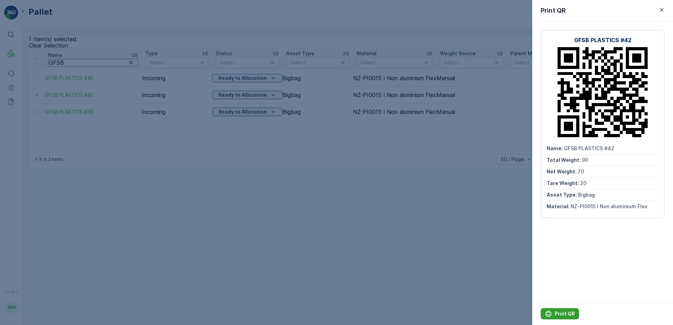
click at [565, 316] on p "Print QR" at bounding box center [564, 313] width 20 height 7
click at [281, 172] on div at bounding box center [336, 162] width 673 height 325
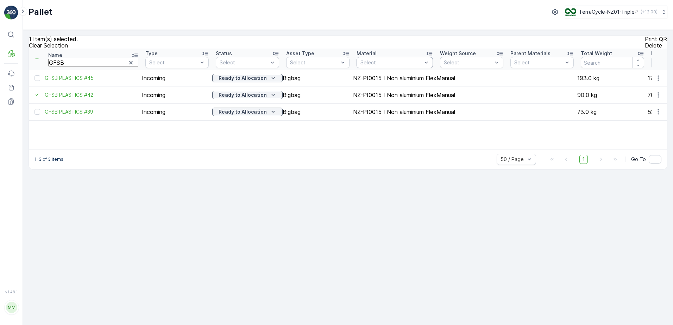
click at [385, 68] on div "Select" at bounding box center [394, 62] width 76 height 11
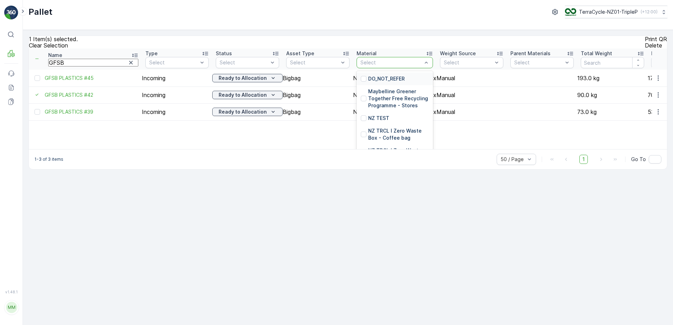
click at [41, 49] on p "Clear Selection" at bounding box center [48, 45] width 39 height 6
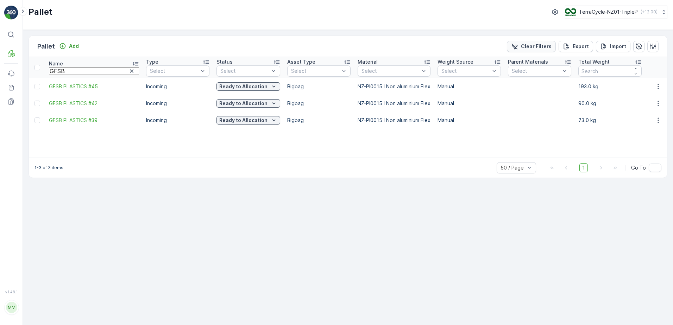
click at [531, 44] on p "Clear Filters" at bounding box center [536, 46] width 31 height 7
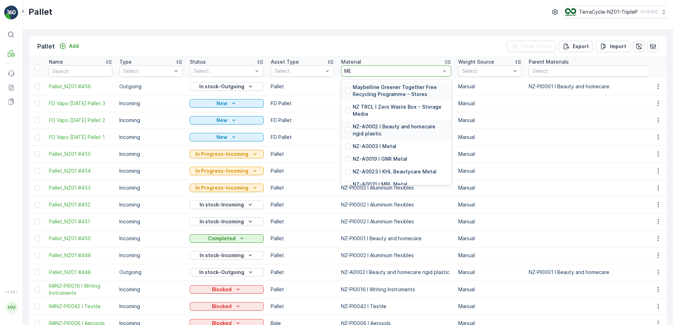
type input "M"
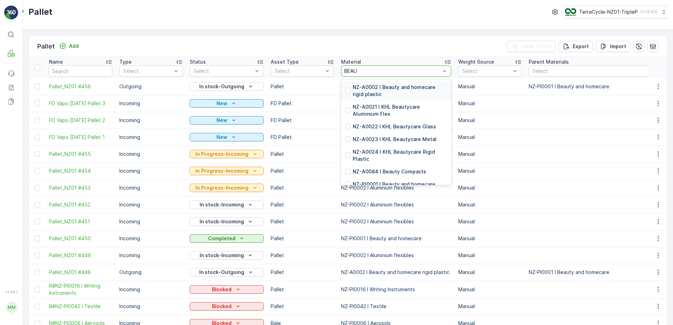
type input "BEAUT"
click at [418, 181] on p "NZ-PI0001 I Beauty and homecare" at bounding box center [394, 184] width 83 height 7
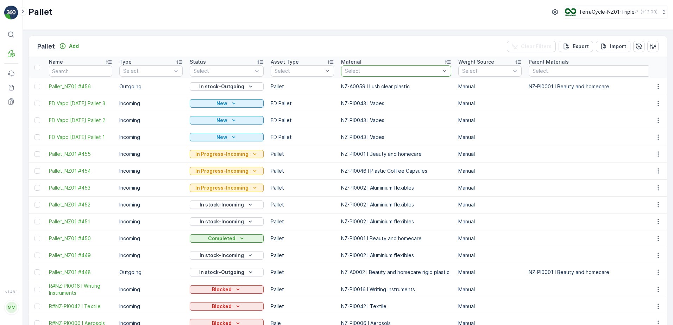
click at [289, 73] on div at bounding box center [299, 71] width 50 height 6
click at [295, 70] on div at bounding box center [299, 71] width 50 height 6
click at [293, 96] on div "Bigbag" at bounding box center [302, 98] width 55 height 6
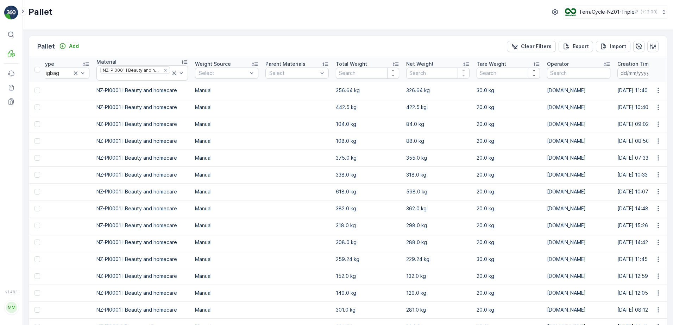
scroll to position [0, 235]
click at [382, 63] on div "Total Weight" at bounding box center [366, 64] width 63 height 7
click at [145, 77] on div at bounding box center [134, 78] width 71 height 6
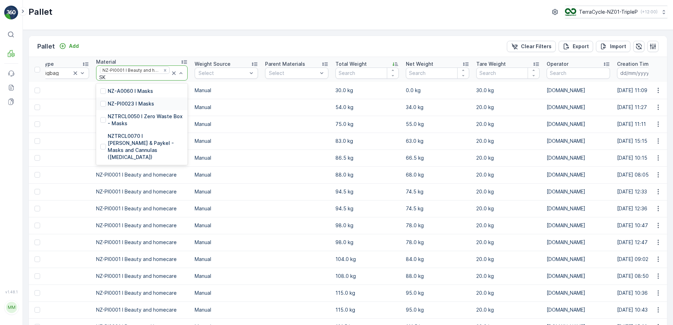
type input "S"
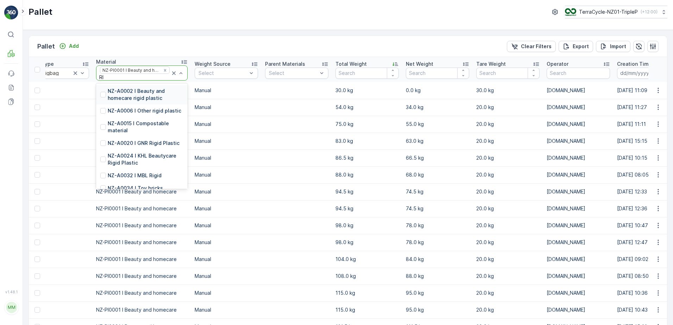
type input "RIG"
click at [152, 87] on div "NZ-A0002 I Beauty and homecare rigid plastic" at bounding box center [141, 95] width 91 height 20
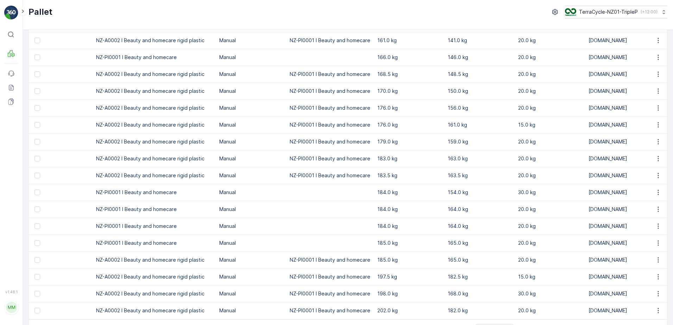
scroll to position [635, 0]
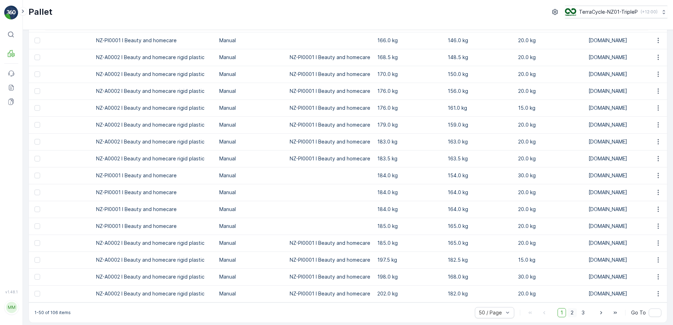
click at [575, 308] on span "2" at bounding box center [571, 312] width 9 height 9
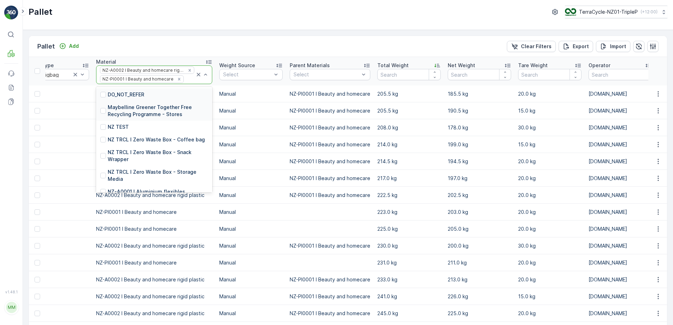
drag, startPoint x: 184, startPoint y: 79, endPoint x: 183, endPoint y: 101, distance: 22.2
click at [183, 84] on div "212 results available. Use Up and Down to choose options, press Enter to select…" at bounding box center [154, 74] width 116 height 19
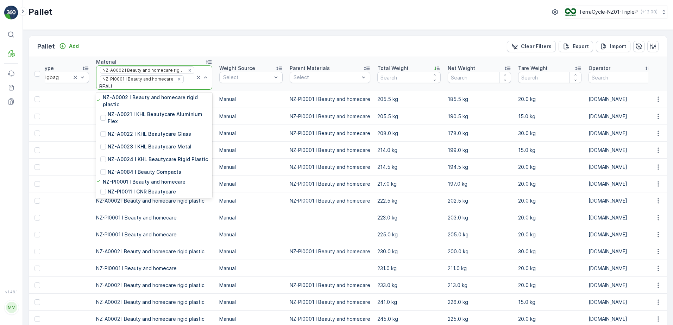
type input "BEAUT"
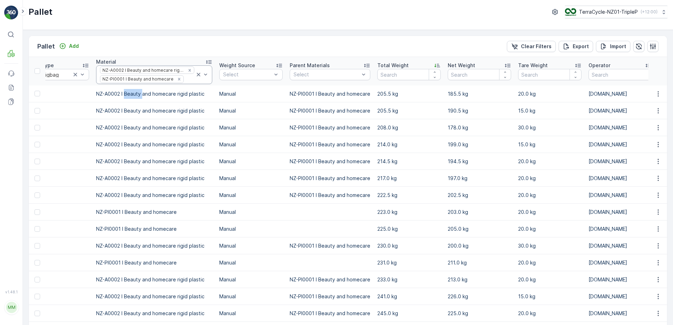
click at [133, 86] on td "NZ-A0002 I Beauty and homecare rigid plastic" at bounding box center [154, 93] width 123 height 17
drag, startPoint x: 133, startPoint y: 86, endPoint x: 196, endPoint y: 42, distance: 77.2
click at [196, 42] on div "Pallet Add Clear Filters Export Import" at bounding box center [348, 46] width 638 height 21
click at [195, 74] on icon at bounding box center [198, 74] width 7 height 7
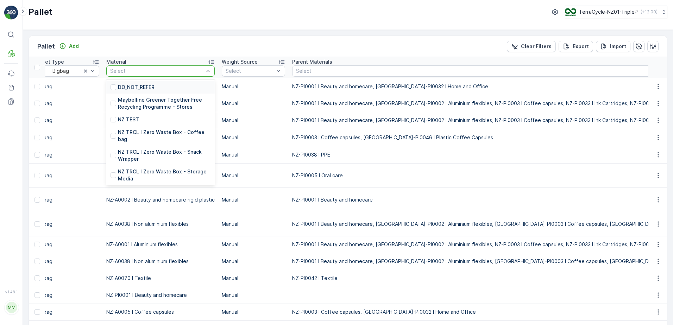
click at [143, 74] on div at bounding box center [156, 71] width 95 height 6
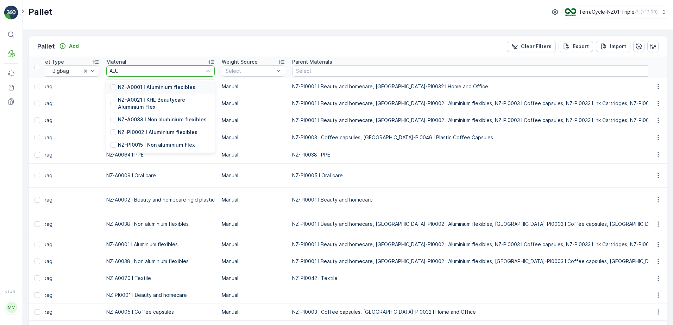
type input "ALUM"
click at [146, 86] on p "NZ-A0001 I Aluminium flexibles" at bounding box center [156, 87] width 77 height 7
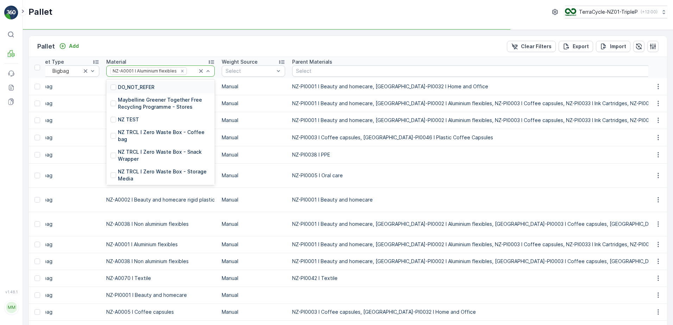
click at [188, 70] on input "text" at bounding box center [188, 71] width 1 height 6
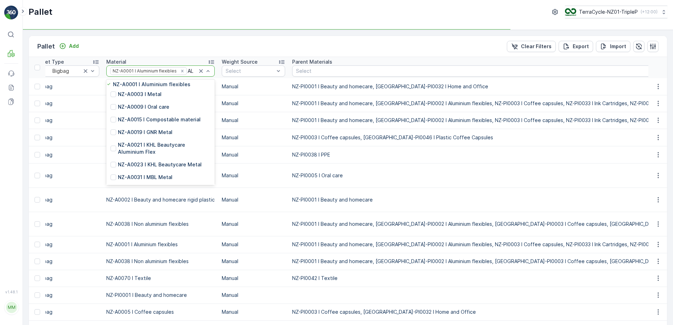
type input "ALU"
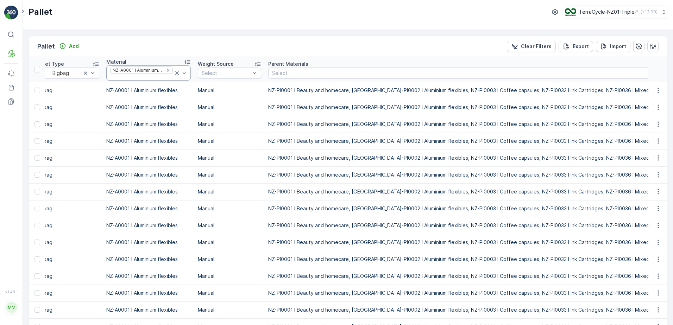
click at [125, 77] on div at bounding box center [141, 78] width 64 height 6
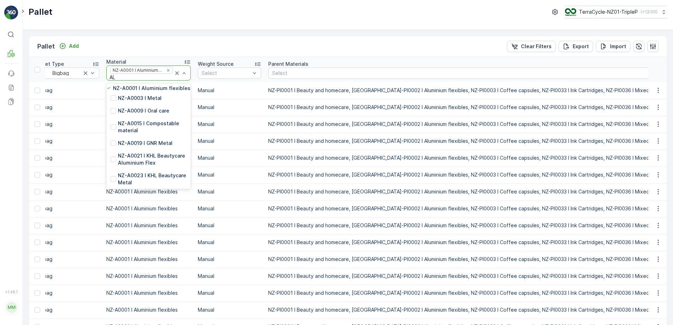
type input "ALU"
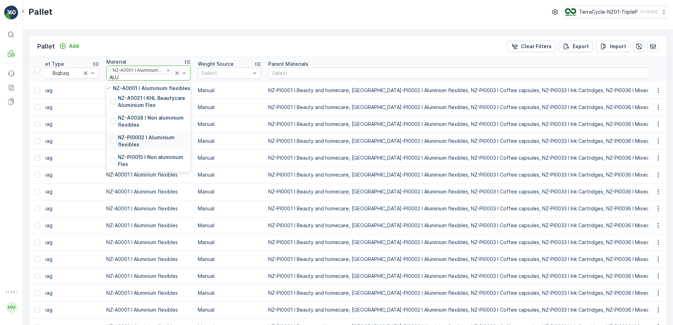
click at [140, 148] on p "NZ-PI0002 I Aluminium flexibles" at bounding box center [152, 141] width 69 height 14
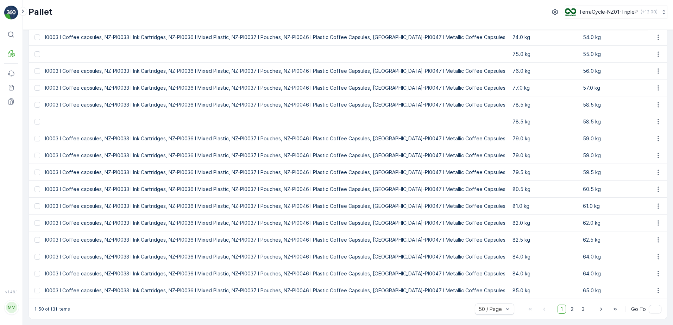
scroll to position [640, 0]
click at [572, 310] on span "2" at bounding box center [571, 309] width 9 height 9
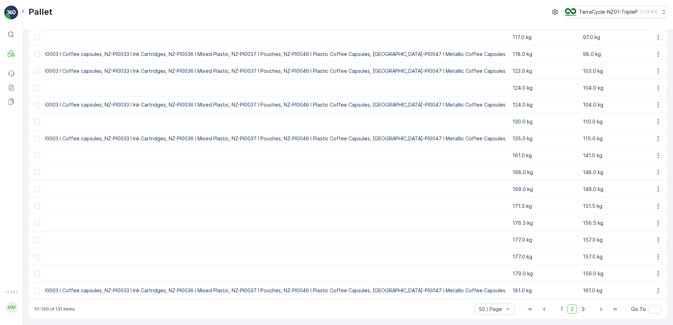
click at [583, 309] on span "3" at bounding box center [582, 309] width 9 height 9
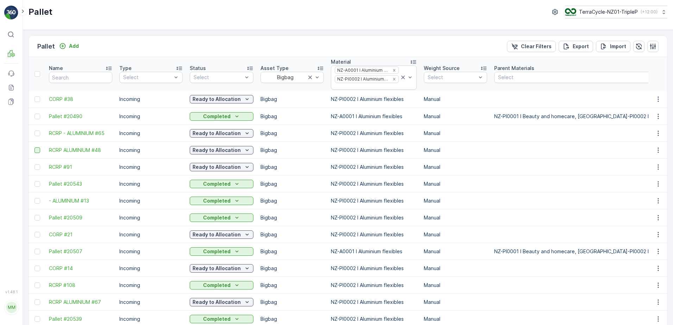
click at [38, 151] on div at bounding box center [37, 150] width 6 height 6
click at [34, 147] on input "checkbox" at bounding box center [34, 147] width 0 height 0
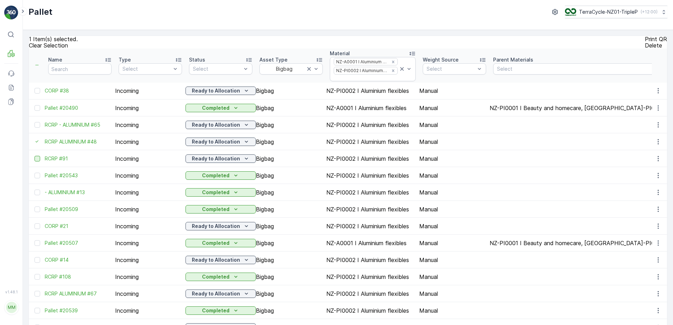
click at [37, 161] on div at bounding box center [37, 159] width 6 height 6
click at [34, 156] on input "checkbox" at bounding box center [34, 156] width 0 height 0
click at [645, 42] on div "Print QR" at bounding box center [656, 39] width 22 height 6
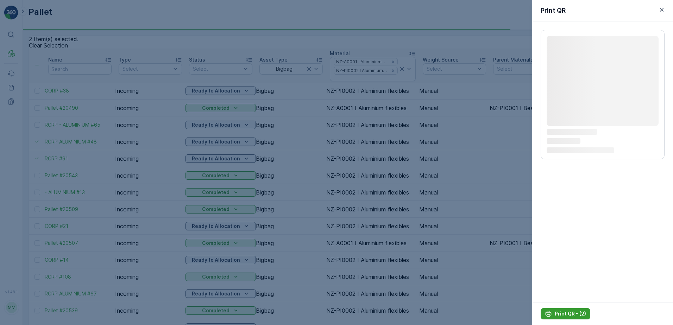
click at [567, 313] on p "Print QR - (2)" at bounding box center [569, 313] width 31 height 7
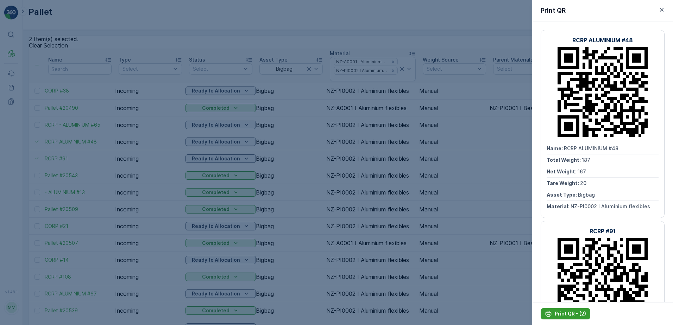
click at [555, 312] on p "Print QR - (2)" at bounding box center [569, 313] width 31 height 7
click at [142, 147] on div at bounding box center [336, 162] width 673 height 325
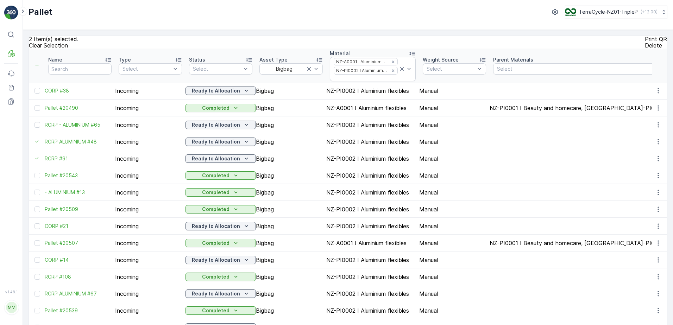
click at [55, 47] on p "Clear Selection" at bounding box center [48, 45] width 39 height 6
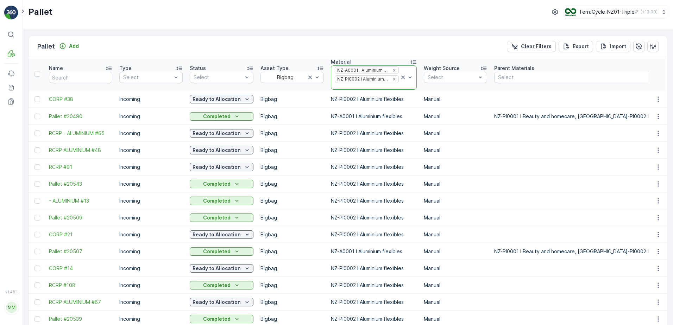
click at [401, 75] on icon at bounding box center [402, 77] width 7 height 7
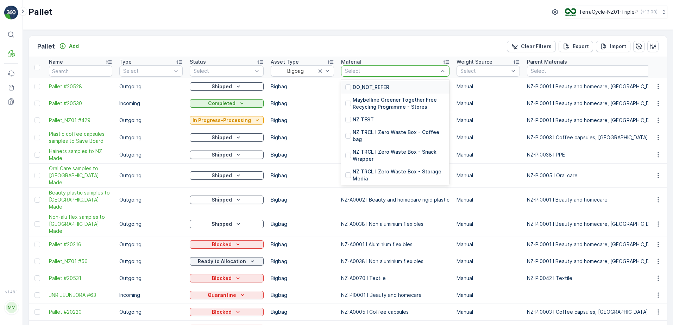
click at [351, 69] on div at bounding box center [391, 71] width 95 height 6
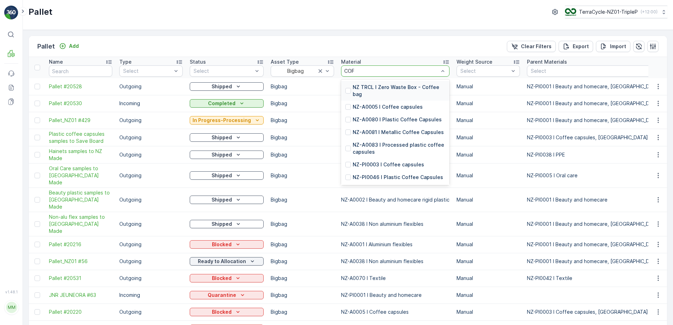
type input "COFF"
click at [382, 106] on p "NZ-A0005 I Coffee capsules" at bounding box center [388, 106] width 70 height 7
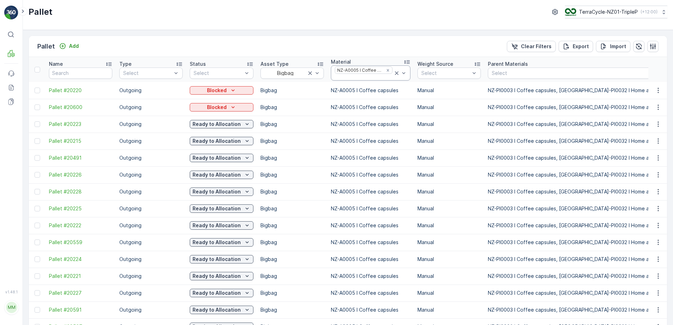
click at [379, 77] on div at bounding box center [363, 78] width 59 height 6
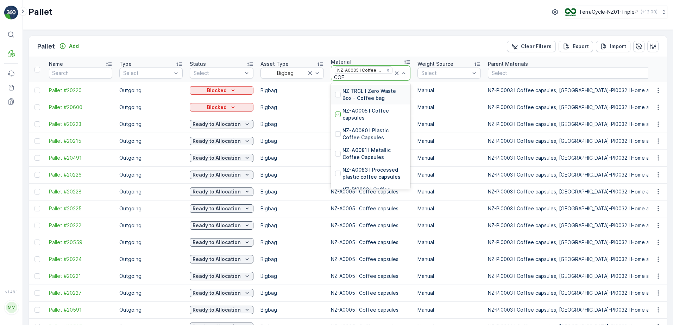
type input "COFF"
click at [376, 136] on p "NZ-A0080 I Plastic Coffee Capsules" at bounding box center [374, 134] width 64 height 14
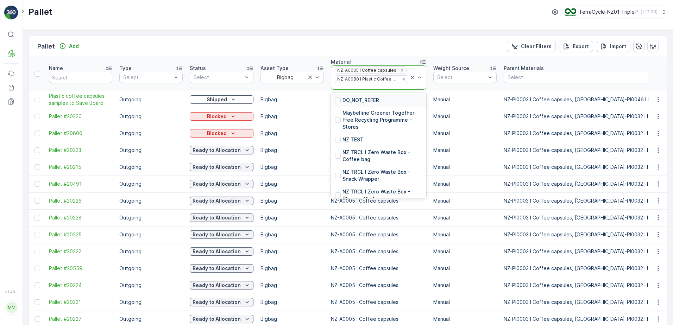
click at [372, 84] on div at bounding box center [371, 87] width 75 height 6
type input "COFF"
click at [378, 155] on p "NZ-A0081 I Metallic Coffee Capsules" at bounding box center [382, 156] width 80 height 14
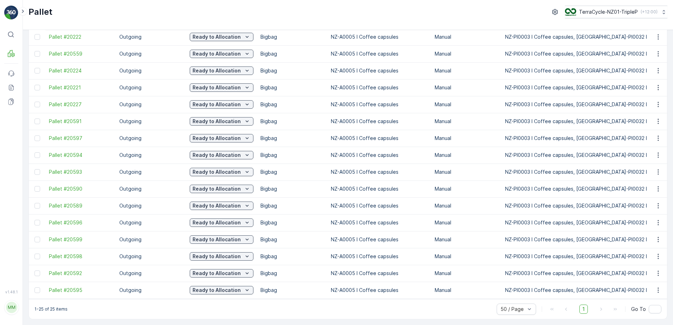
click at [40, 186] on div at bounding box center [37, 189] width 7 height 6
click at [34, 186] on input "checkbox" at bounding box center [34, 186] width 0 height 0
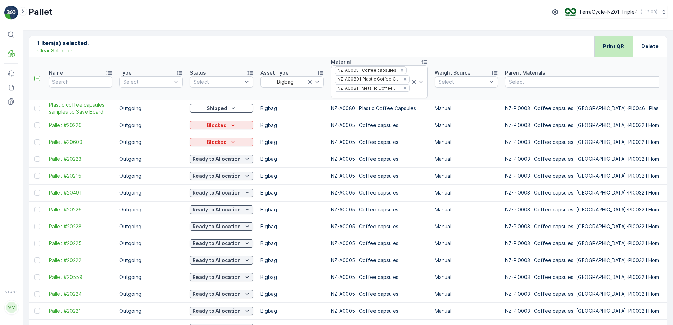
click at [617, 43] on p "Print QR" at bounding box center [613, 46] width 21 height 7
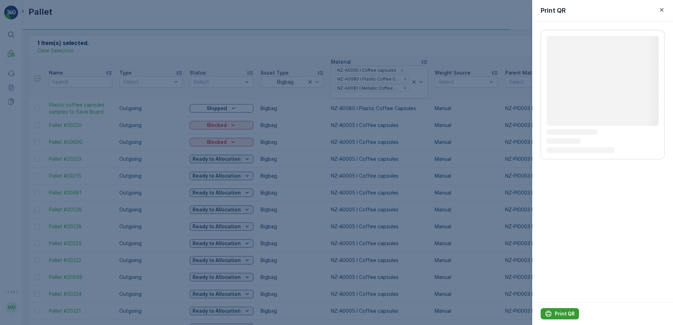
click at [565, 316] on p "Print QR" at bounding box center [564, 313] width 20 height 7
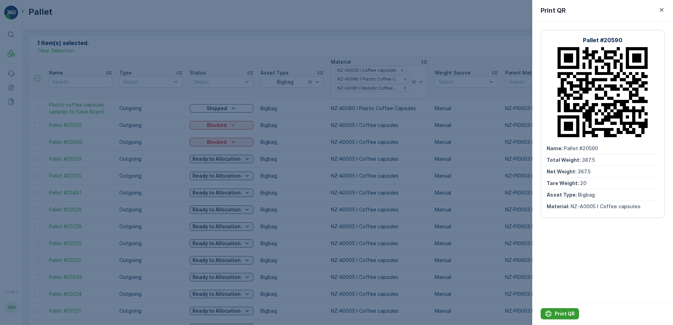
click at [566, 316] on p "Print QR" at bounding box center [564, 313] width 20 height 7
click at [301, 64] on div at bounding box center [336, 162] width 673 height 325
